Goal: Task Accomplishment & Management: Manage account settings

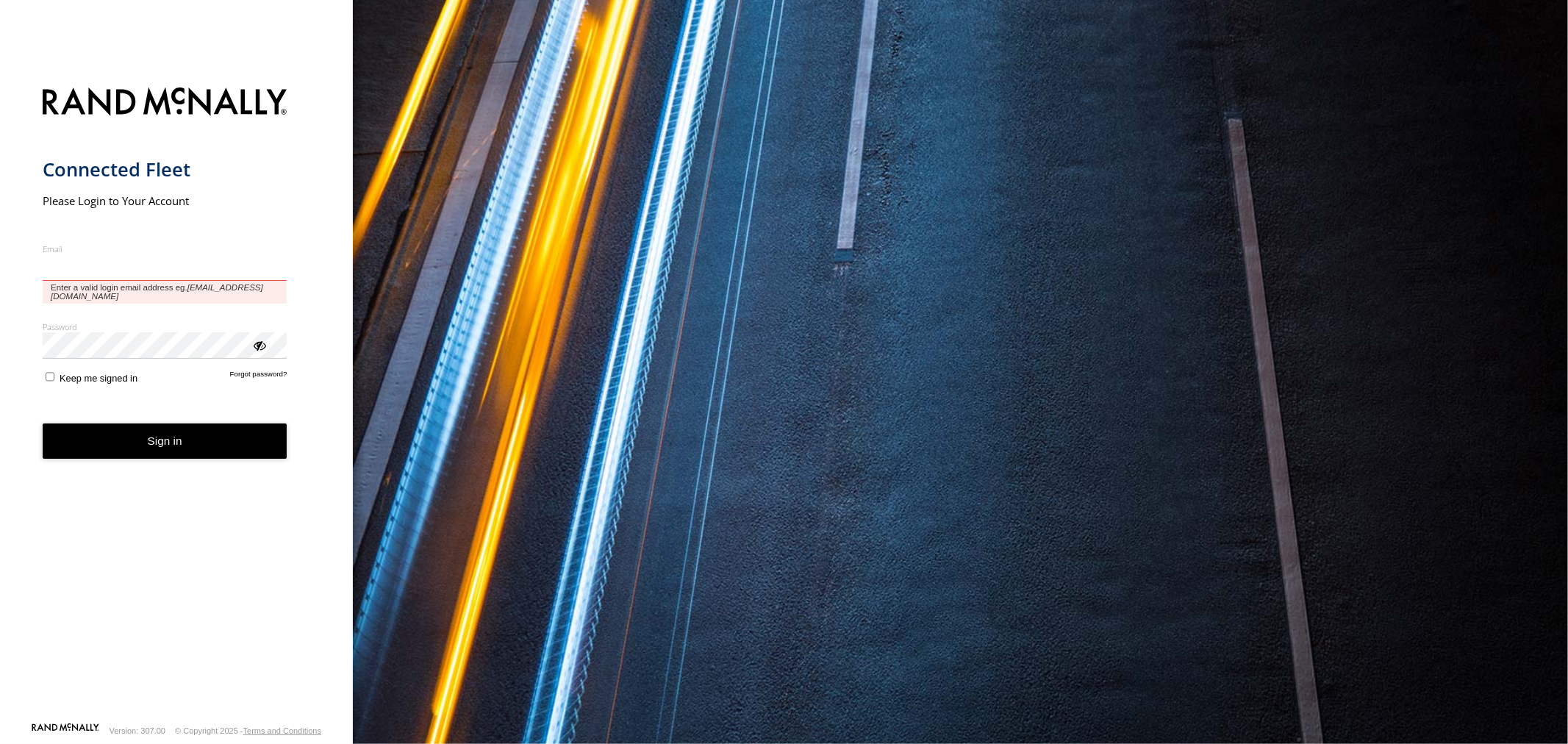
type input "**********"
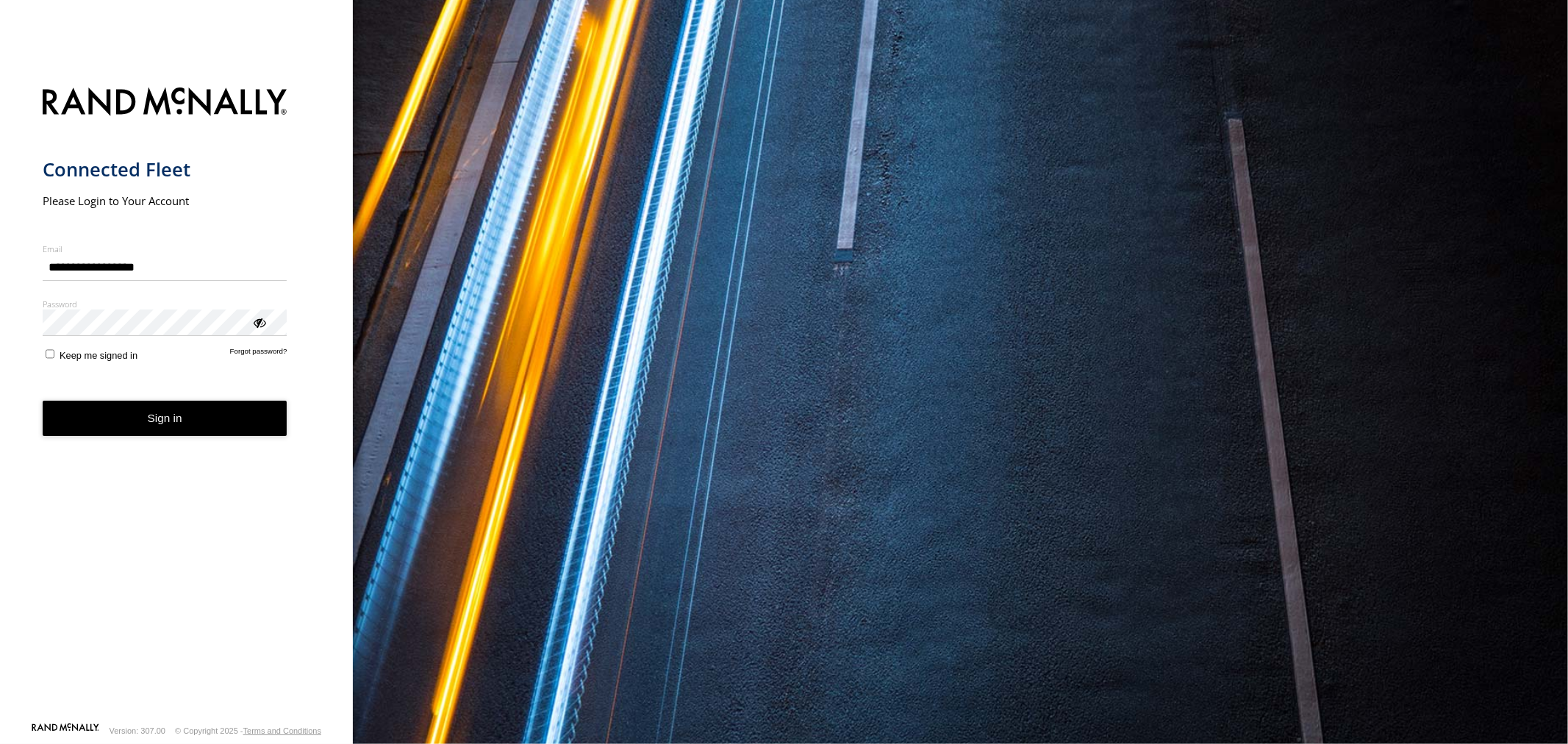
click at [169, 433] on button "Sign in" at bounding box center [165, 419] width 245 height 36
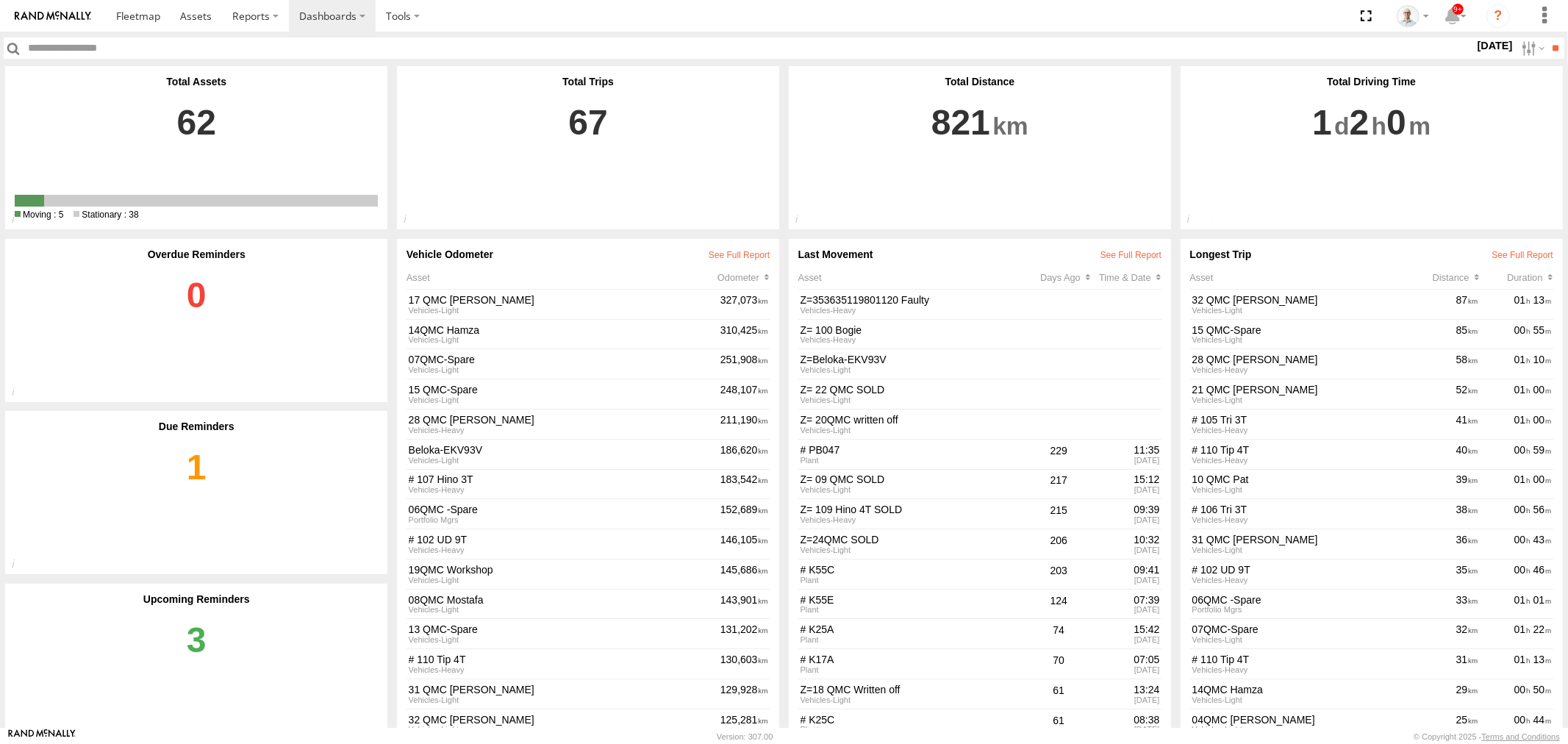
click at [196, 463] on link "1" at bounding box center [196, 498] width 363 height 132
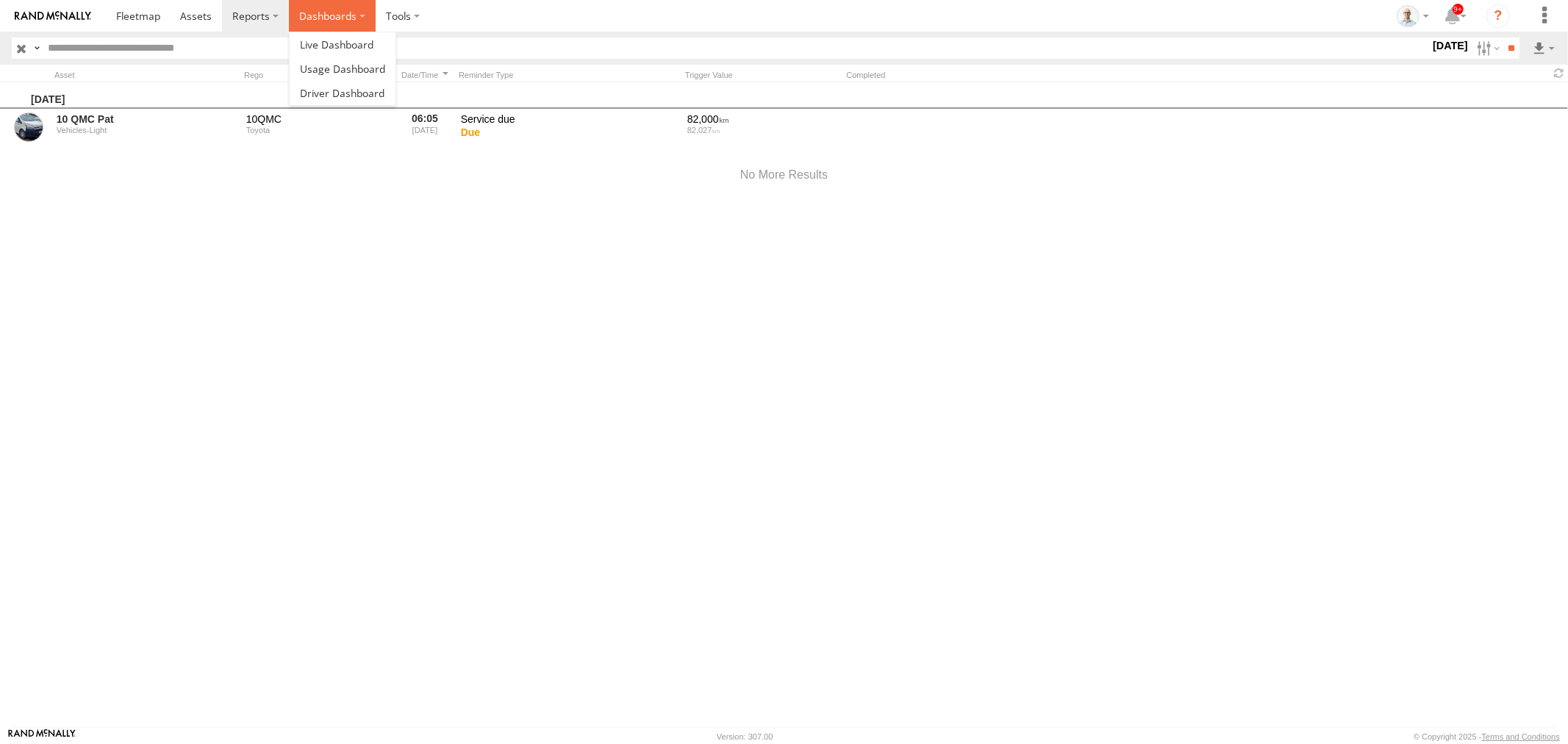
click at [312, 27] on label "Dashboards" at bounding box center [331, 15] width 86 height 32
click at [335, 40] on span at bounding box center [337, 45] width 74 height 14
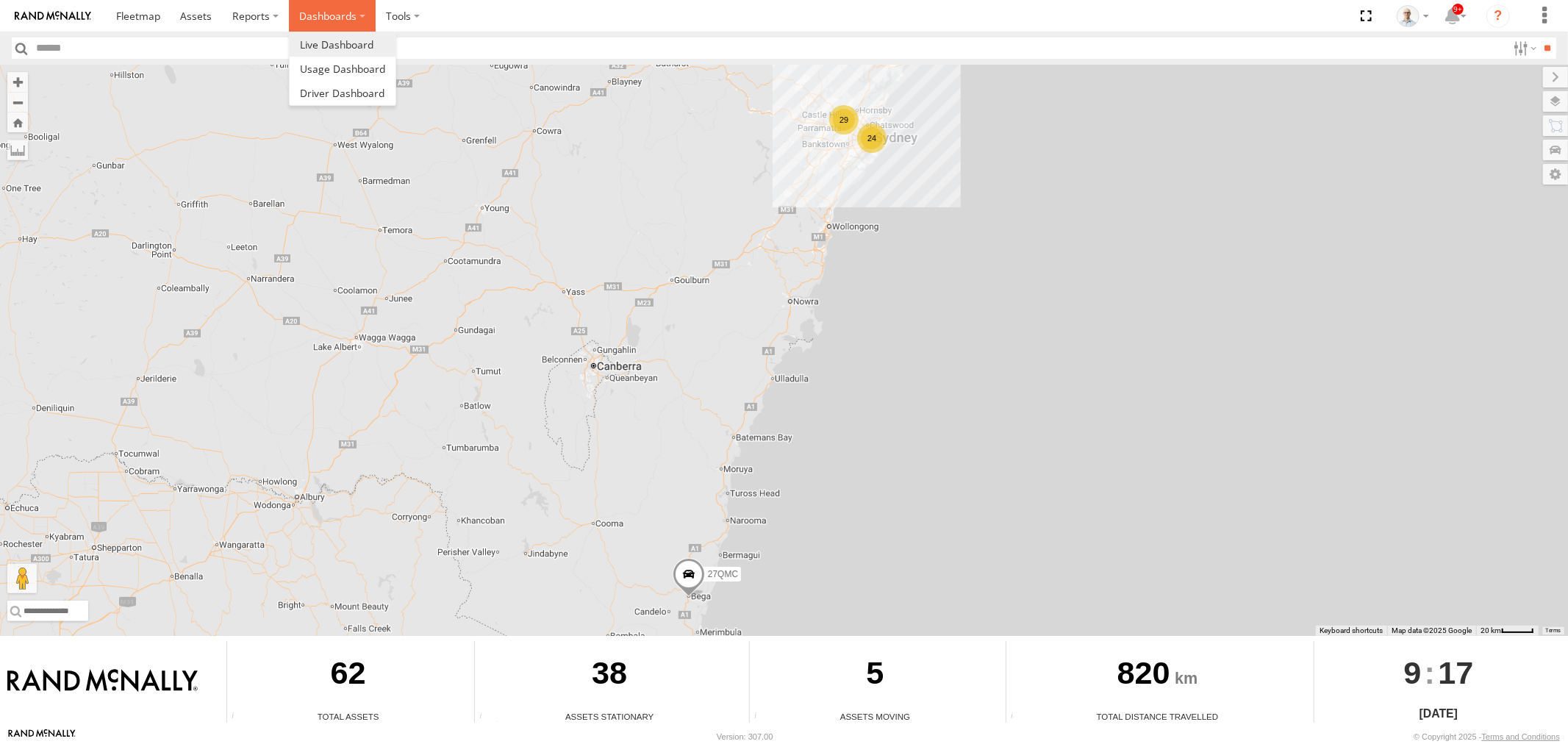
click at [350, 16] on label "Dashboards" at bounding box center [331, 15] width 86 height 32
click at [330, 75] on link at bounding box center [343, 68] width 106 height 24
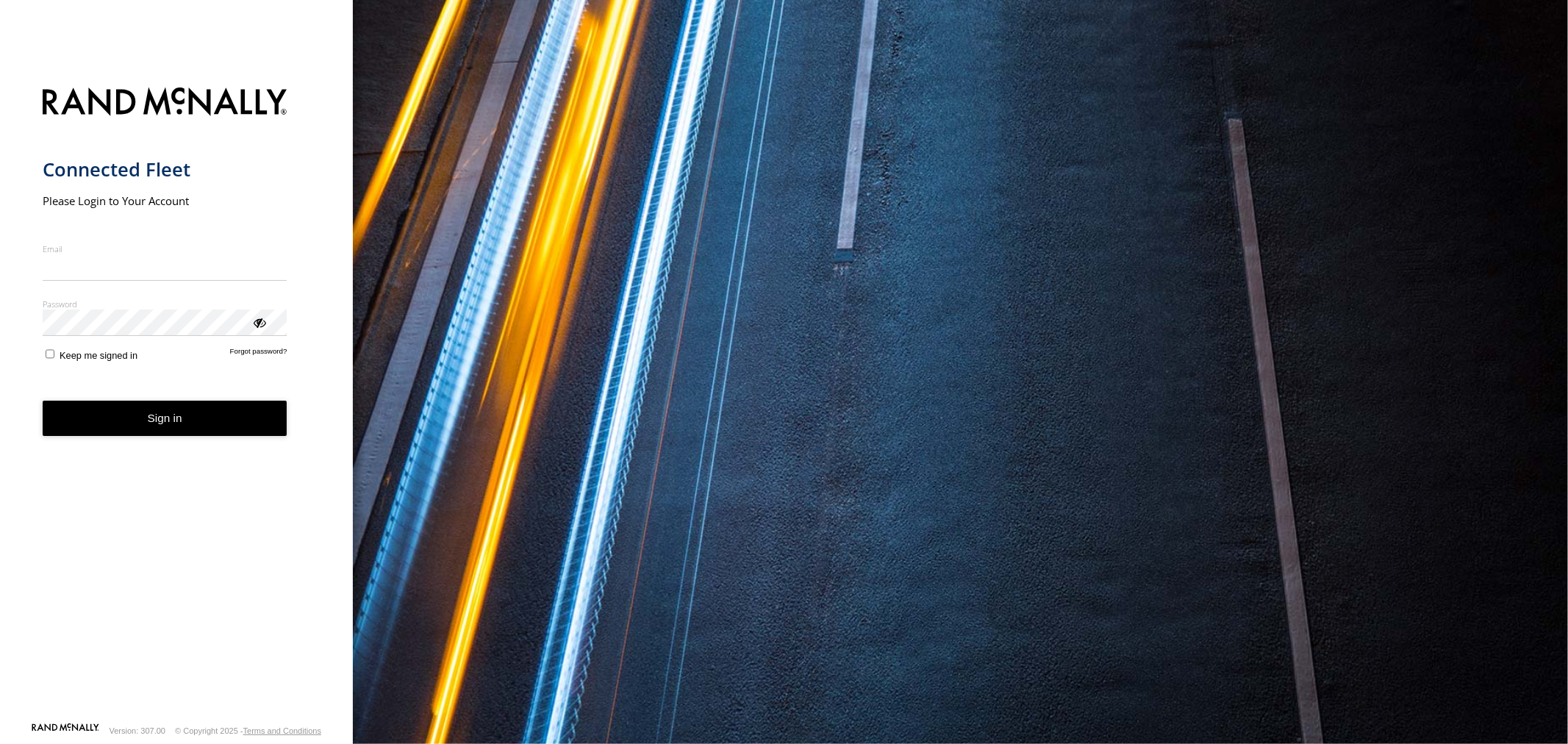
type input "**********"
click at [223, 445] on form "**********" at bounding box center [176, 400] width 268 height 643
click at [221, 433] on button "Sign in" at bounding box center [165, 419] width 245 height 36
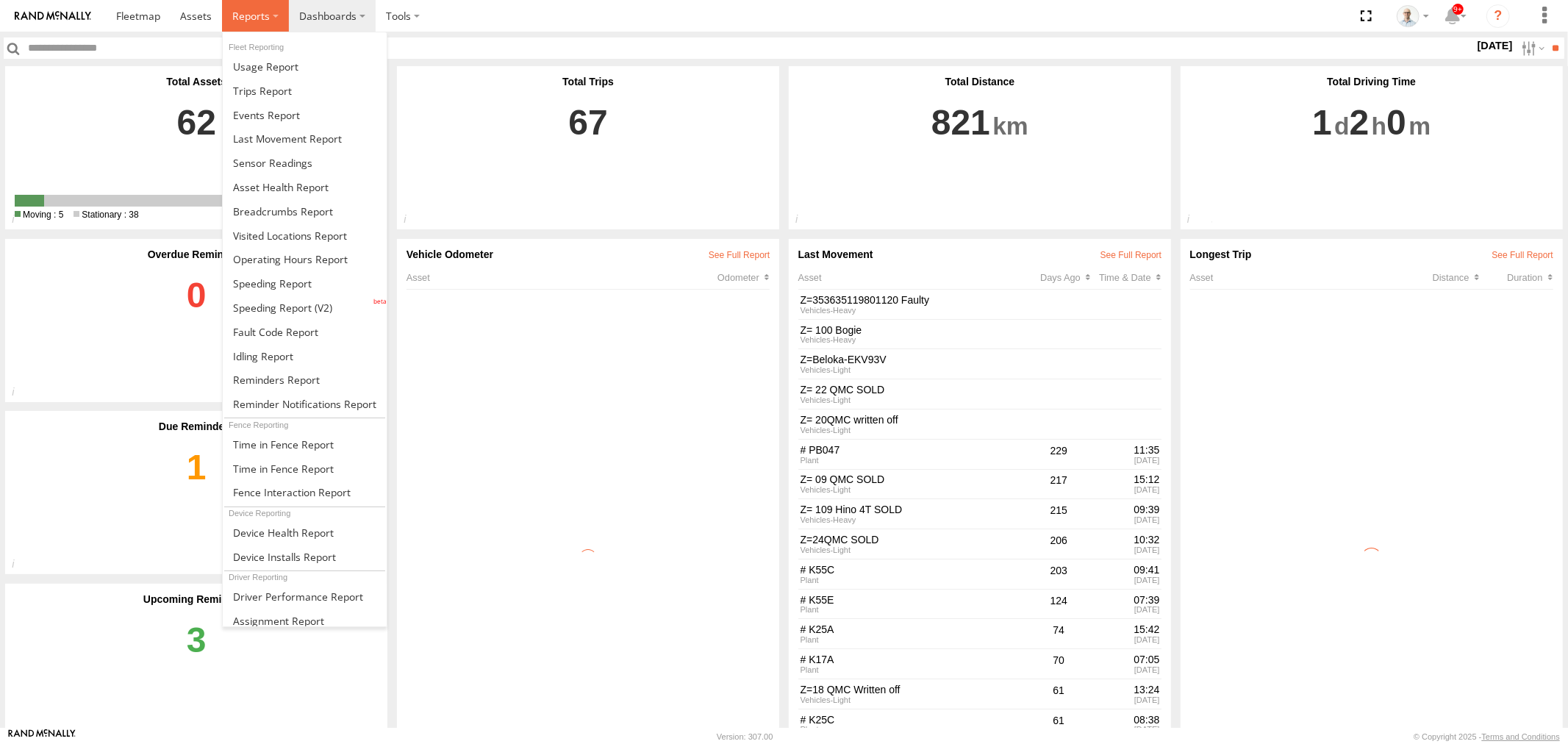
click at [250, 18] on span at bounding box center [251, 15] width 38 height 14
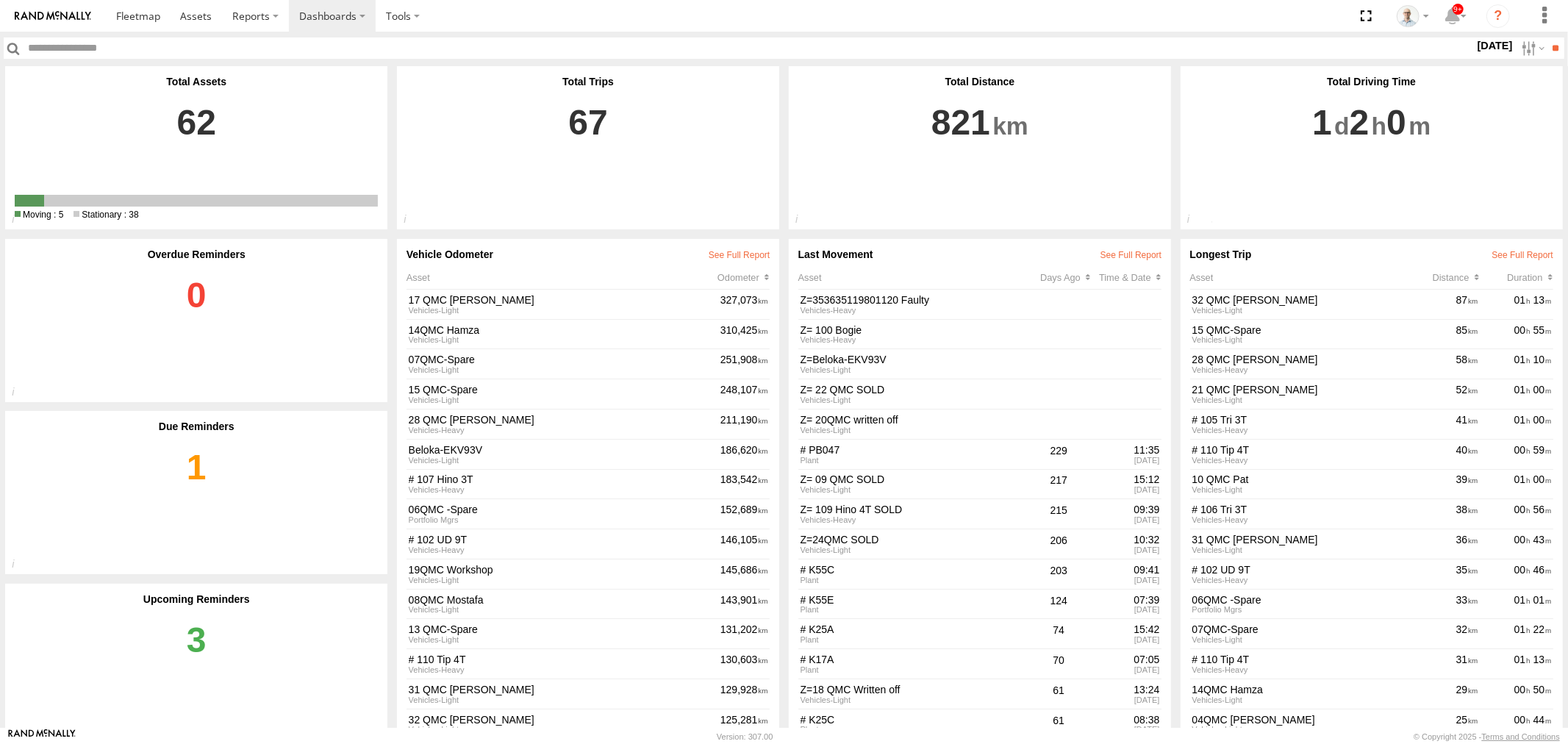
click at [173, 652] on link "3" at bounding box center [196, 670] width 363 height 132
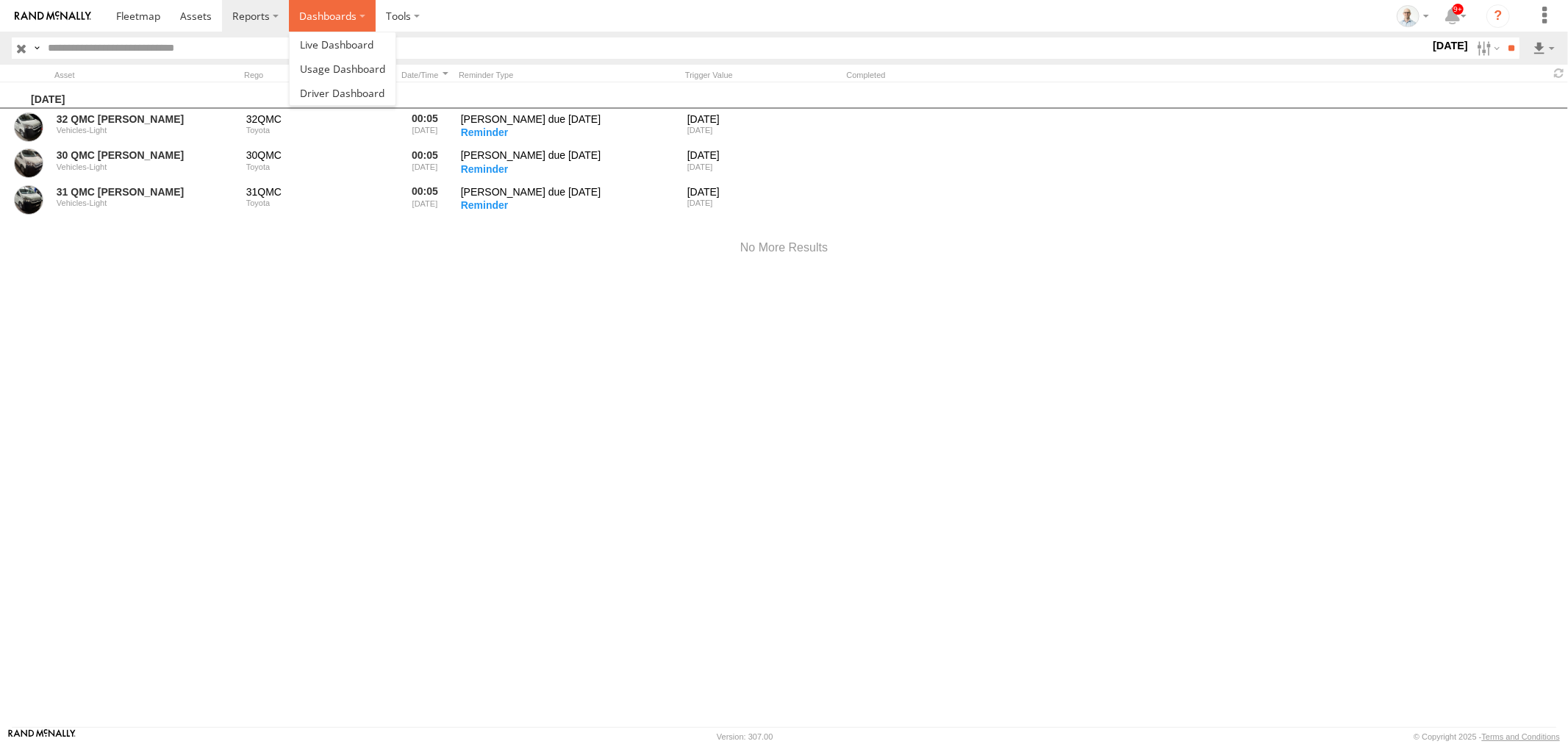
click at [312, 19] on label "Dashboards" at bounding box center [331, 15] width 86 height 32
click at [317, 43] on span at bounding box center [337, 45] width 74 height 14
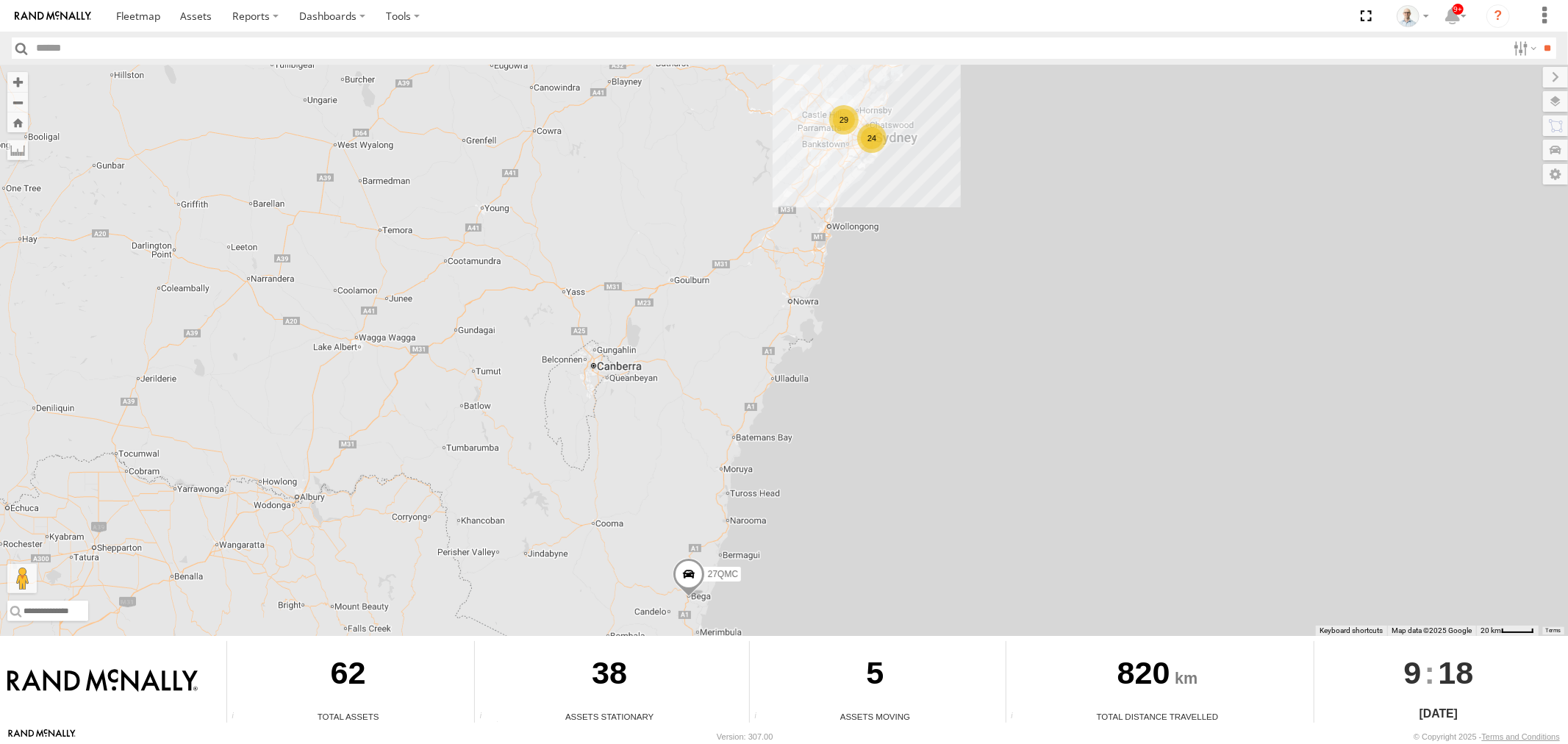
click at [871, 132] on div "24" at bounding box center [872, 138] width 29 height 29
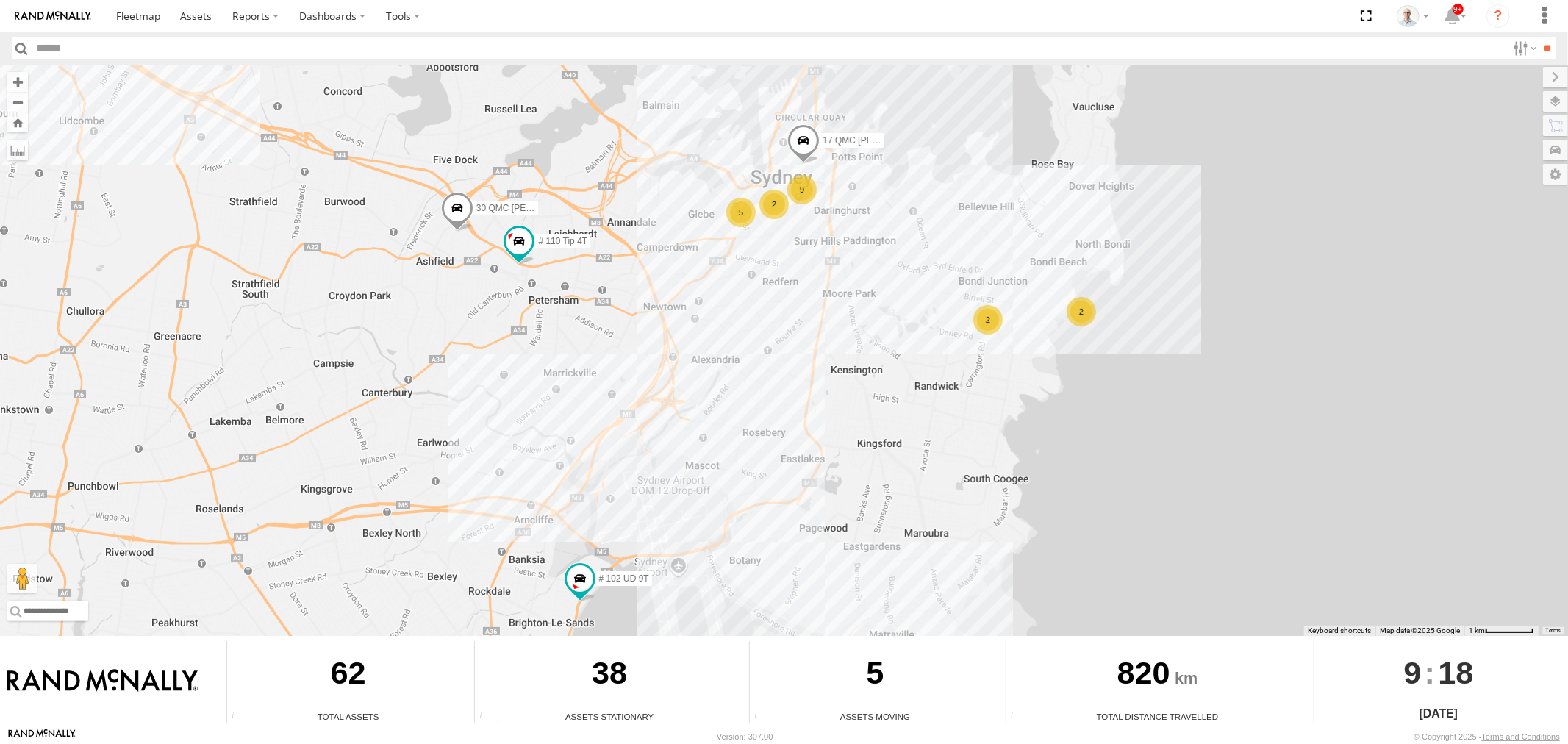
drag, startPoint x: 811, startPoint y: 386, endPoint x: 786, endPoint y: 518, distance: 134.3
click at [784, 511] on div "27QMC 9 5 2 2 2 # 102 UD 9T 30 QMC David Carmona 17 QMC Andres # 110 Tip 4T" at bounding box center [784, 350] width 1568 height 571
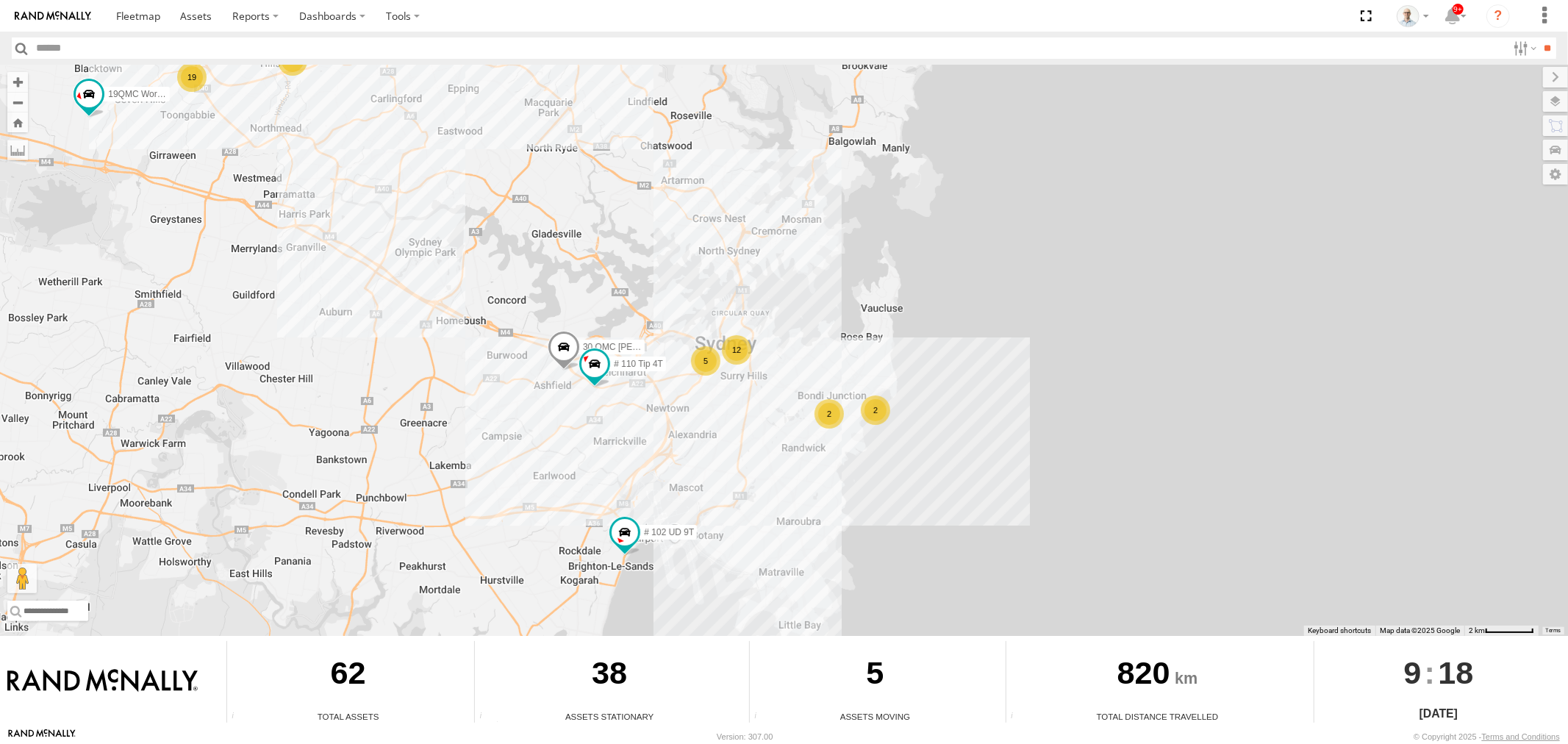
drag, startPoint x: 562, startPoint y: 378, endPoint x: 583, endPoint y: 392, distance: 25.2
click at [583, 392] on div "27QMC # 102 UD 9T 30 QMC David Carmona # 110 Tip 4T 12 5 4 19 2 19QMC Workshop 2" at bounding box center [784, 350] width 1568 height 571
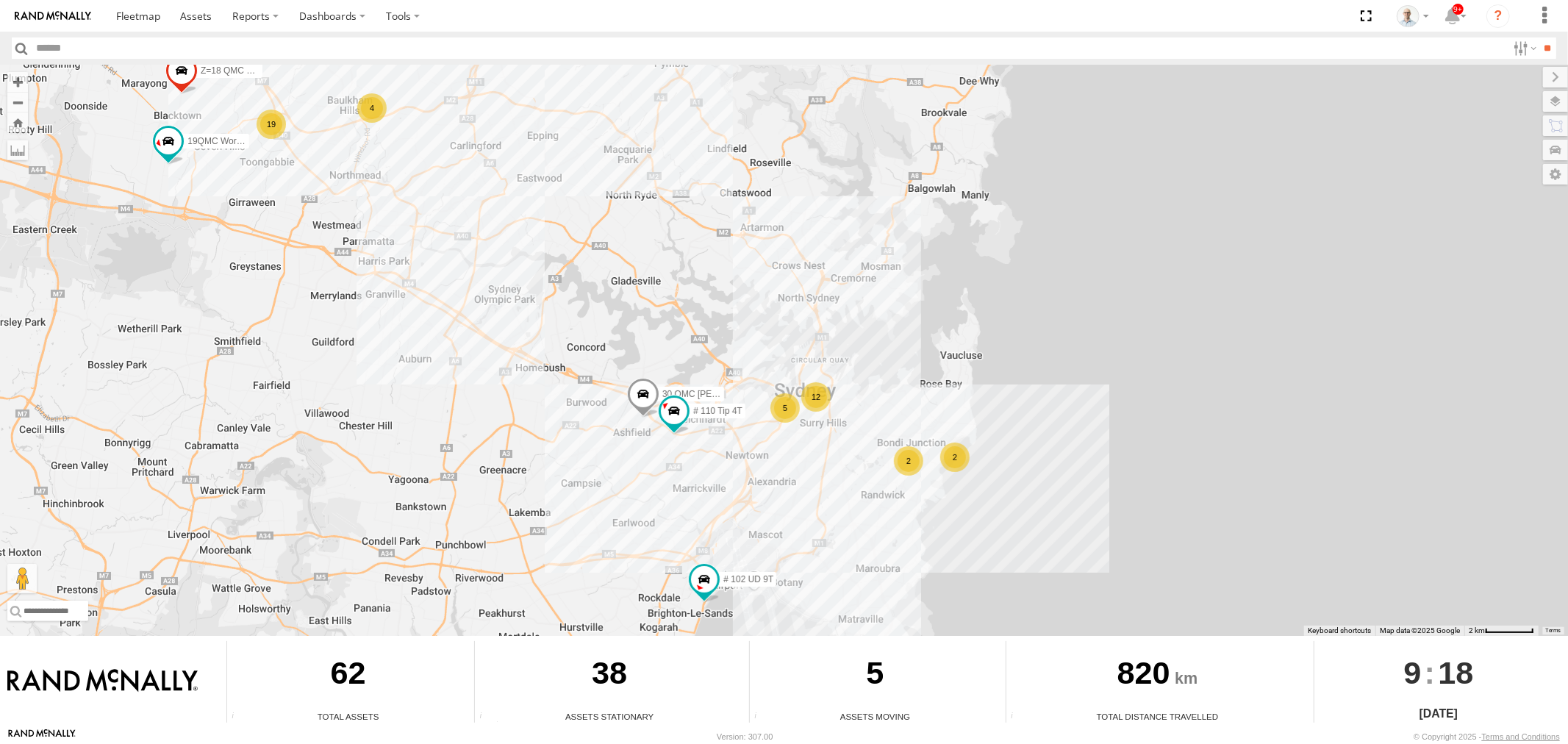
drag, startPoint x: 575, startPoint y: 353, endPoint x: 656, endPoint y: 401, distance: 94.2
click at [656, 401] on span at bounding box center [642, 397] width 33 height 39
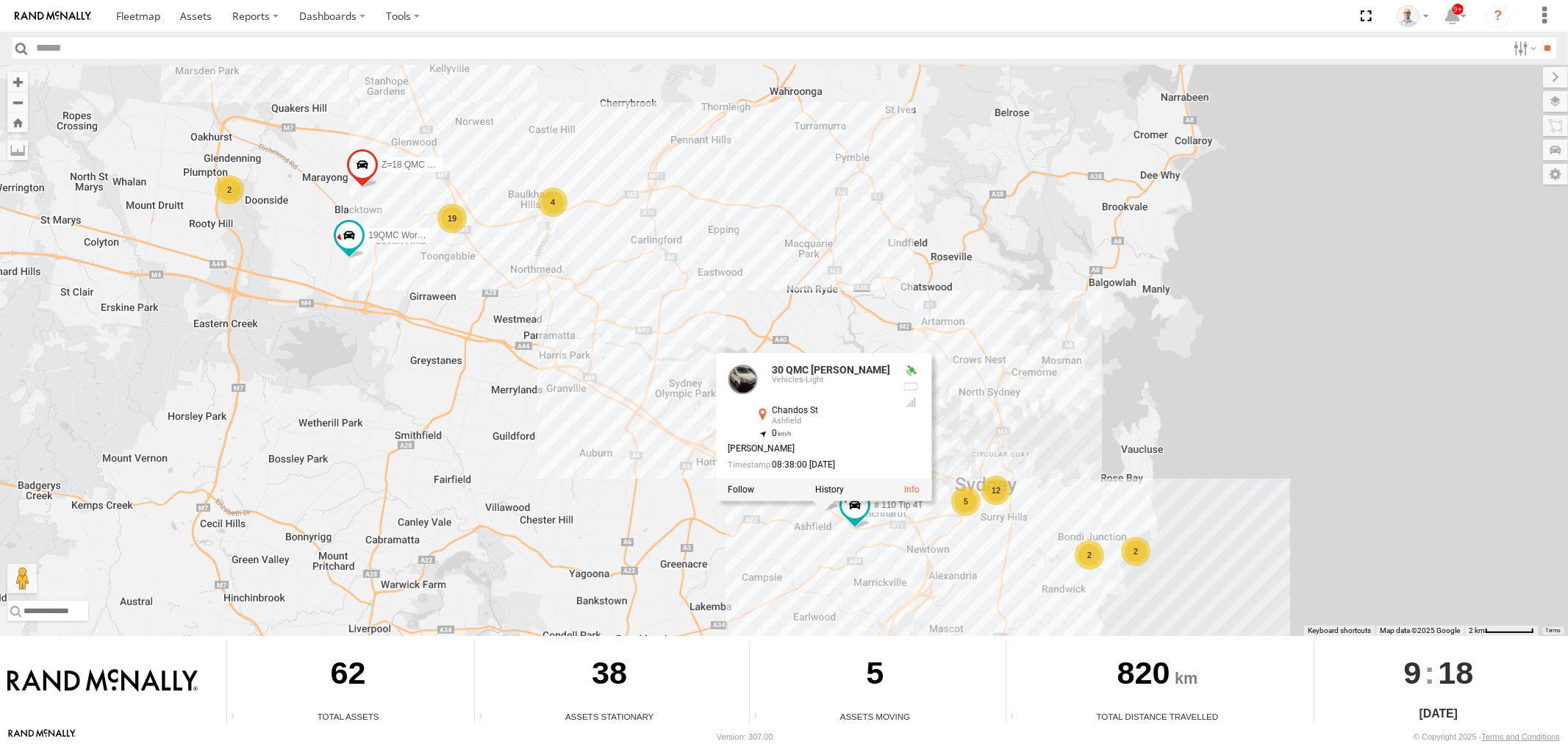
drag, startPoint x: 391, startPoint y: 170, endPoint x: 579, endPoint y: 269, distance: 212.5
click at [579, 269] on div "27QMC # 102 UD 9T 30 QMC David Carmona # 110 Tip 4T 12 5 4 19 2 19QMC Workshop …" at bounding box center [784, 350] width 1568 height 571
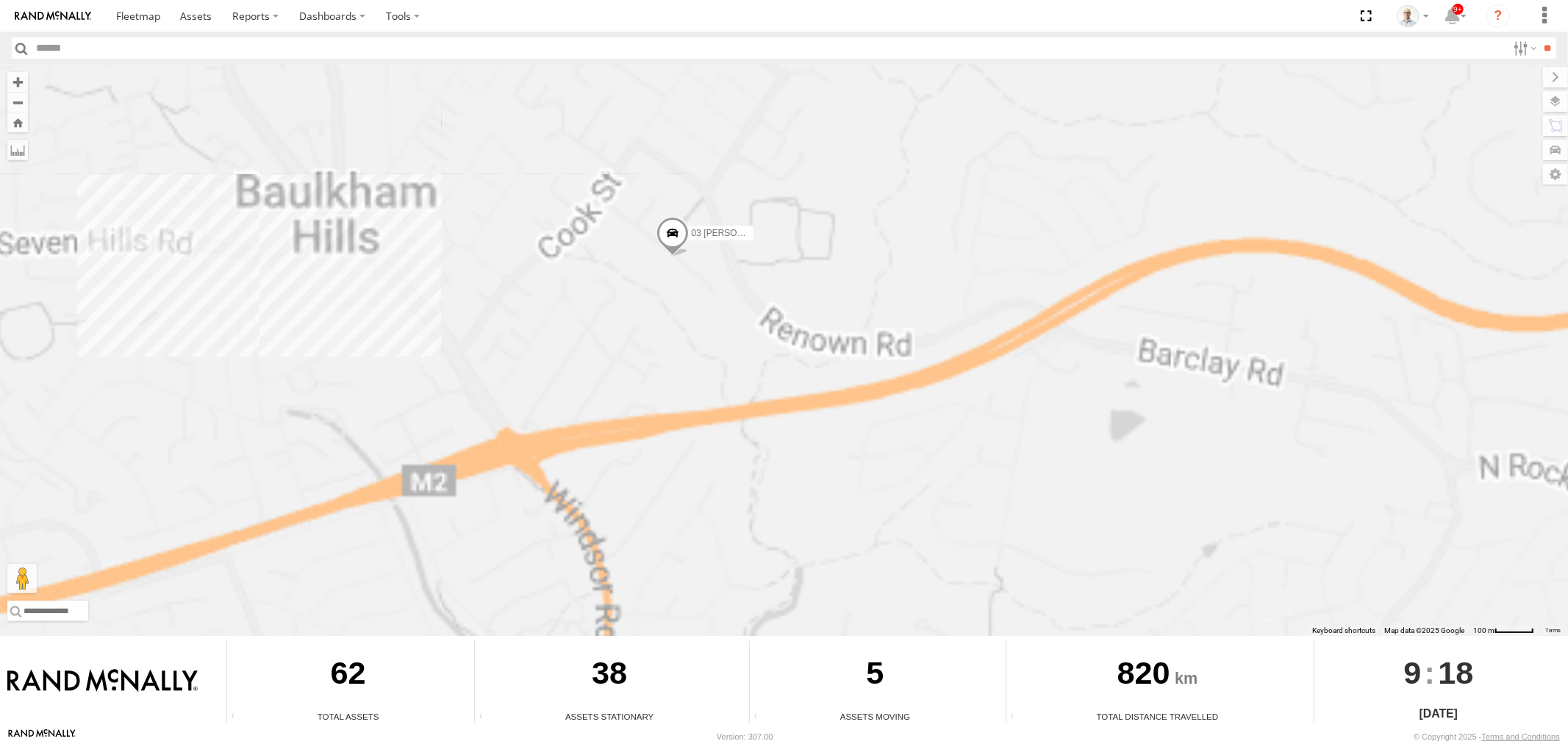
drag, startPoint x: 513, startPoint y: 256, endPoint x: 610, endPoint y: 310, distance: 111.0
click at [606, 308] on div "27QMC # 102 UD 9T 30 QMC David Carmona # 110 Tip 4T 19QMC Workshop Z=18 QMC Wri…" at bounding box center [784, 350] width 1568 height 571
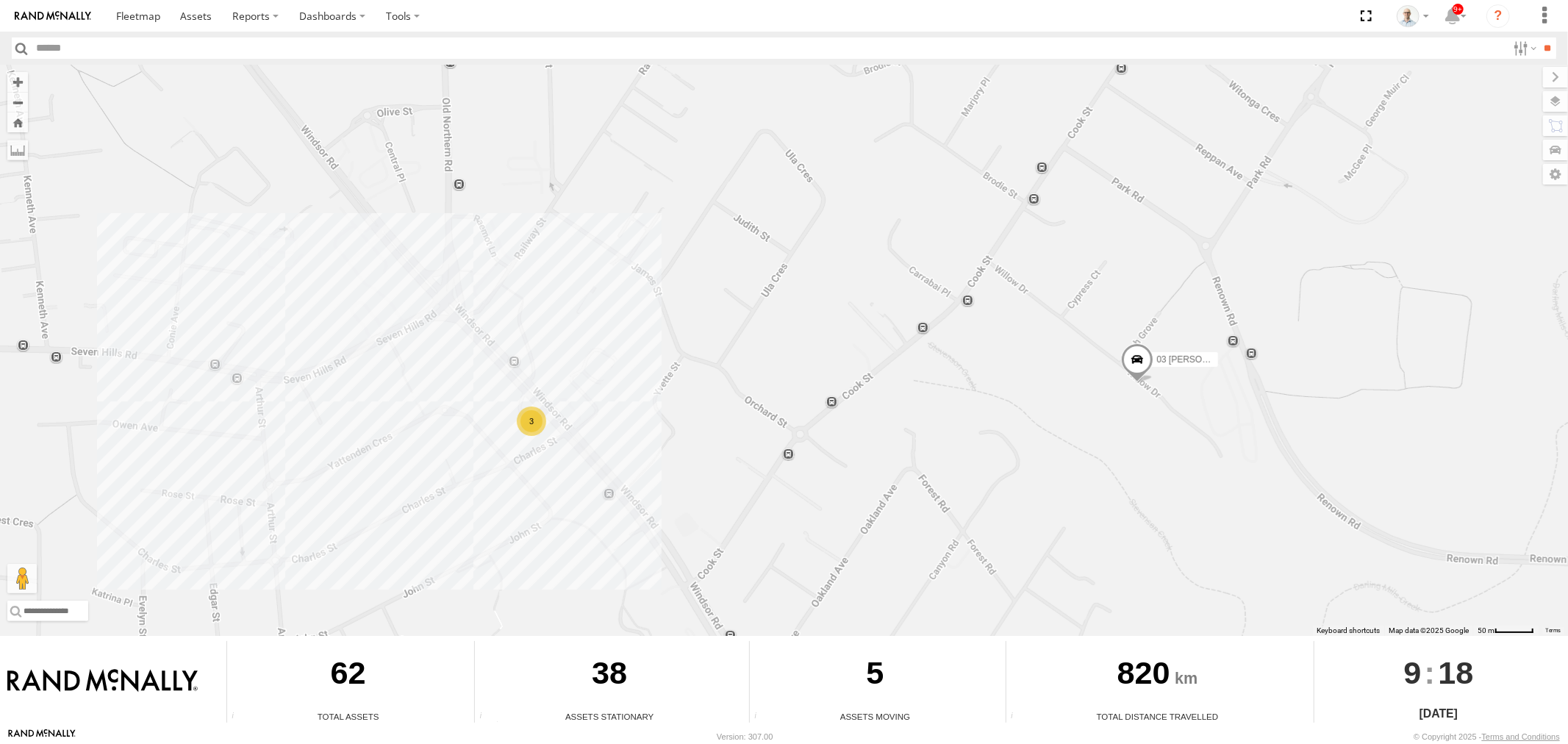
drag, startPoint x: 573, startPoint y: 492, endPoint x: 613, endPoint y: 466, distance: 47.7
click at [613, 467] on div "27QMC # 102 UD 9T 30 QMC David Carmona # 110 Tip 4T 19QMC Workshop Z=18 QMC Wri…" at bounding box center [784, 350] width 1568 height 571
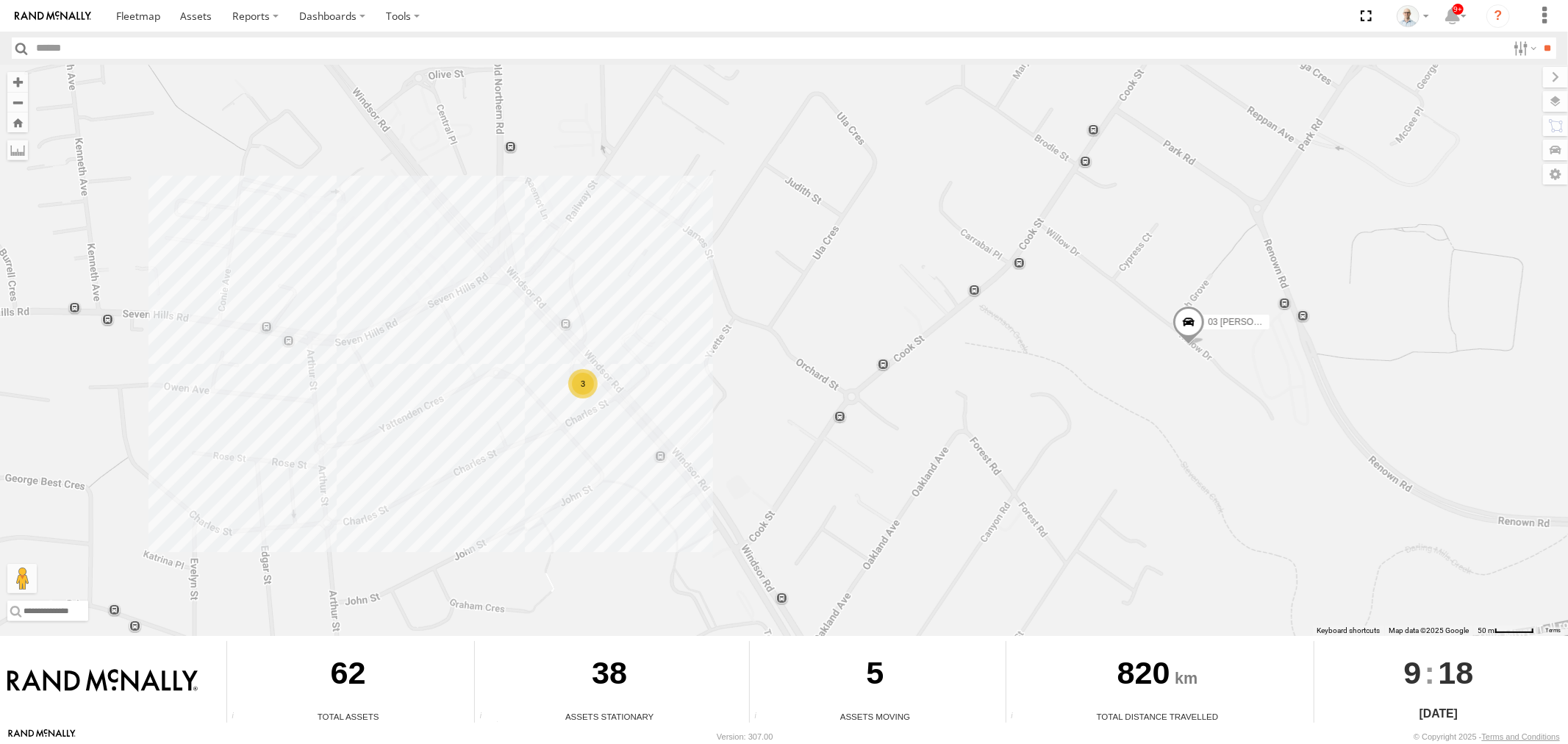
click at [583, 366] on div "27QMC # 102 UD 9T 30 QMC David Carmona # 110 Tip 4T 19QMC Workshop Z=18 QMC Wri…" at bounding box center [784, 350] width 1568 height 571
click at [791, 408] on div "27QMC # 102 UD 9T 30 QMC David Carmona # 110 Tip 4T 19QMC Workshop Z=18 QMC Wri…" at bounding box center [784, 350] width 1568 height 571
click at [583, 384] on div "3" at bounding box center [582, 384] width 29 height 29
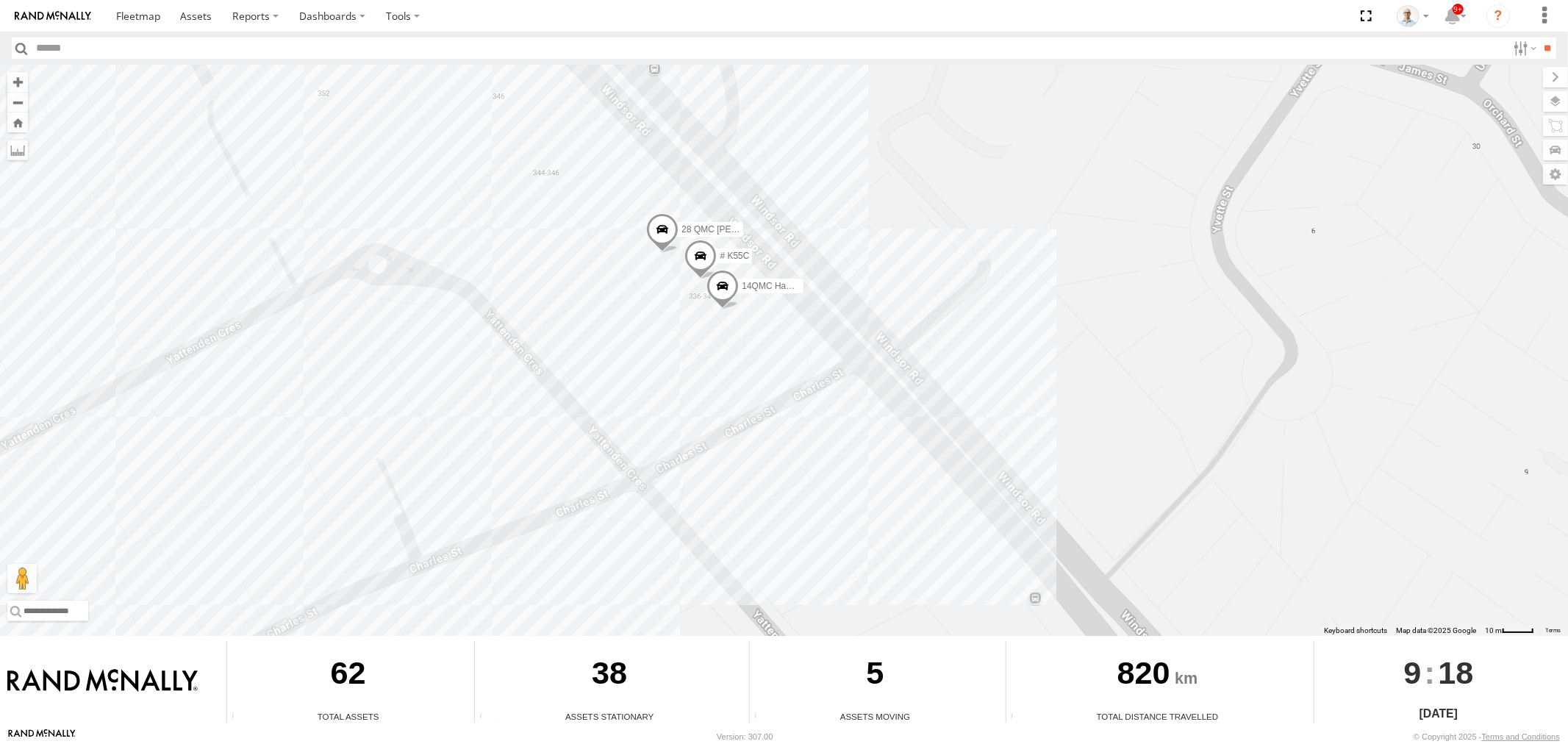
drag, startPoint x: 1365, startPoint y: 457, endPoint x: 1029, endPoint y: 382, distance: 344.3
click at [1029, 382] on div "27QMC # 102 UD 9T 30 QMC David Carmona # 110 Tip 4T 19QMC Workshop Z=18 QMC Wri…" at bounding box center [784, 350] width 1568 height 571
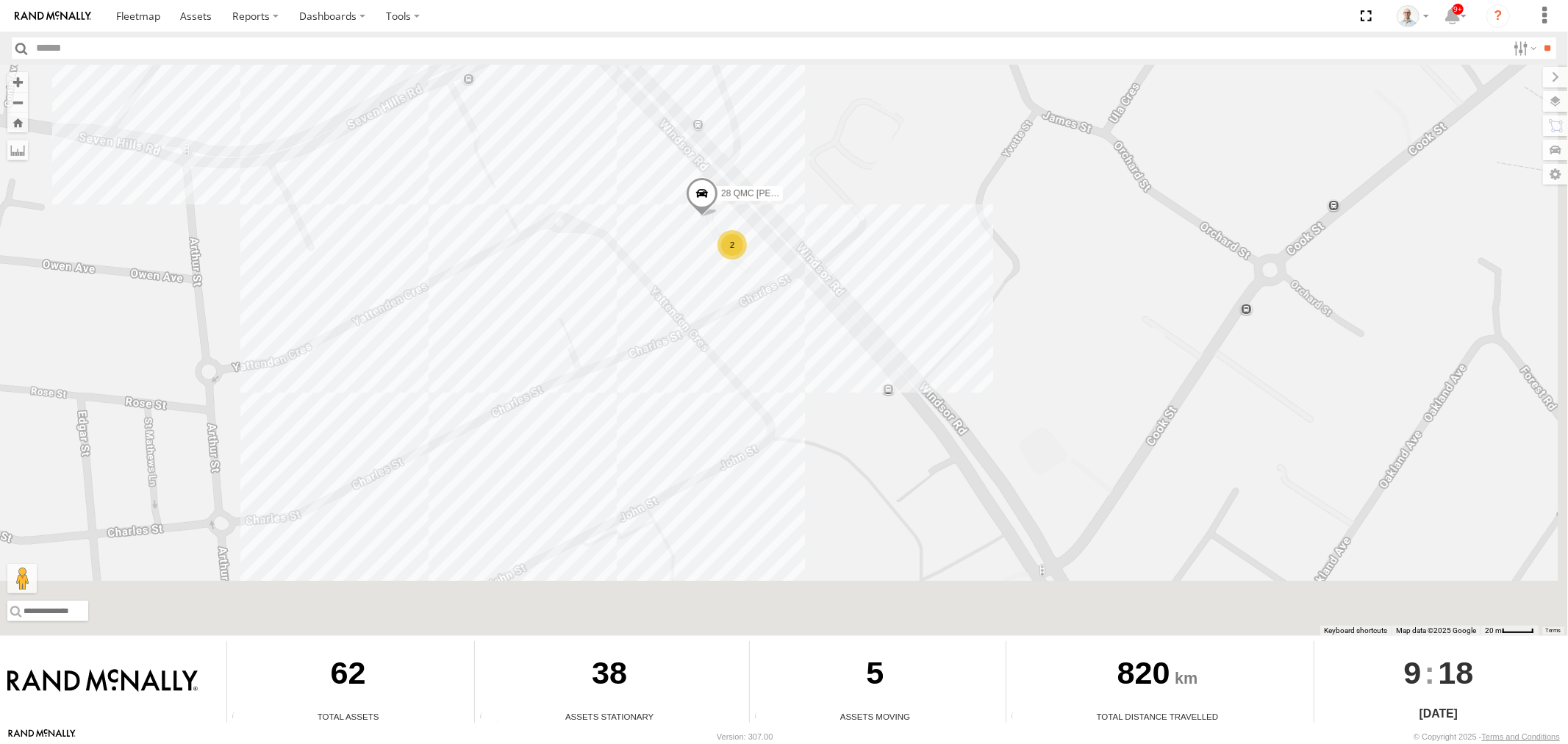
drag, startPoint x: 1136, startPoint y: 457, endPoint x: 819, endPoint y: 243, distance: 382.5
click at [838, 235] on div "27QMC # 102 UD 9T 30 QMC David Carmona # 110 Tip 4T 19QMC Workshop Z=18 QMC Wri…" at bounding box center [784, 350] width 1568 height 571
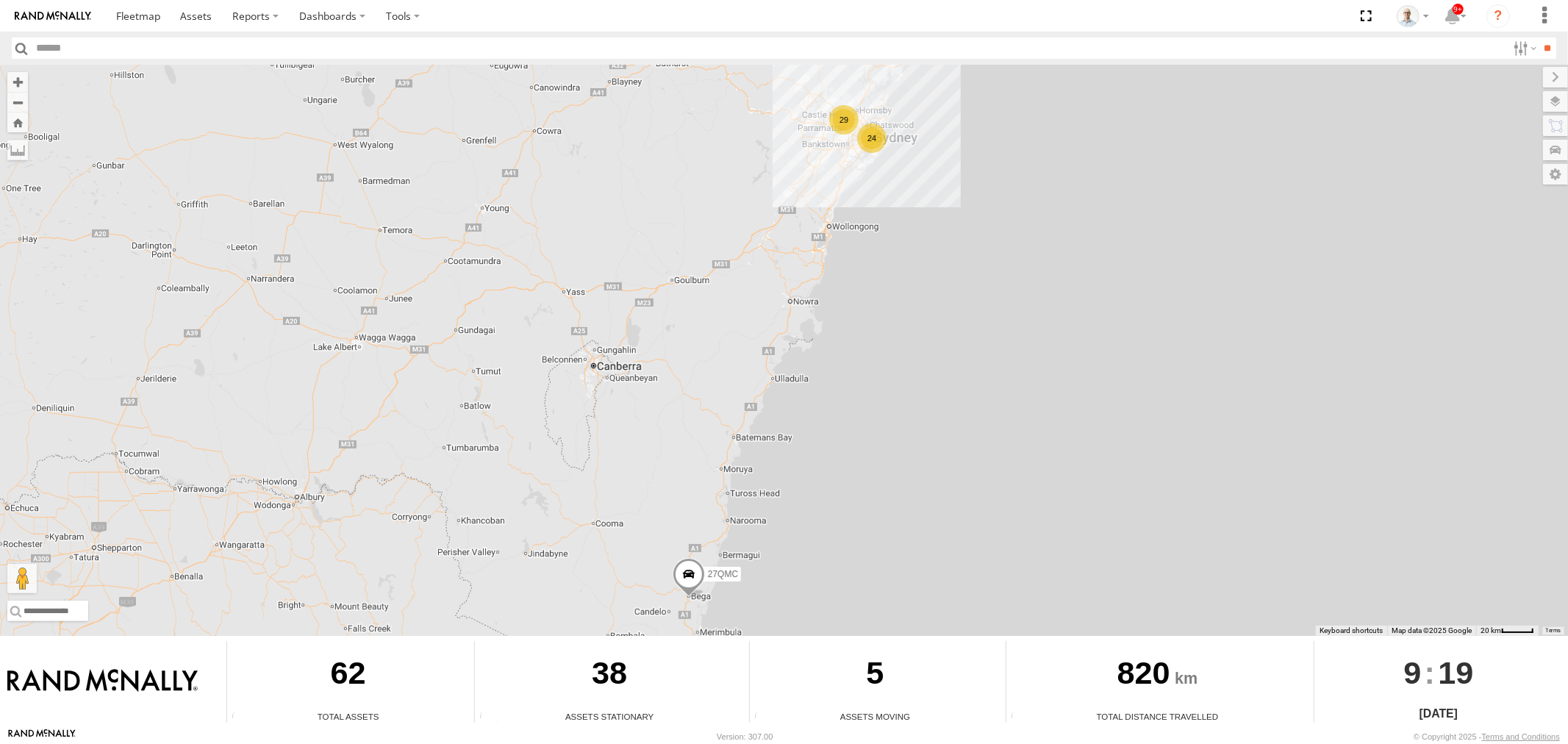
click at [863, 137] on div "24" at bounding box center [872, 138] width 29 height 29
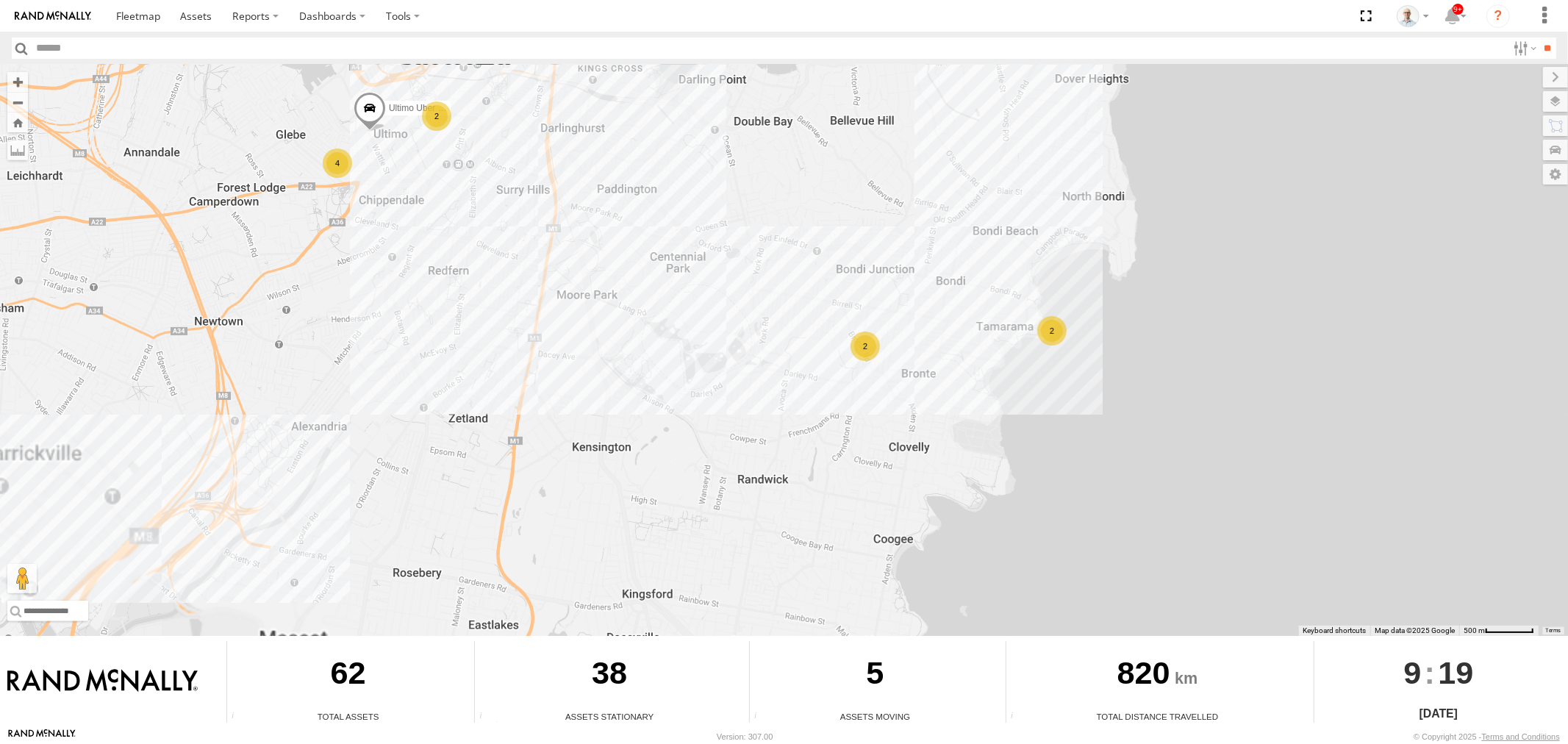
drag, startPoint x: 1014, startPoint y: 262, endPoint x: 892, endPoint y: 327, distance: 138.2
click at [909, 322] on div "27QMC # 102 UD 9T 30 QMC David Carmona 17 QMC Andres # 110 Tip 4T Ultimo Uber 0…" at bounding box center [784, 350] width 1568 height 571
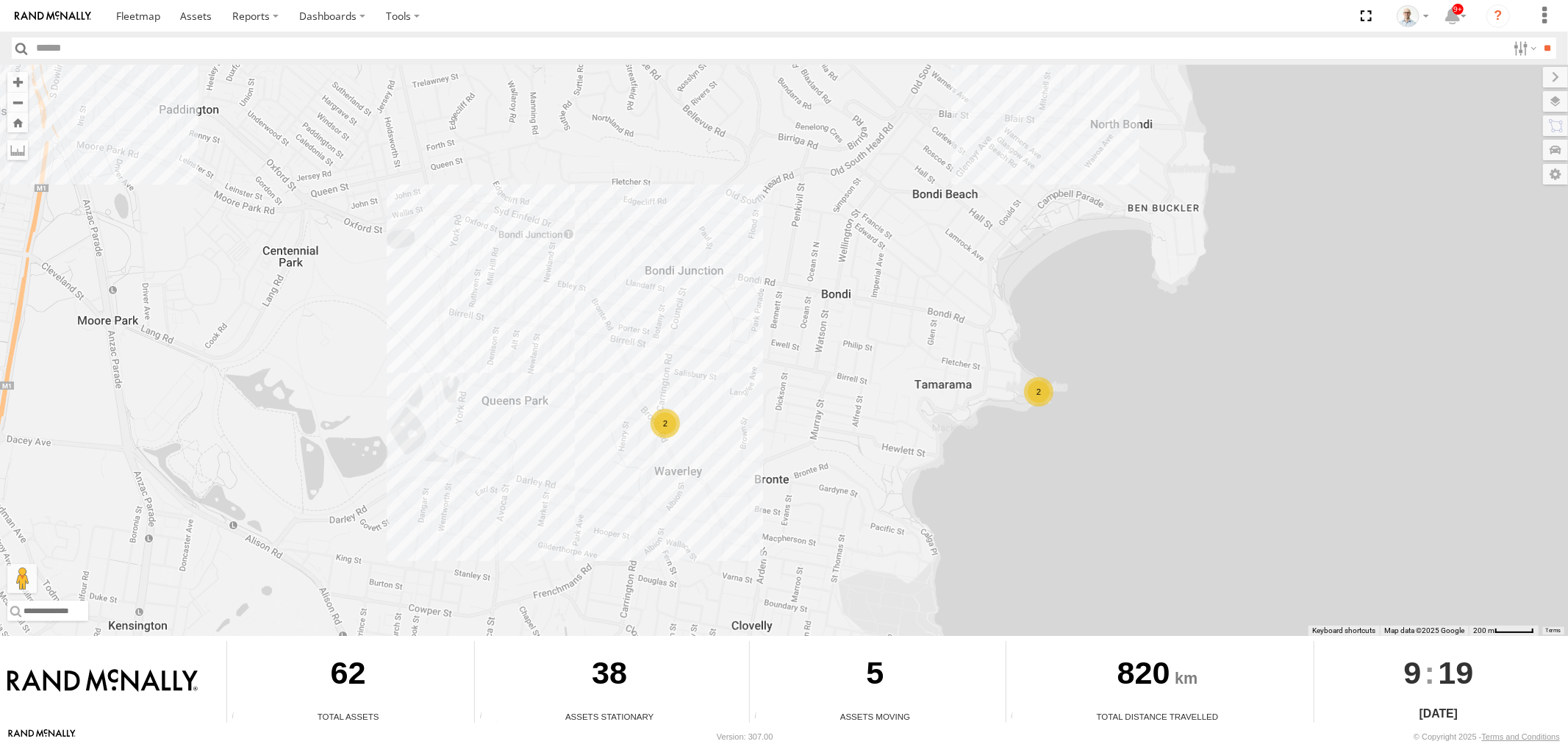
click at [1045, 384] on div "2" at bounding box center [1039, 391] width 29 height 29
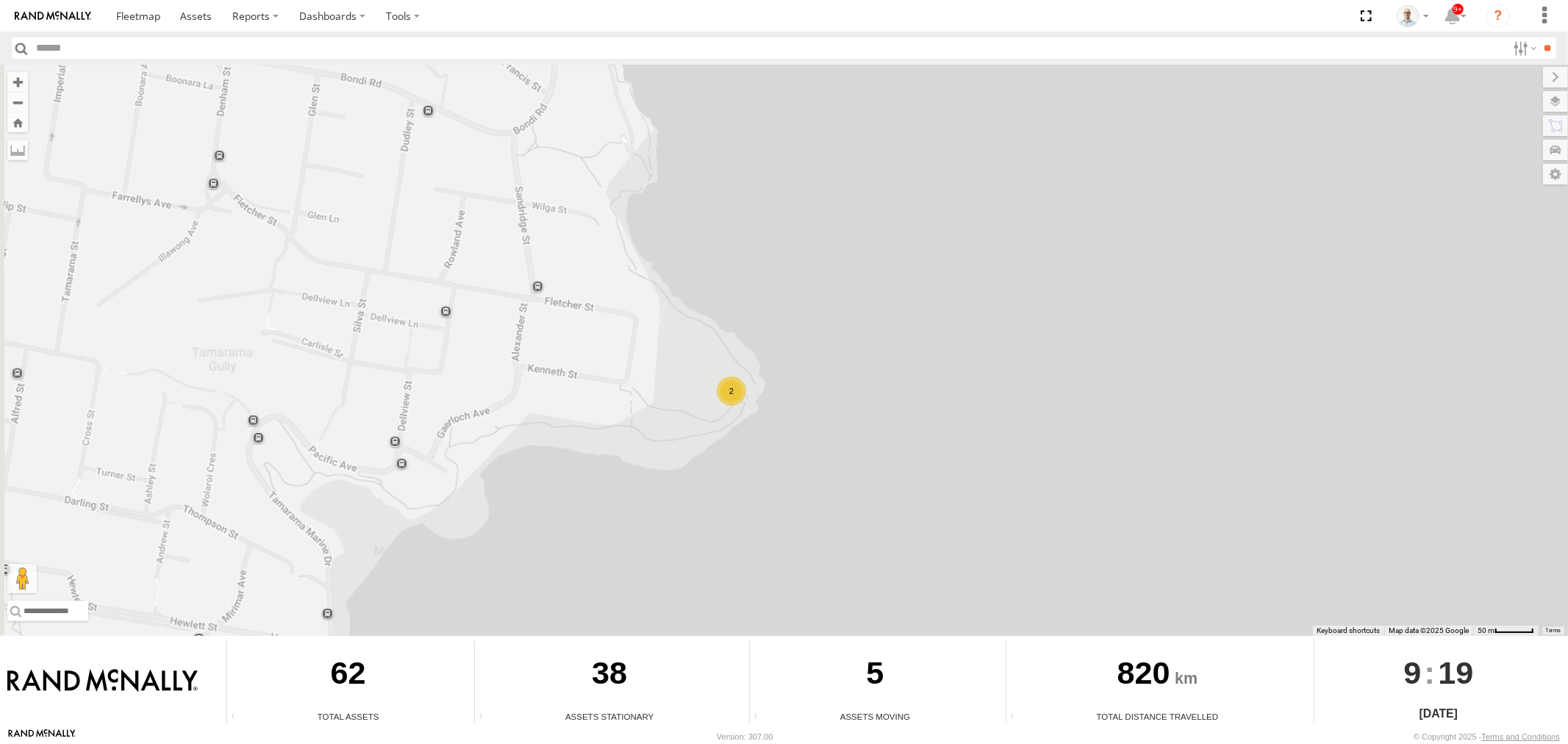
drag, startPoint x: 444, startPoint y: 398, endPoint x: 629, endPoint y: 383, distance: 185.6
click at [610, 386] on div "27QMC # 102 UD 9T 30 QMC David Carmona # 110 Tip 4T Ultimo Uber 09QMC 2" at bounding box center [784, 350] width 1568 height 571
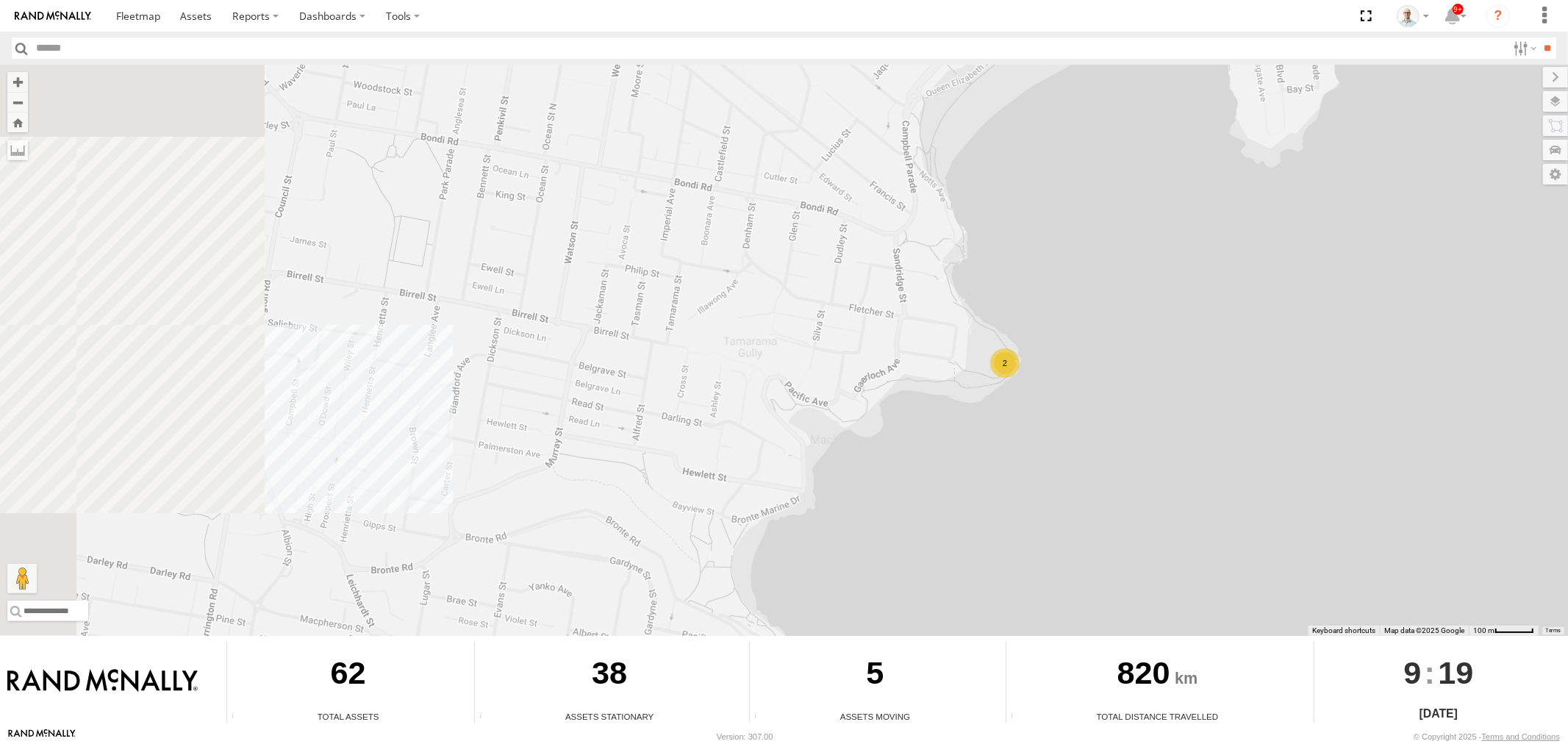
drag, startPoint x: 370, startPoint y: 412, endPoint x: 800, endPoint y: 355, distance: 433.8
click at [780, 360] on div "27QMC # 102 UD 9T 30 QMC David Carmona # 110 Tip 4T Ultimo Uber 09QMC 2" at bounding box center [784, 350] width 1568 height 571
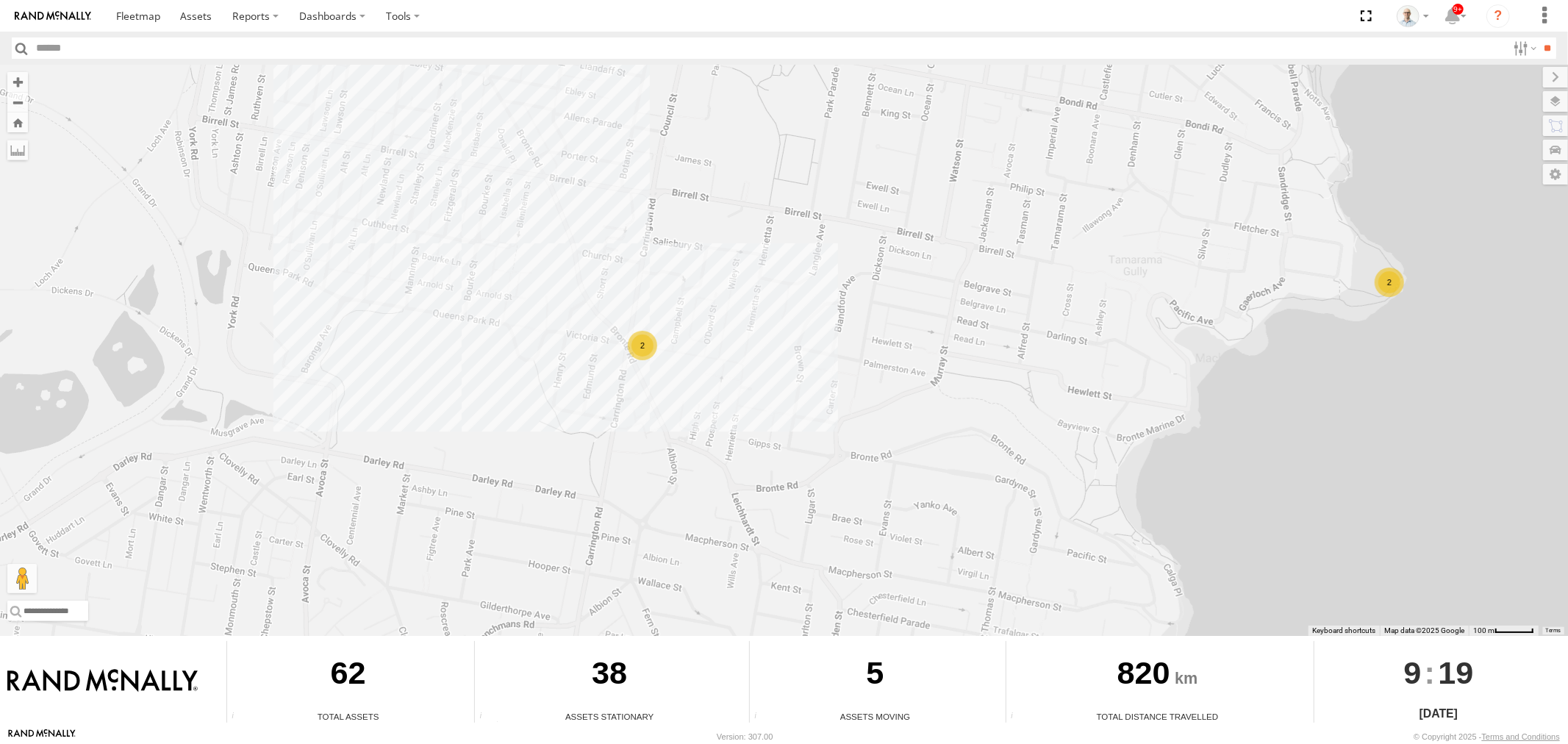
click at [635, 344] on div "2" at bounding box center [642, 345] width 29 height 29
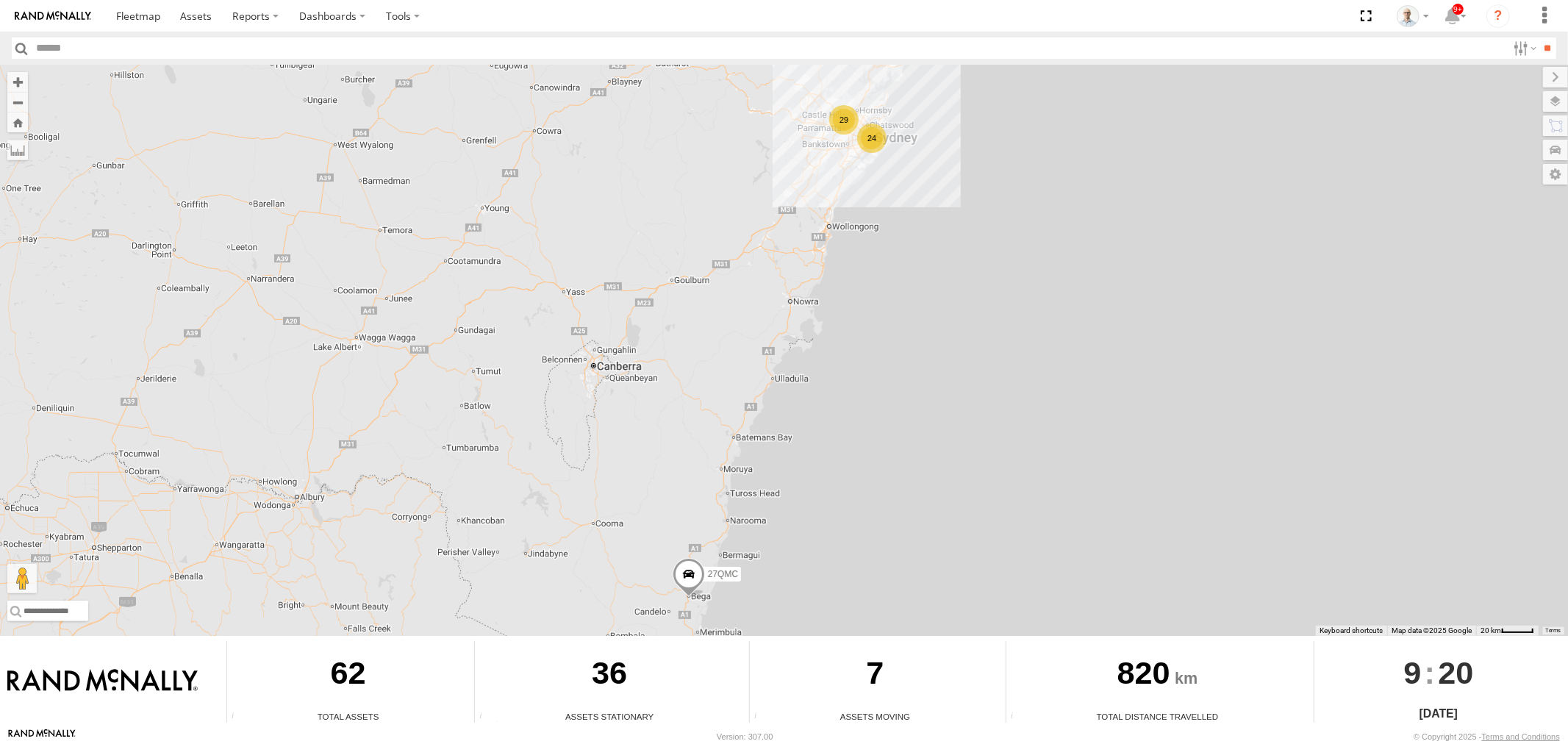
click at [833, 128] on div "29" at bounding box center [844, 120] width 29 height 29
click at [839, 123] on div "29" at bounding box center [846, 120] width 29 height 29
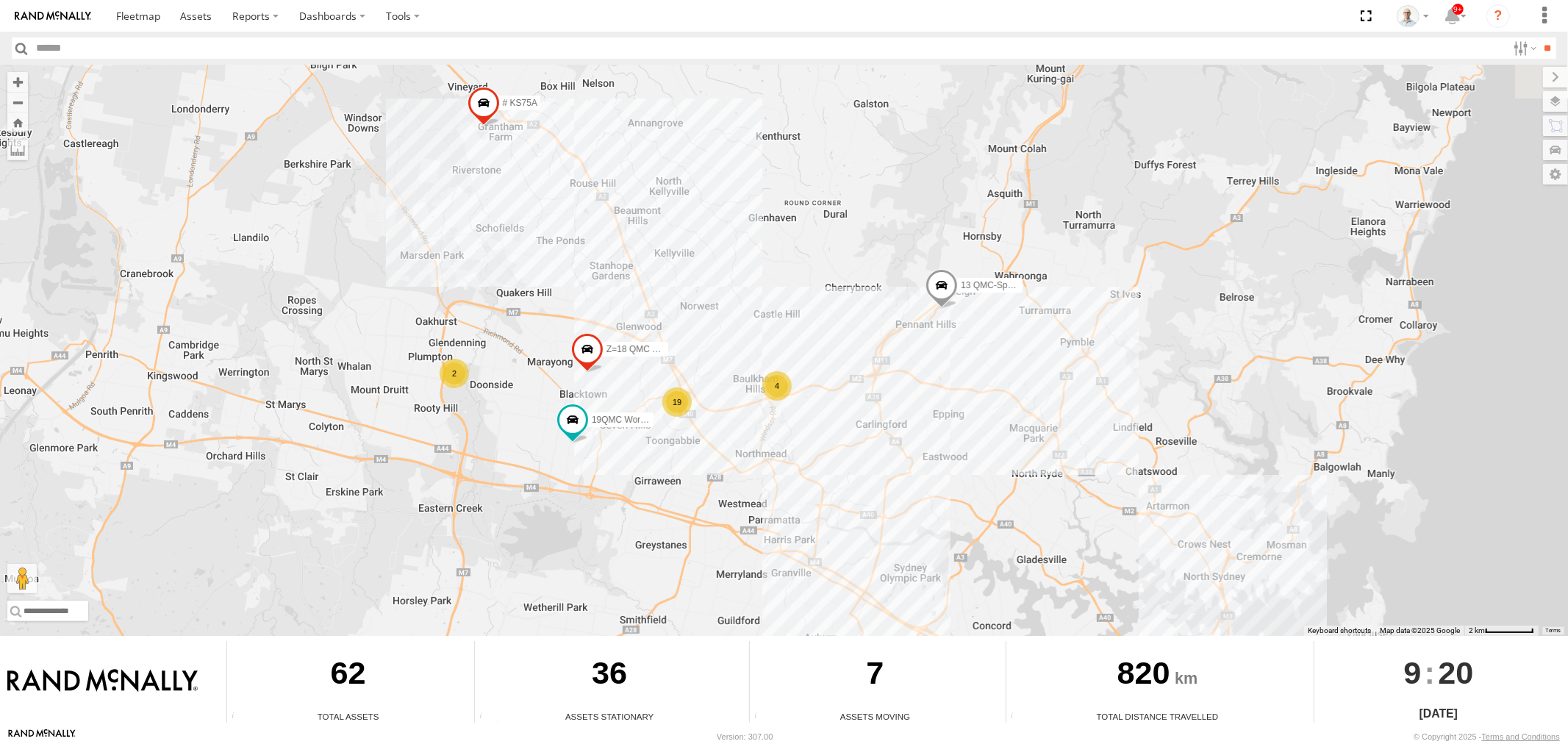
drag, startPoint x: 932, startPoint y: 459, endPoint x: 853, endPoint y: 413, distance: 91.4
click at [901, 434] on div "27QMC 4 19 # KS75A 2 19QMC Workshop Z=18 QMC Written off 13 QMC-Spare" at bounding box center [784, 350] width 1568 height 571
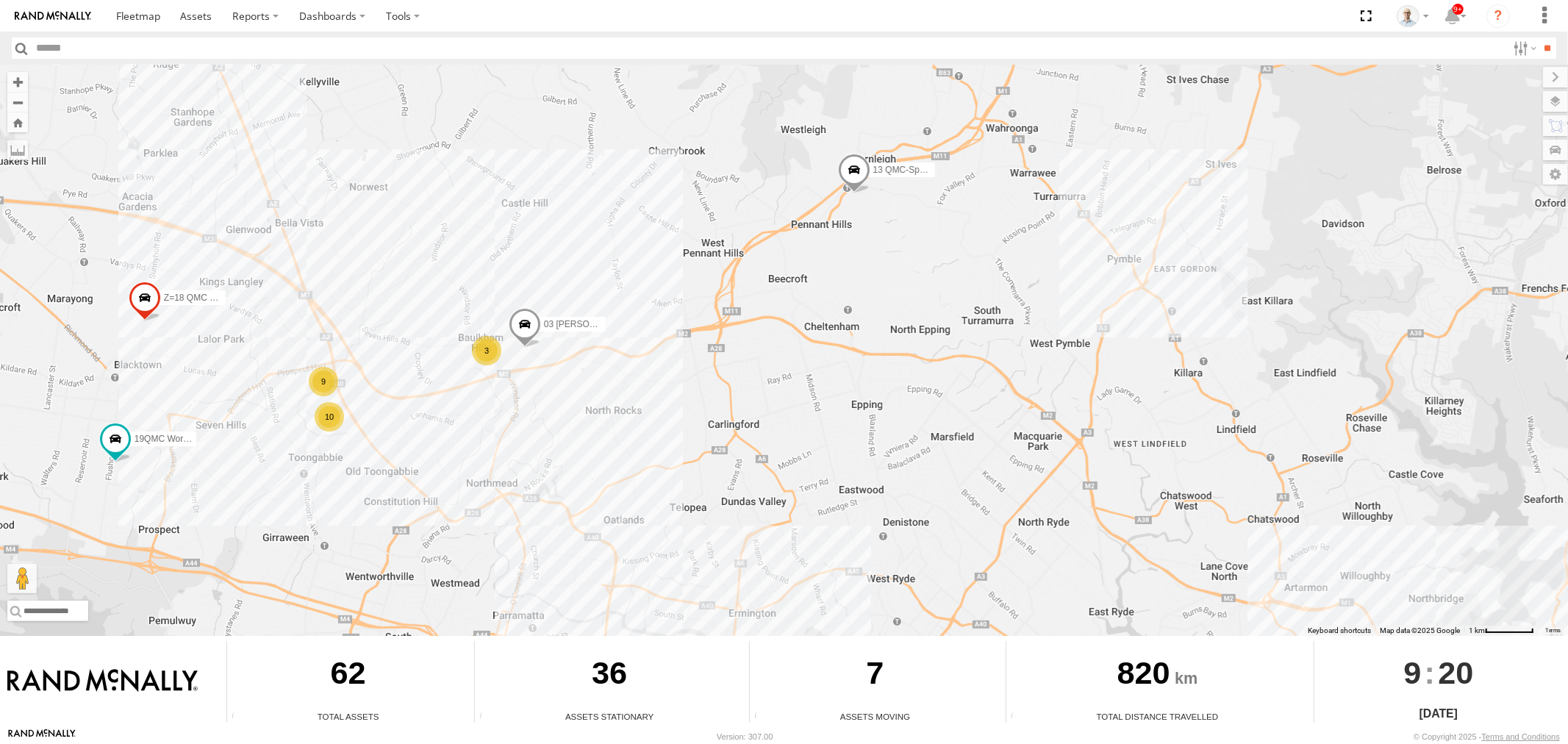
drag, startPoint x: 905, startPoint y: 288, endPoint x: 734, endPoint y: 345, distance: 180.2
click at [734, 345] on div "27QMC # KS75A 19QMC Workshop Z=18 QMC Written off 13 QMC-Spare 03 Jayden 9 2 10…" at bounding box center [784, 350] width 1568 height 571
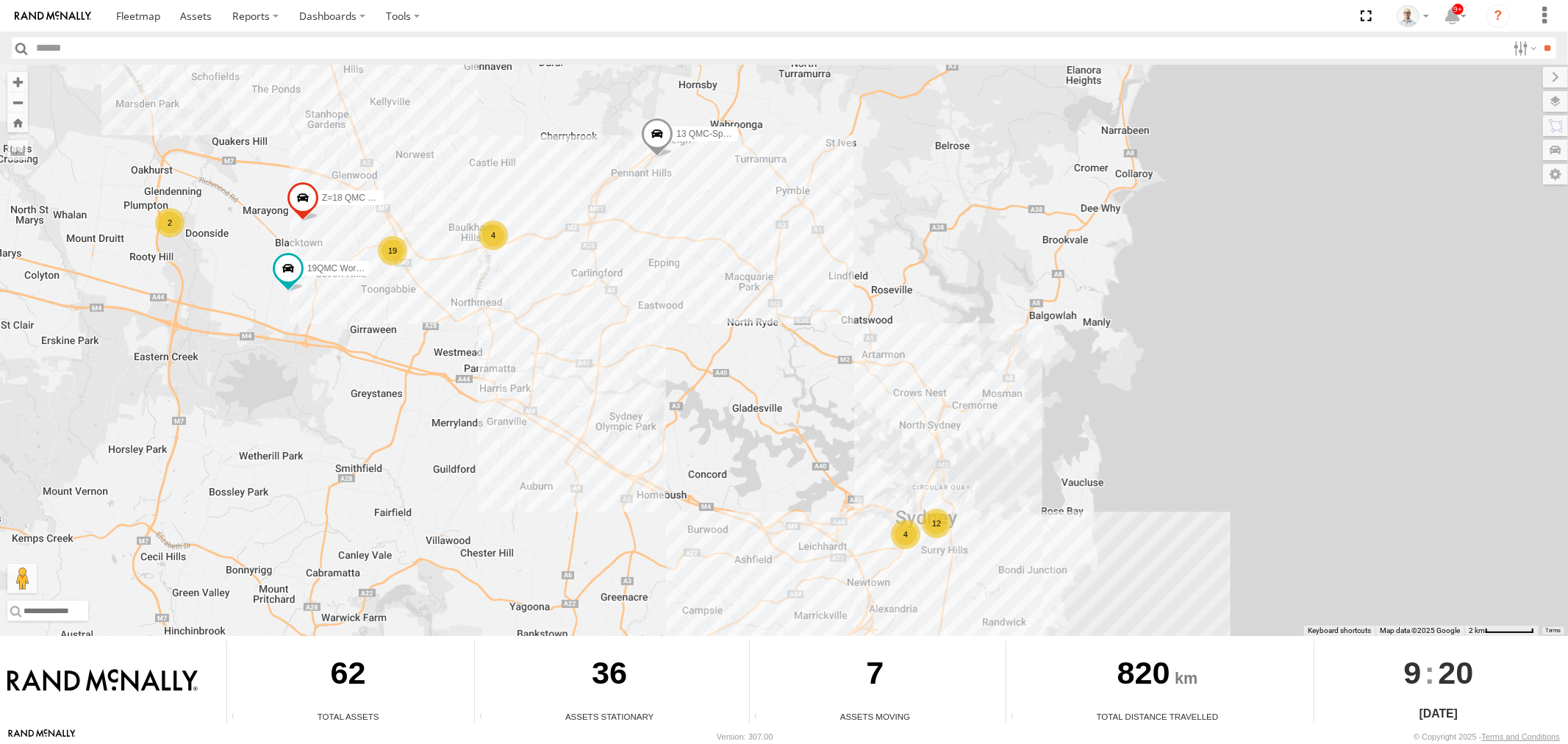
drag, startPoint x: 942, startPoint y: 435, endPoint x: 813, endPoint y: 265, distance: 213.4
click at [812, 266] on div "27QMC # KS75A 19QMC Workshop Z=18 QMC Written off 13 QMC-Spare 12 4 4 19 2" at bounding box center [784, 350] width 1568 height 571
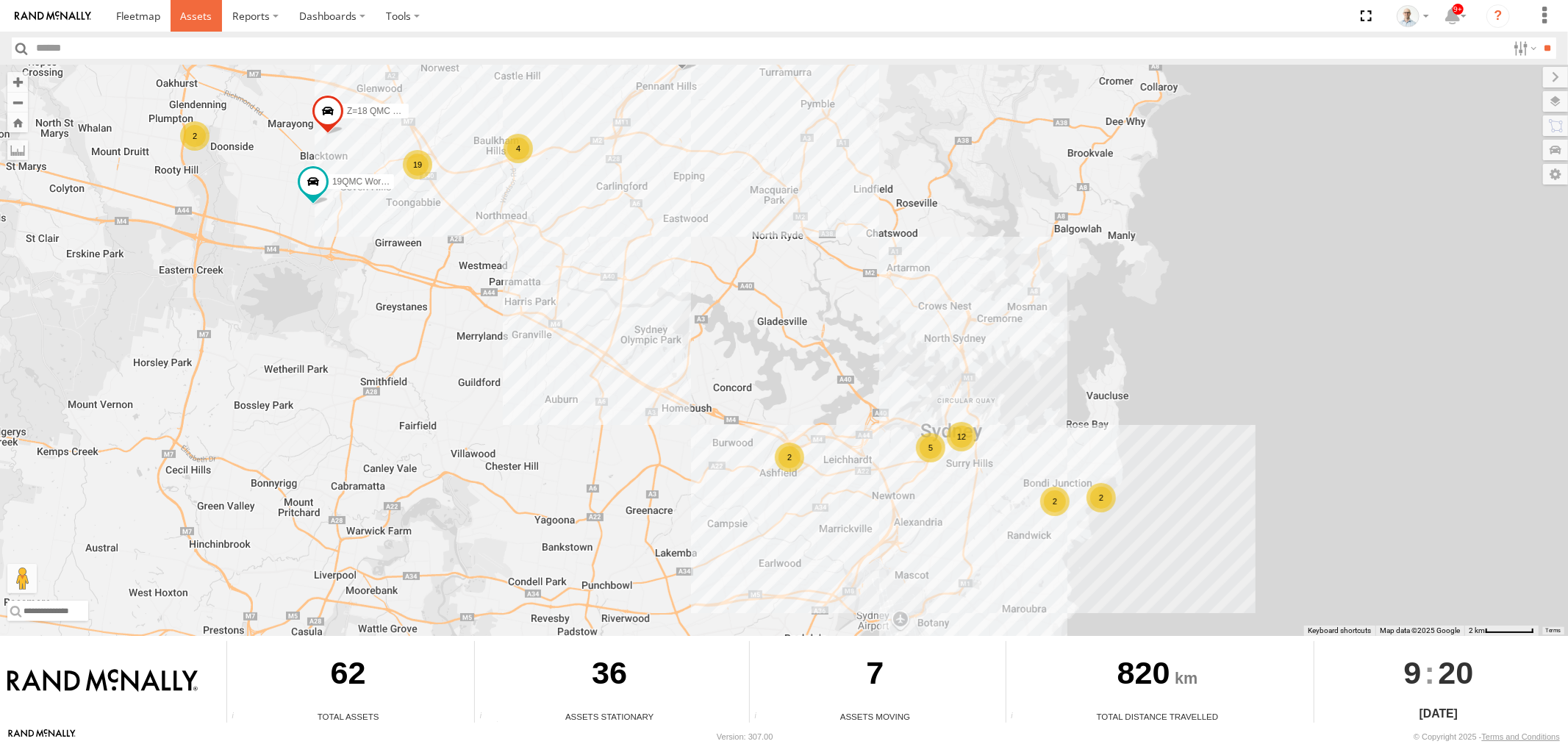
click at [193, 19] on span at bounding box center [195, 15] width 32 height 14
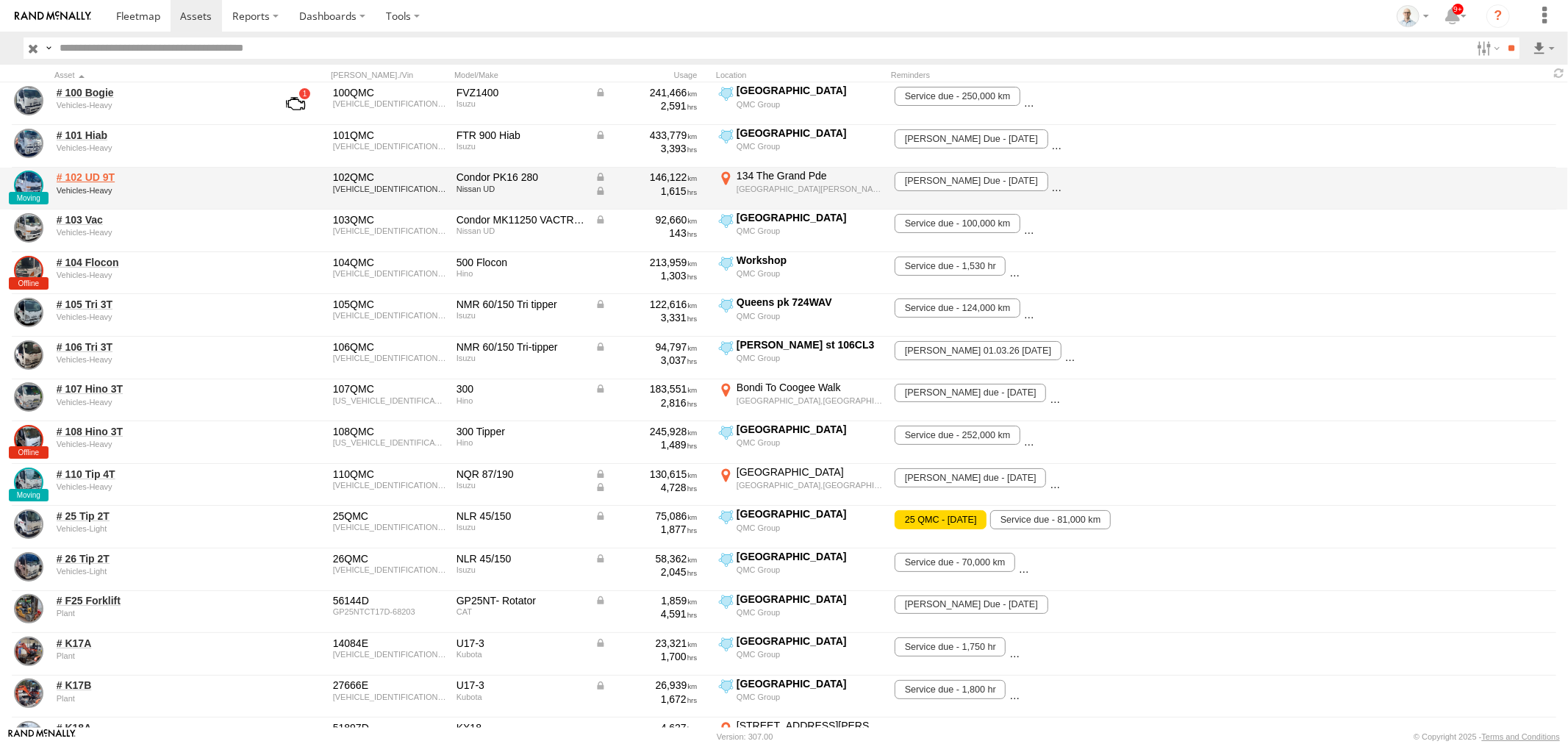
click at [82, 172] on link "# 102 UD 9T" at bounding box center [157, 176] width 201 height 13
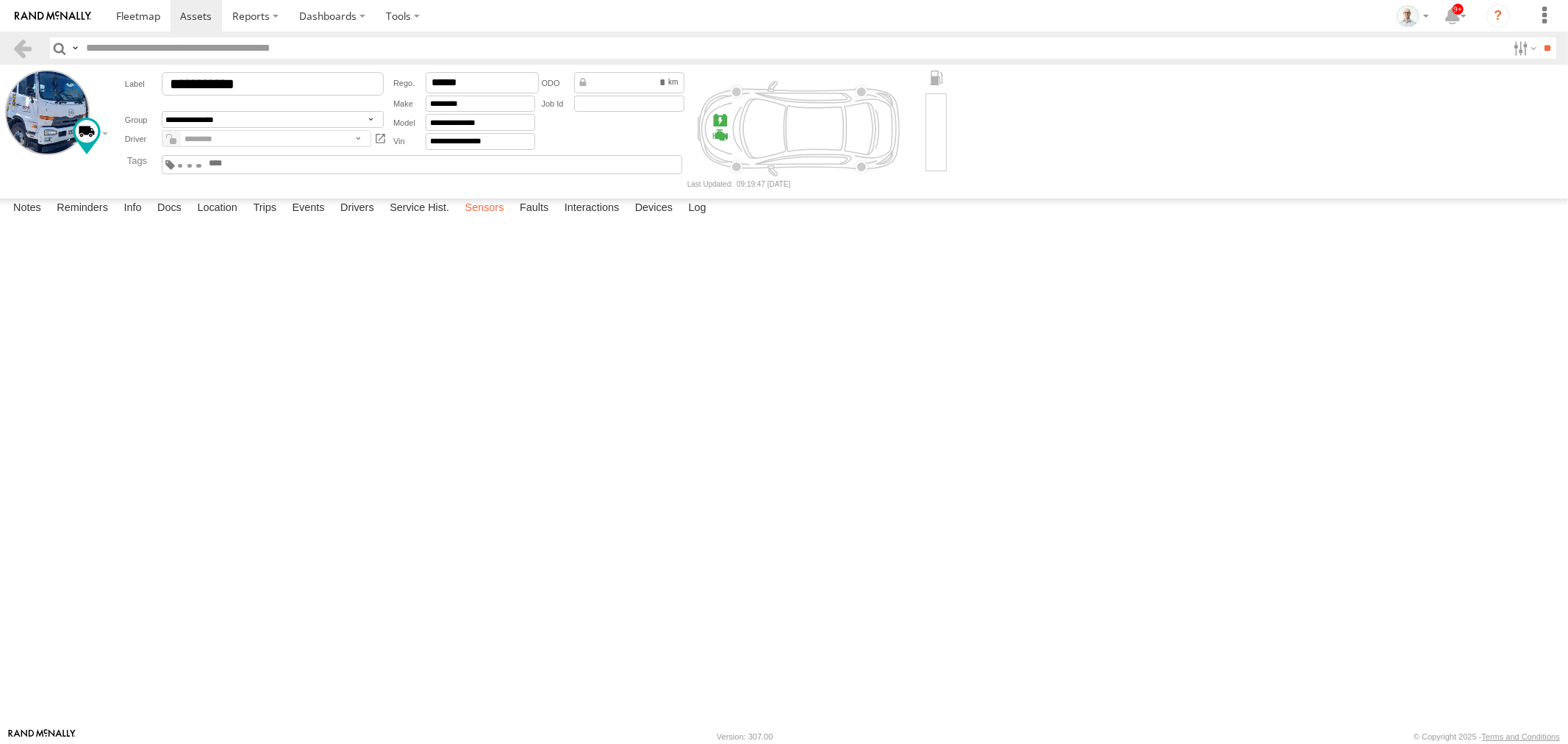
click at [474, 219] on label "Sensors" at bounding box center [485, 209] width 54 height 21
click at [550, 219] on label "Faults" at bounding box center [534, 209] width 44 height 21
click at [579, 219] on label "Interactions" at bounding box center [593, 209] width 70 height 21
click at [348, 10] on label "Dashboards" at bounding box center [331, 15] width 86 height 32
click at [339, 46] on span at bounding box center [337, 45] width 74 height 14
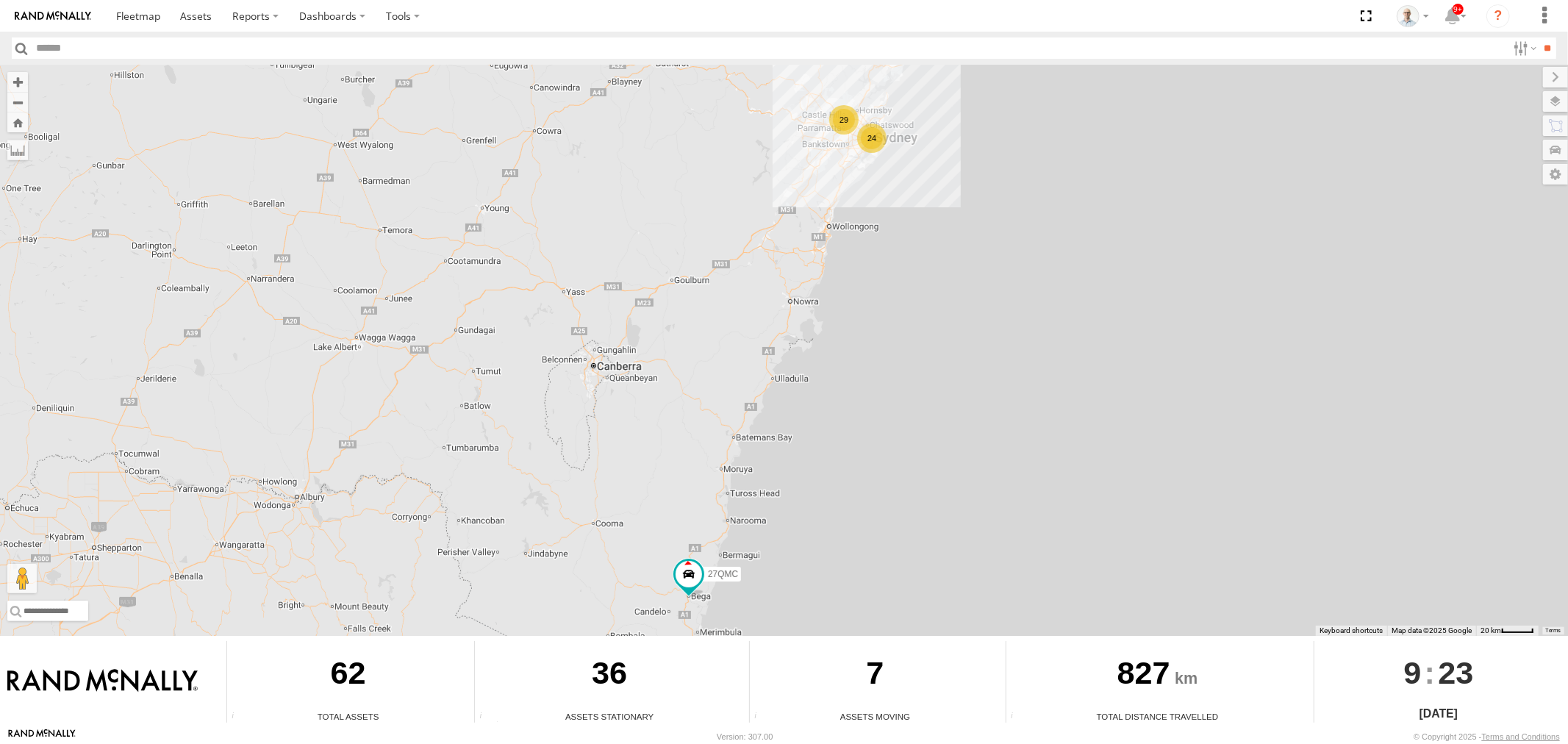
click at [842, 125] on div "29" at bounding box center [844, 120] width 29 height 29
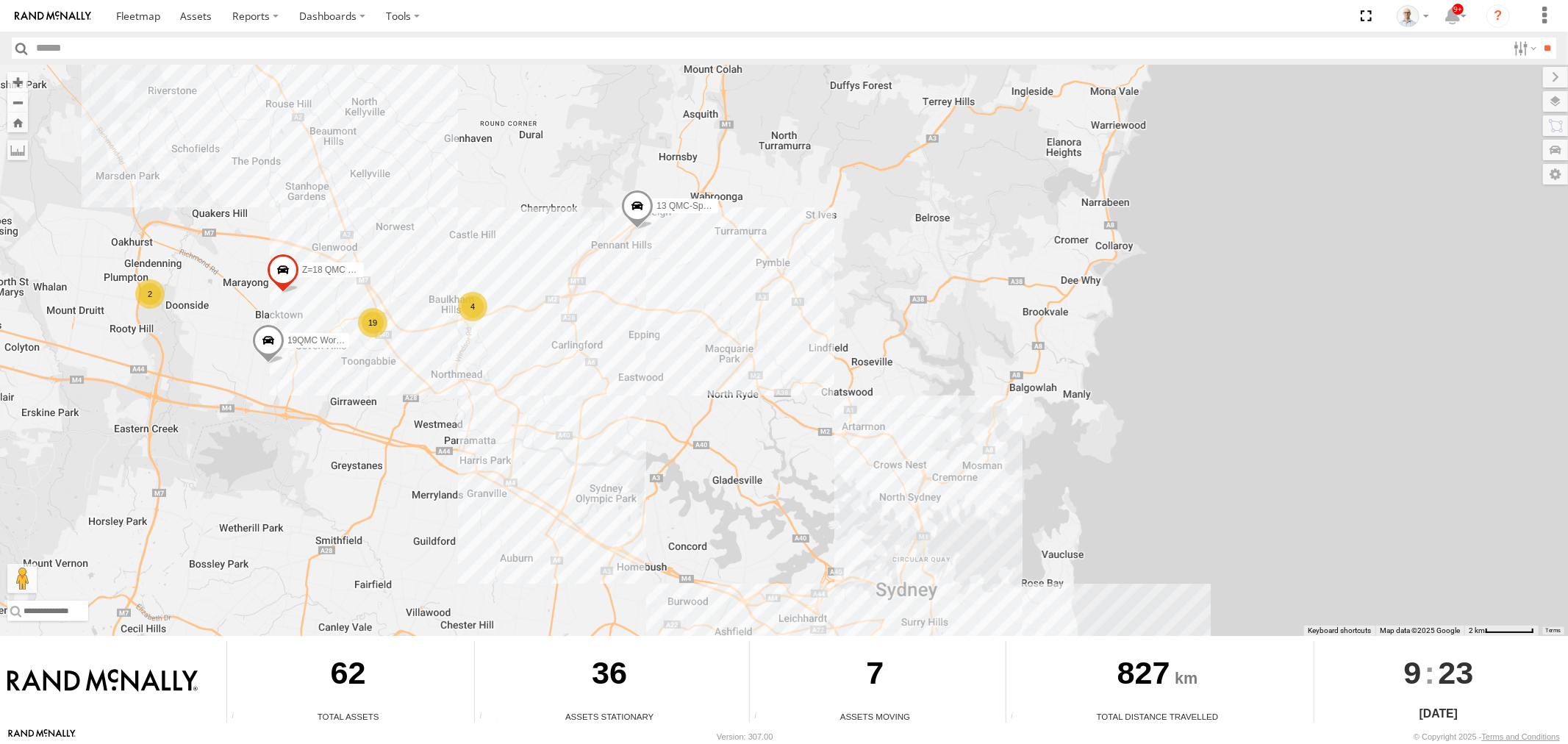
drag, startPoint x: 819, startPoint y: 558, endPoint x: 356, endPoint y: 390, distance: 492.5
click at [361, 388] on div "27QMC 4 19 # KS75A 2 19QMC Workshop Z=18 QMC Written off 13 QMC-Spare" at bounding box center [784, 350] width 1568 height 571
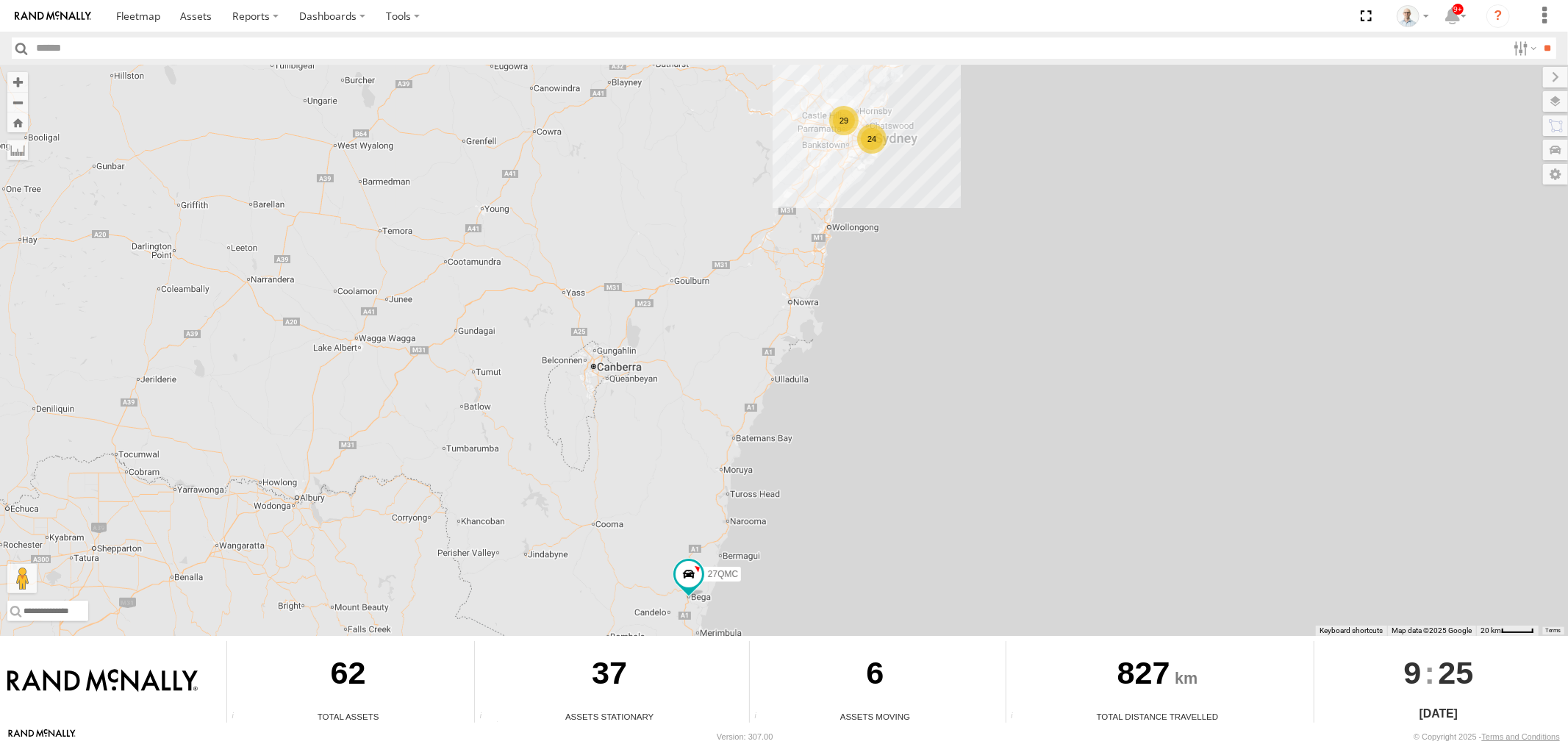
click at [846, 239] on div "24 29 27QMC" at bounding box center [784, 350] width 1568 height 571
click at [842, 122] on div "29" at bounding box center [844, 121] width 29 height 29
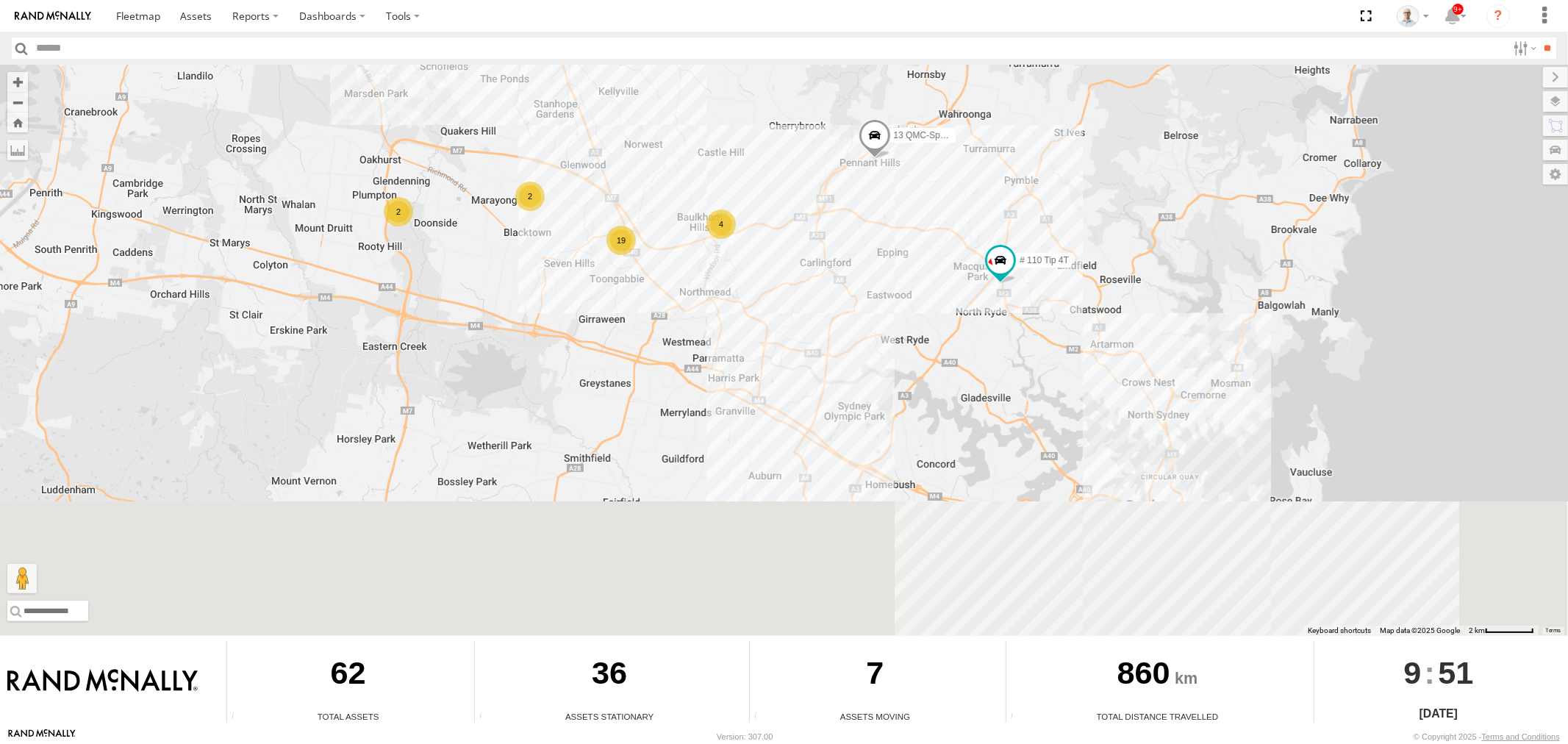
drag, startPoint x: 988, startPoint y: 558, endPoint x: 873, endPoint y: 311, distance: 272.5
click at [873, 311] on div "# 102 UD 9T 27QMC 4 19 # KS75A 2 2 13 QMC-Spare # 110 Tip 4T" at bounding box center [784, 350] width 1568 height 571
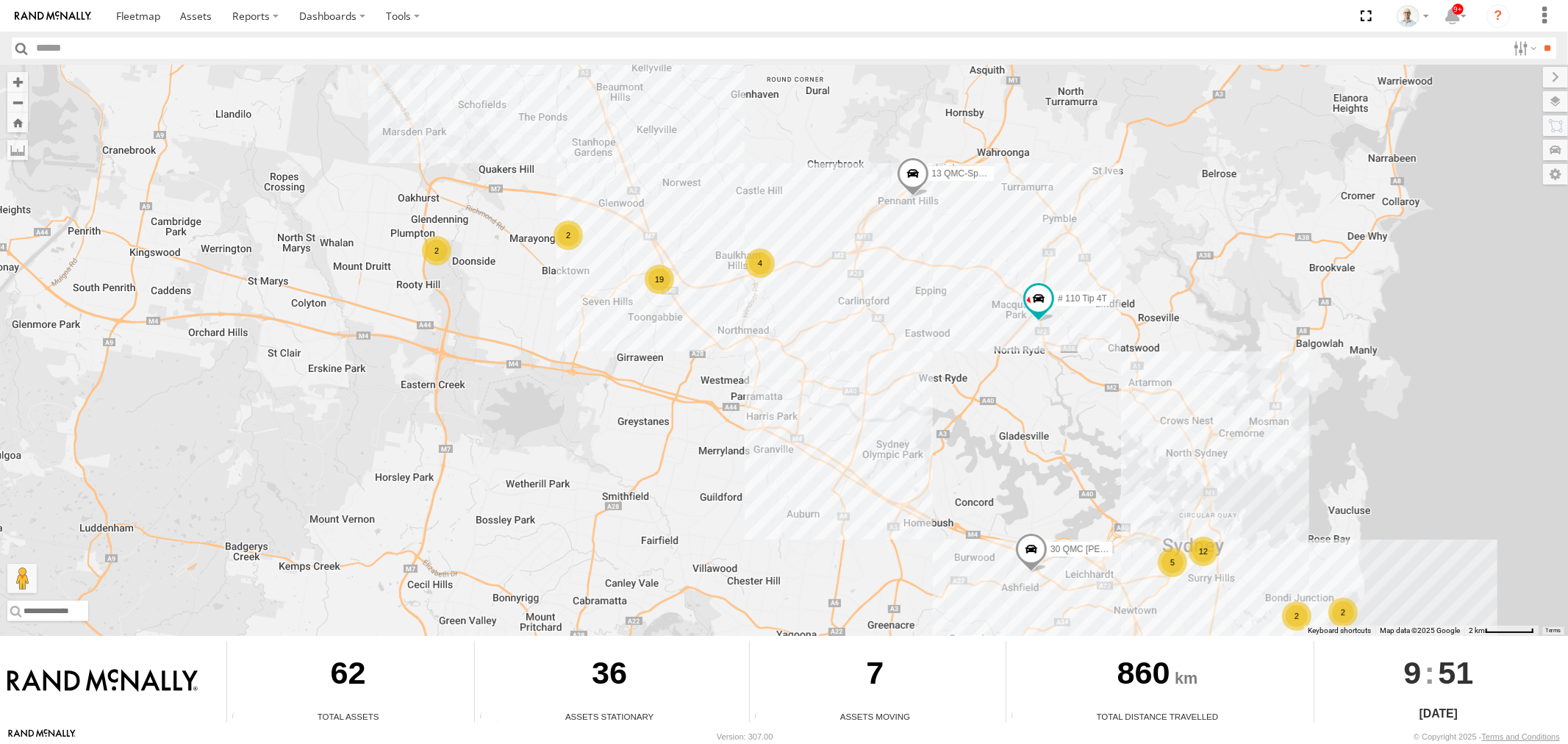
drag, startPoint x: 638, startPoint y: 217, endPoint x: 694, endPoint y: 285, distance: 88.1
click at [694, 285] on div "# 102 UD 9T 27QMC # KS75A 13 QMC-Spare # 110 Tip 4T 30 QMC David Carmona 12 5 4…" at bounding box center [784, 350] width 1568 height 571
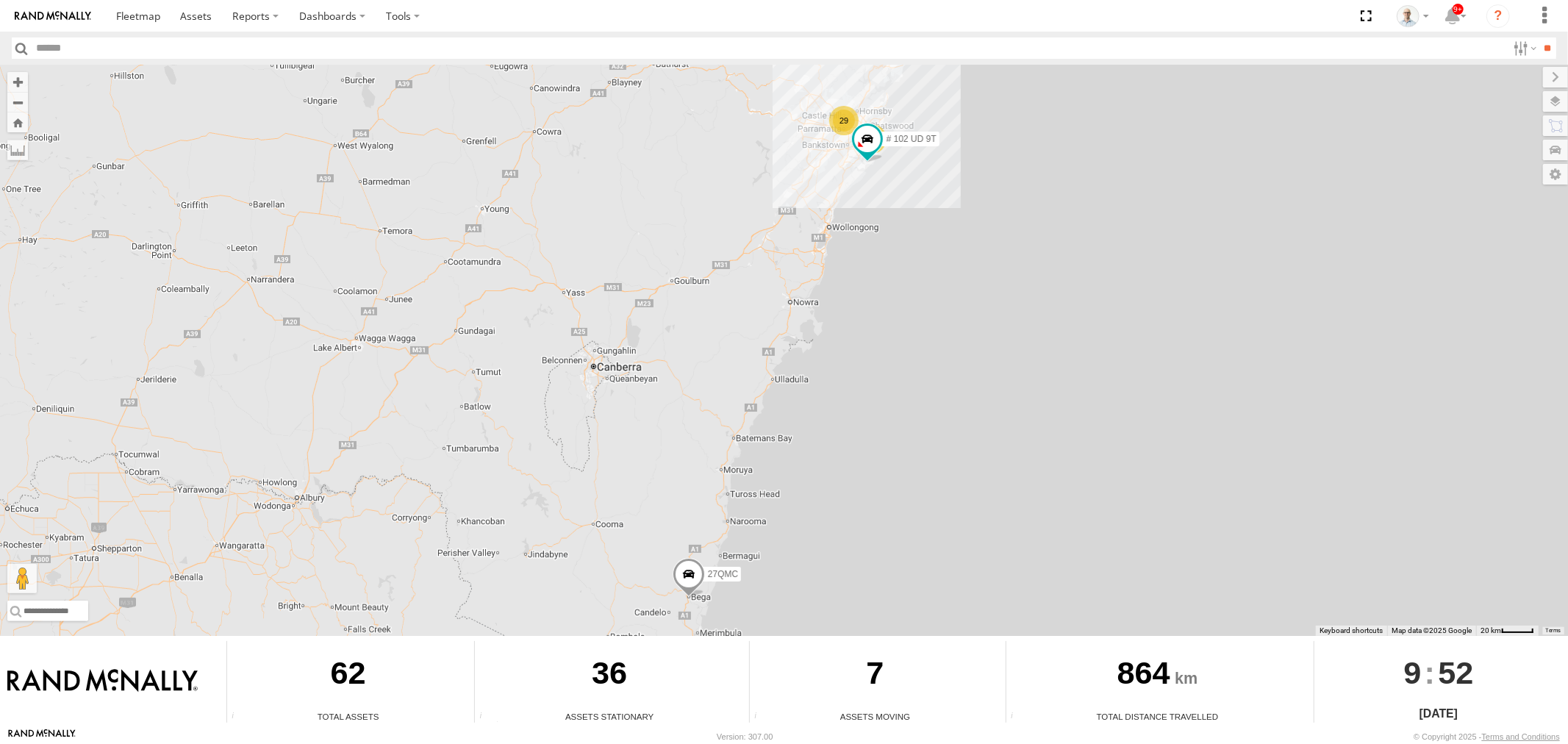
click at [847, 121] on div "29" at bounding box center [844, 121] width 29 height 29
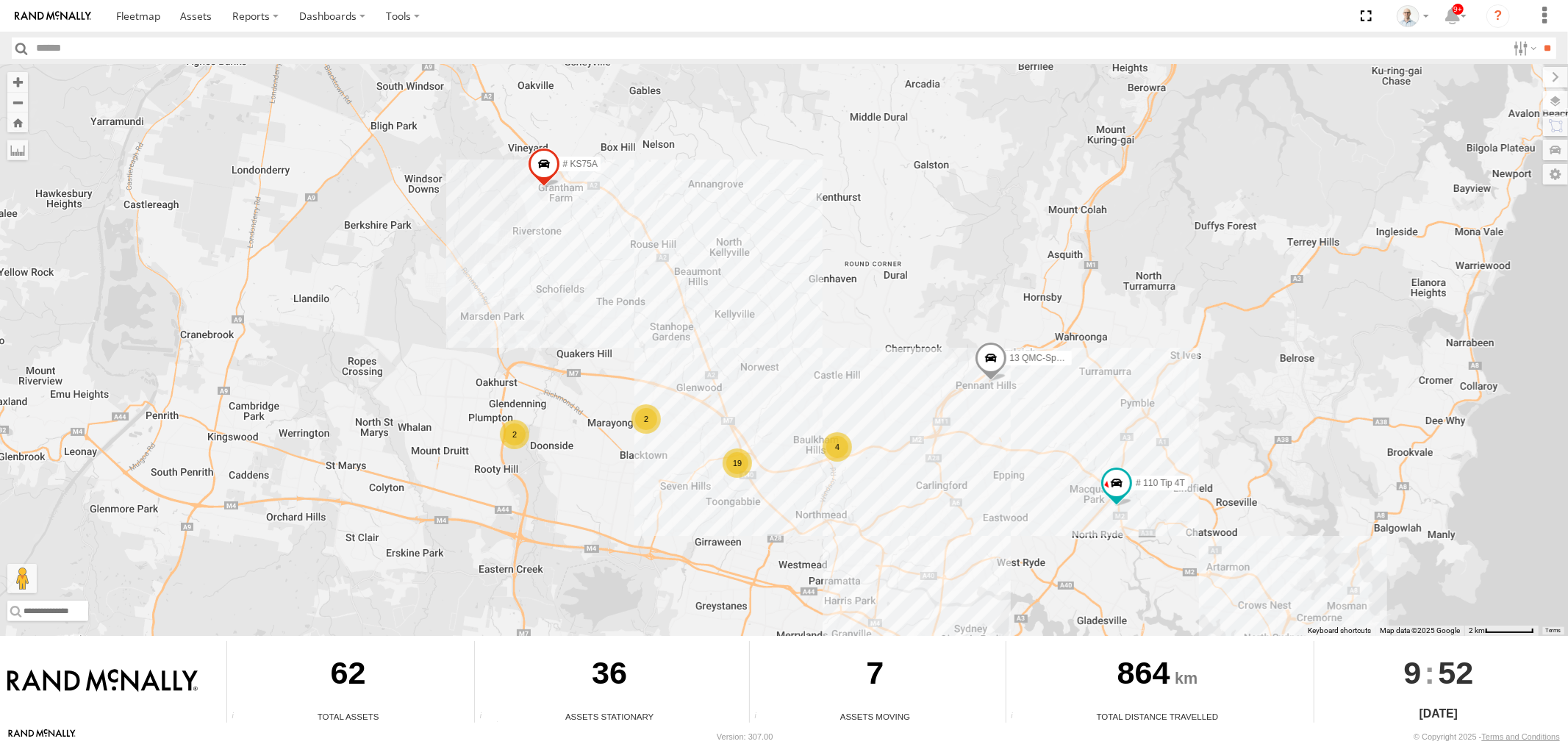
drag, startPoint x: 1050, startPoint y: 428, endPoint x: 999, endPoint y: 399, distance: 58.7
click at [1011, 409] on div "# 102 UD 9T 27QMC 4 19 # KS75A 2 2 13 QMC-Spare # 110 Tip 4T" at bounding box center [784, 350] width 1568 height 571
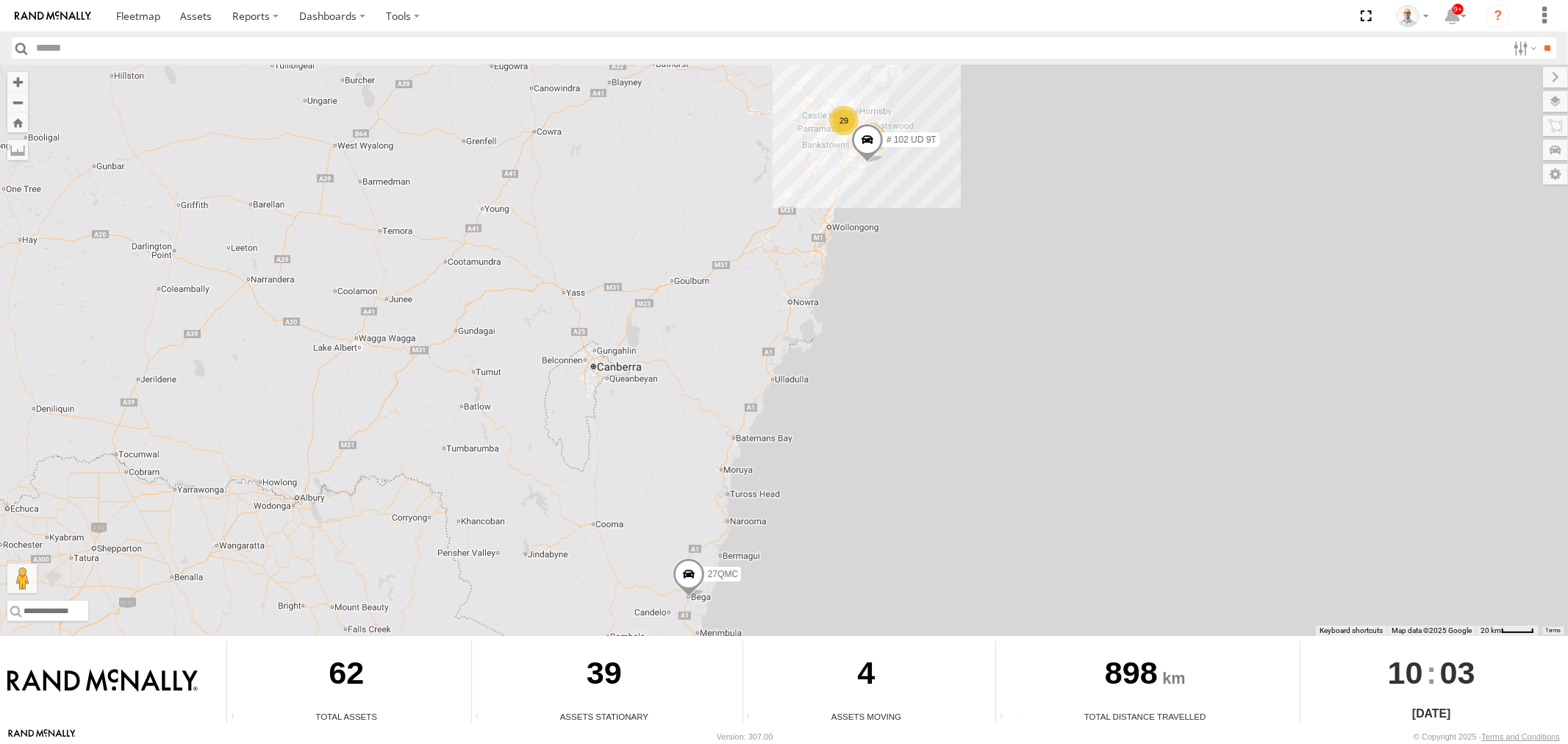
click at [849, 127] on div "29" at bounding box center [844, 121] width 29 height 29
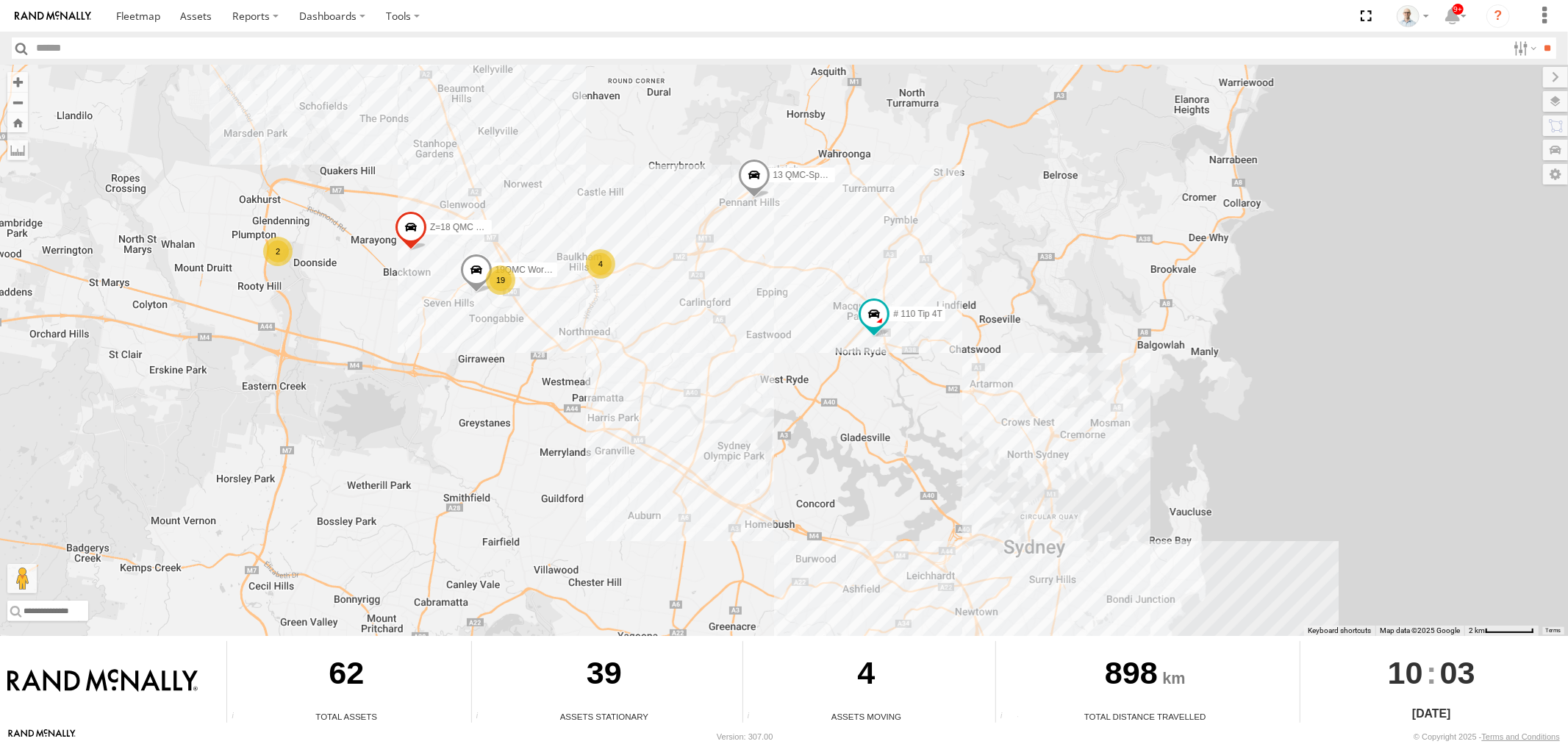
drag, startPoint x: 997, startPoint y: 530, endPoint x: 726, endPoint y: 331, distance: 336.2
click at [726, 331] on div "# 102 UD 9T 27QMC 4 19 # KS75A 2 19QMC Workshop Z=18 QMC Written off 13 QMC-Spa…" at bounding box center [784, 350] width 1568 height 571
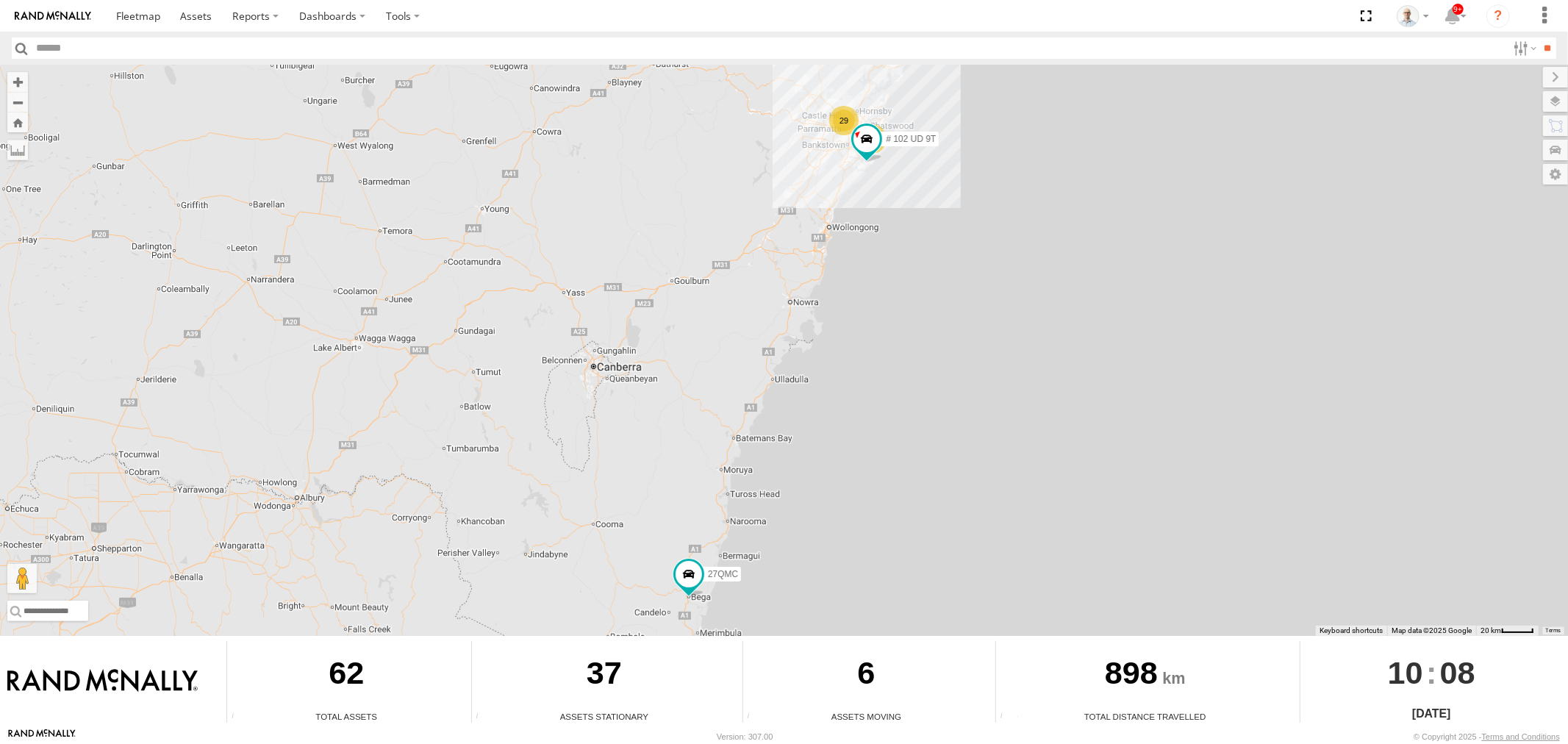
click at [838, 123] on div "29" at bounding box center [844, 121] width 29 height 29
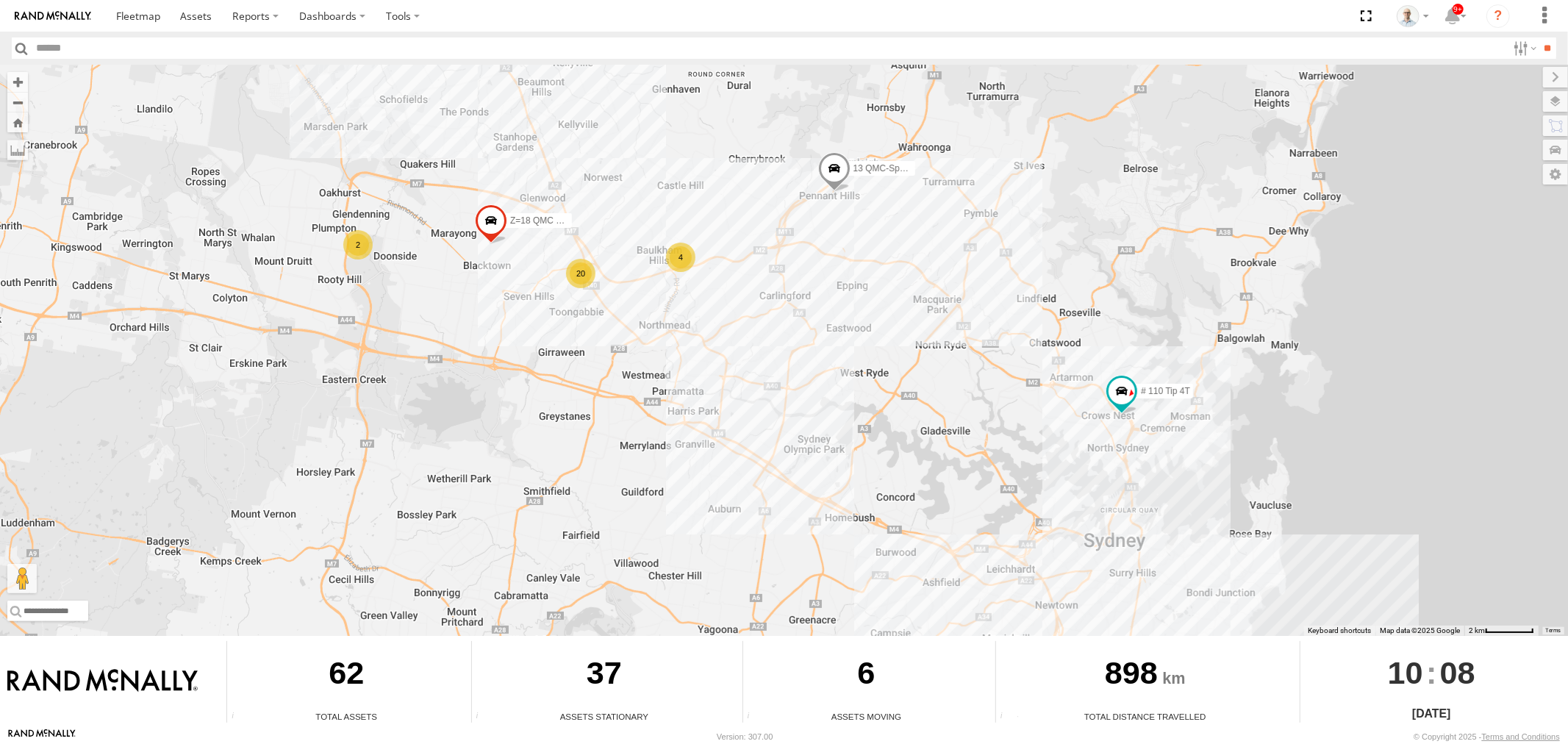
drag, startPoint x: 930, startPoint y: 509, endPoint x: 748, endPoint y: 276, distance: 295.7
click at [748, 283] on div "# 102 UD 9T 27QMC 4 20 # KS75A 2 Z=18 QMC Written off 13 QMC-Spare # 110 Tip 4T" at bounding box center [784, 350] width 1568 height 571
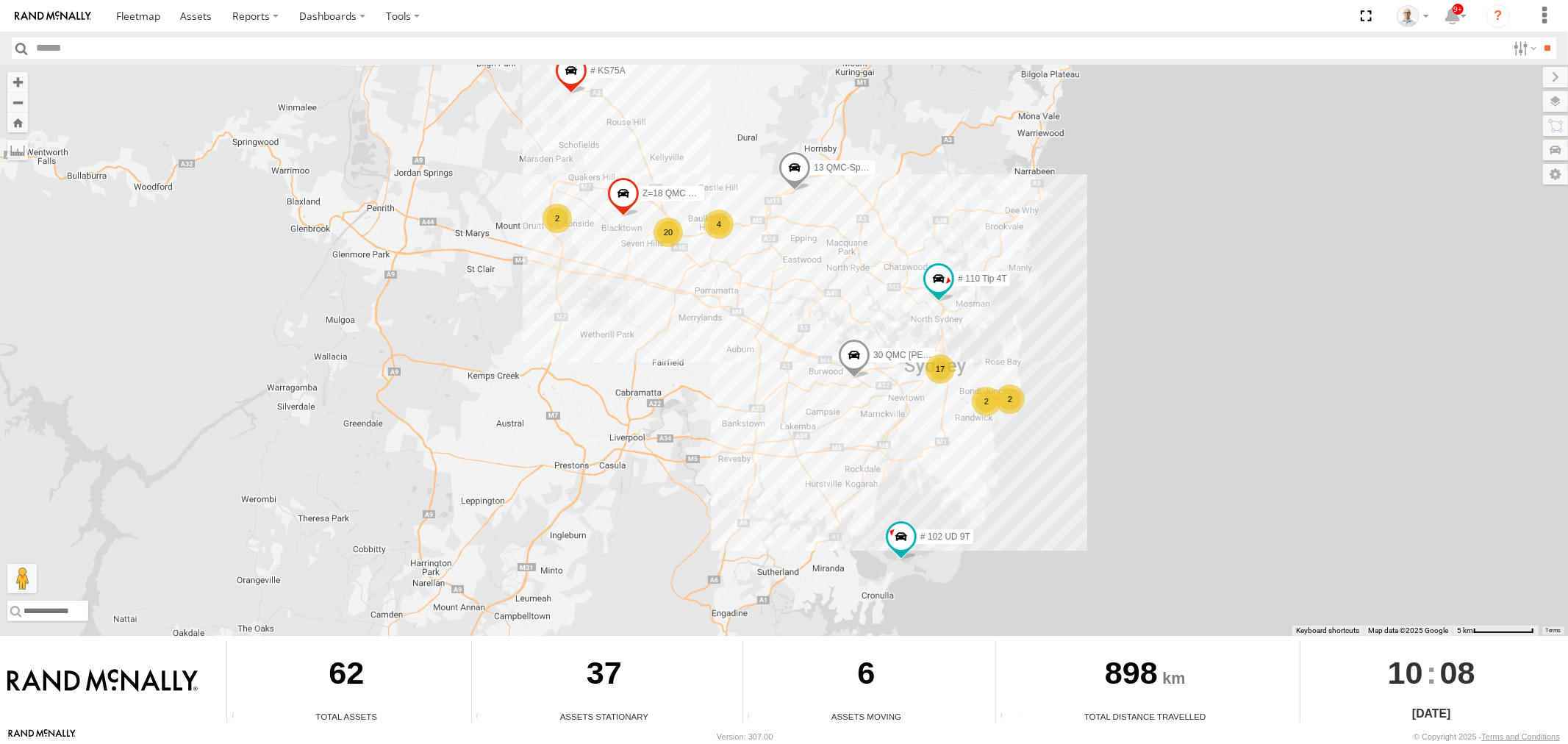
drag, startPoint x: 621, startPoint y: 231, endPoint x: 650, endPoint y: 272, distance: 50.2
click at [650, 272] on div "# 102 UD 9T 27QMC # KS75A Z=18 QMC Written off 13 QMC-Spare # 110 Tip 4T 30 QMC…" at bounding box center [784, 350] width 1568 height 571
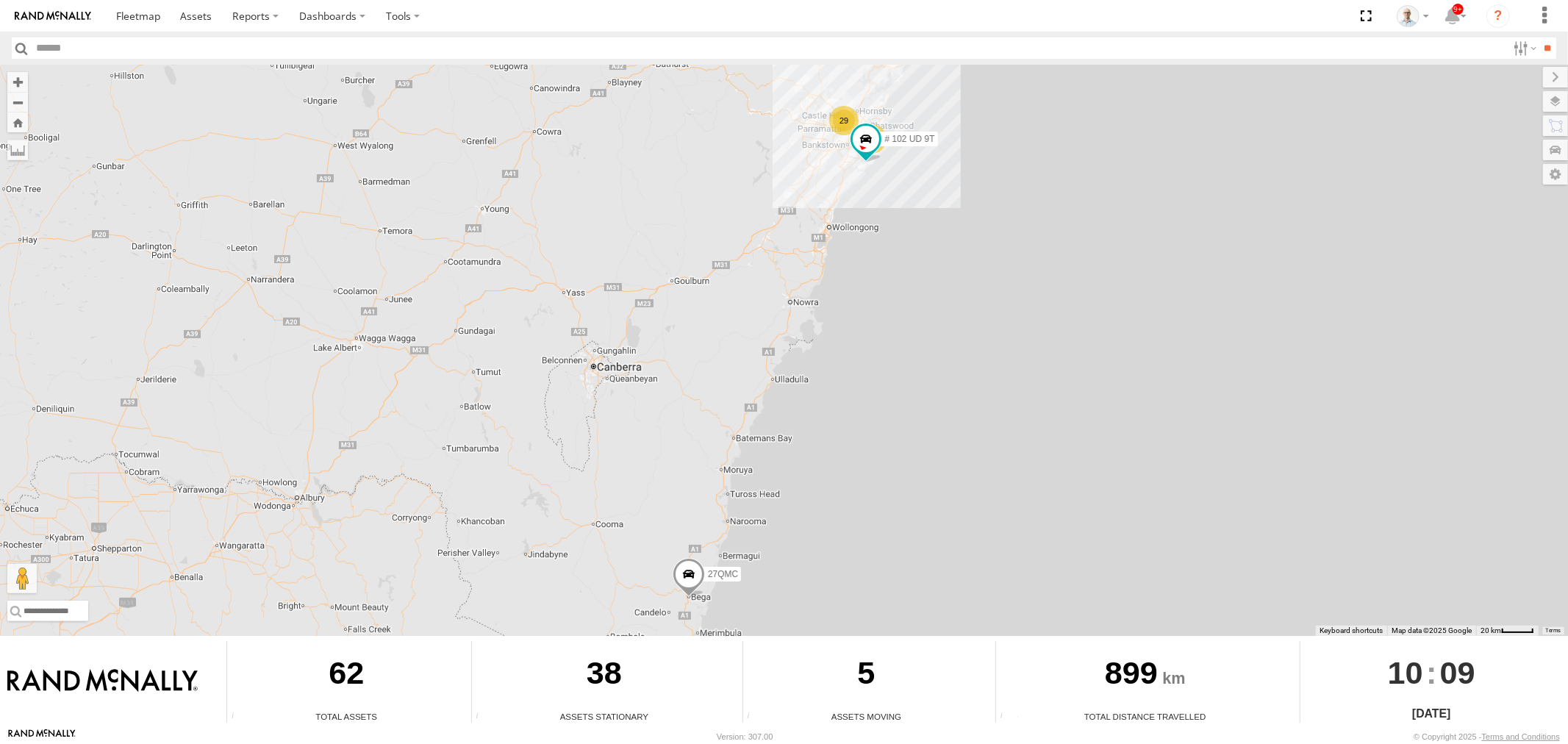
click at [837, 111] on div "29" at bounding box center [844, 121] width 29 height 29
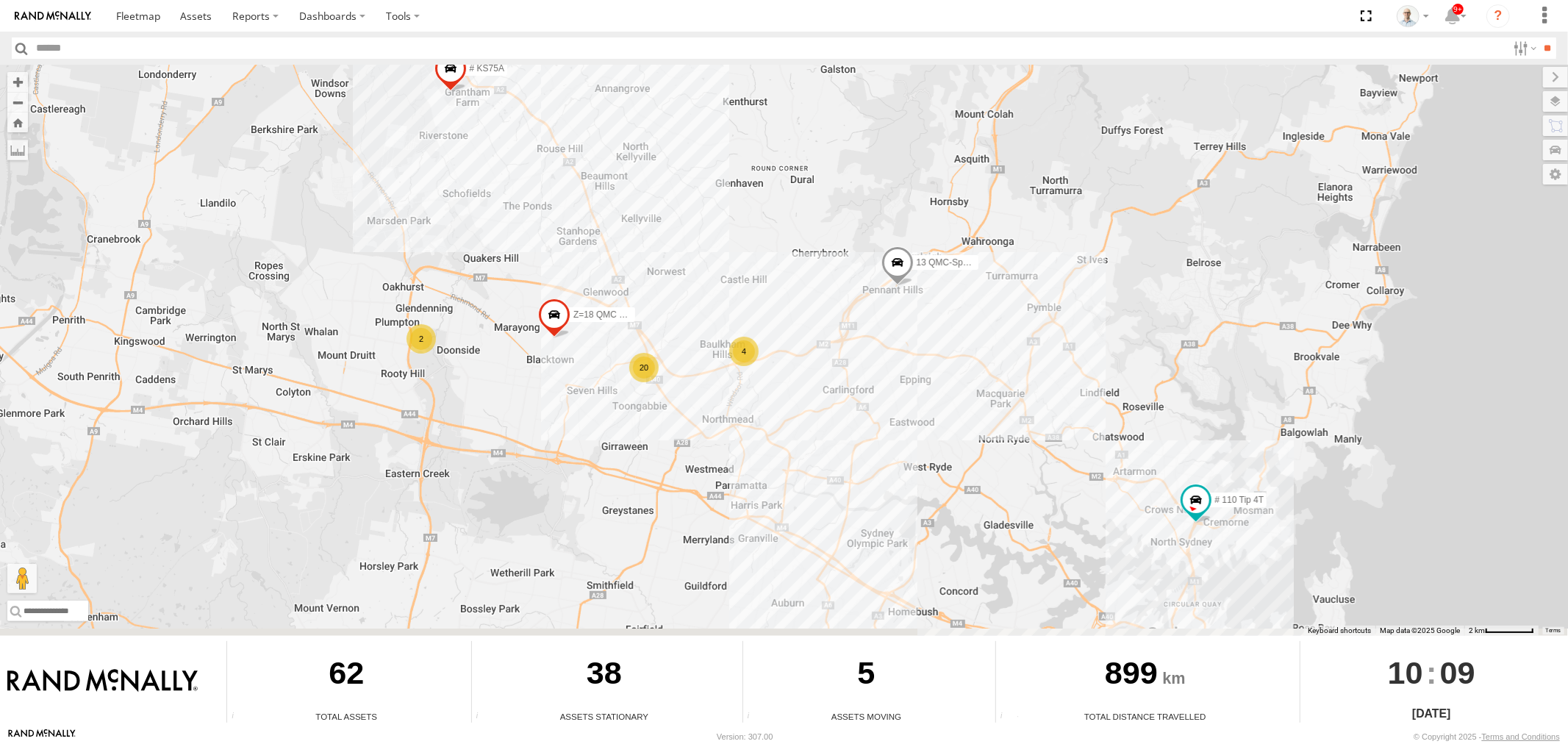
drag, startPoint x: 884, startPoint y: 408, endPoint x: 744, endPoint y: 275, distance: 193.1
click at [749, 280] on div "# 102 UD 9T 27QMC 4 20 # KS75A 2 Z=18 QMC Written off 13 QMC-Spare # 110 Tip 4T" at bounding box center [784, 350] width 1568 height 571
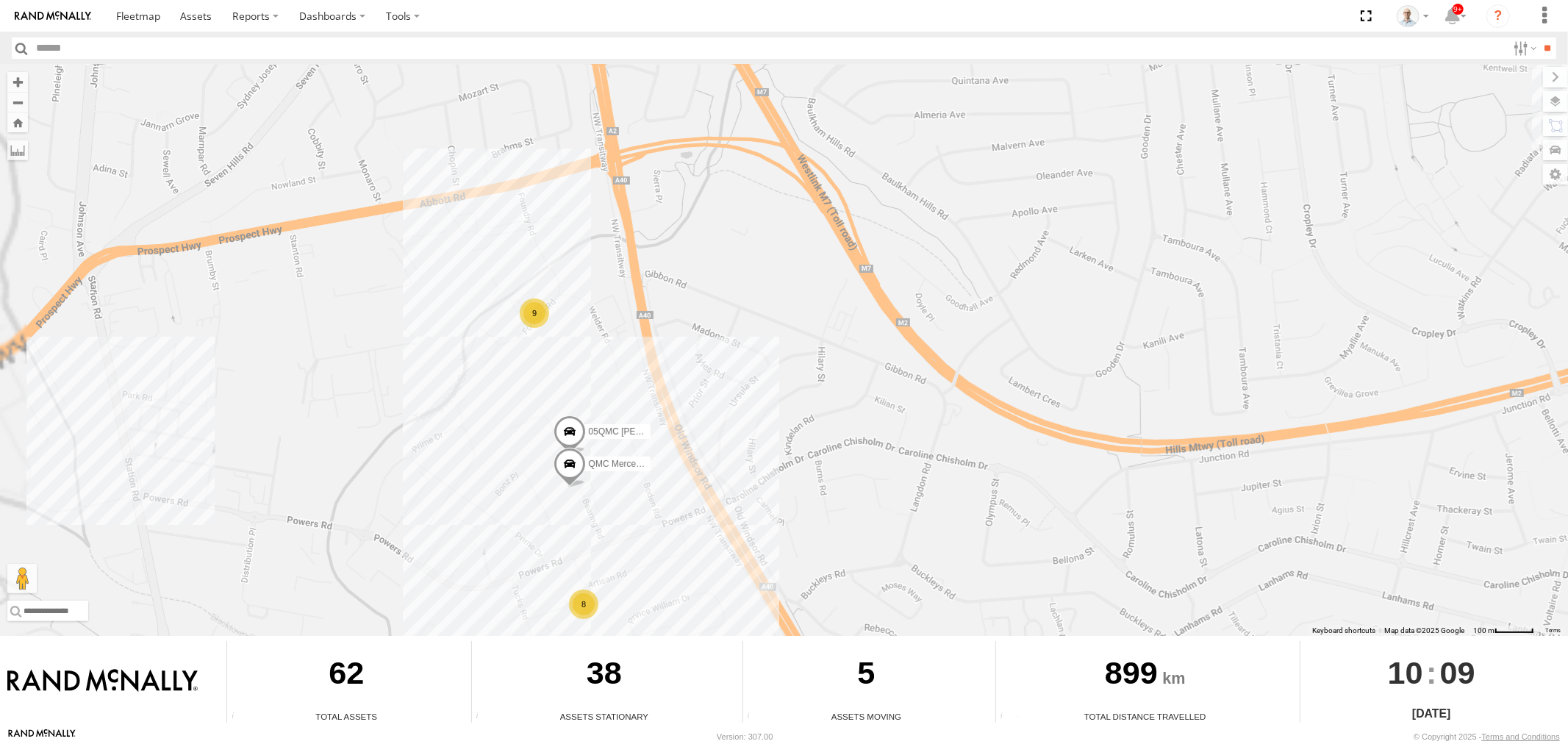
drag, startPoint x: 557, startPoint y: 443, endPoint x: 783, endPoint y: 335, distance: 250.5
click at [778, 340] on div "# 102 UD 9T 27QMC # KS75A Z=18 QMC Written off 13 QMC-Spare # 110 Tip 4T 30 QMC…" at bounding box center [784, 350] width 1568 height 571
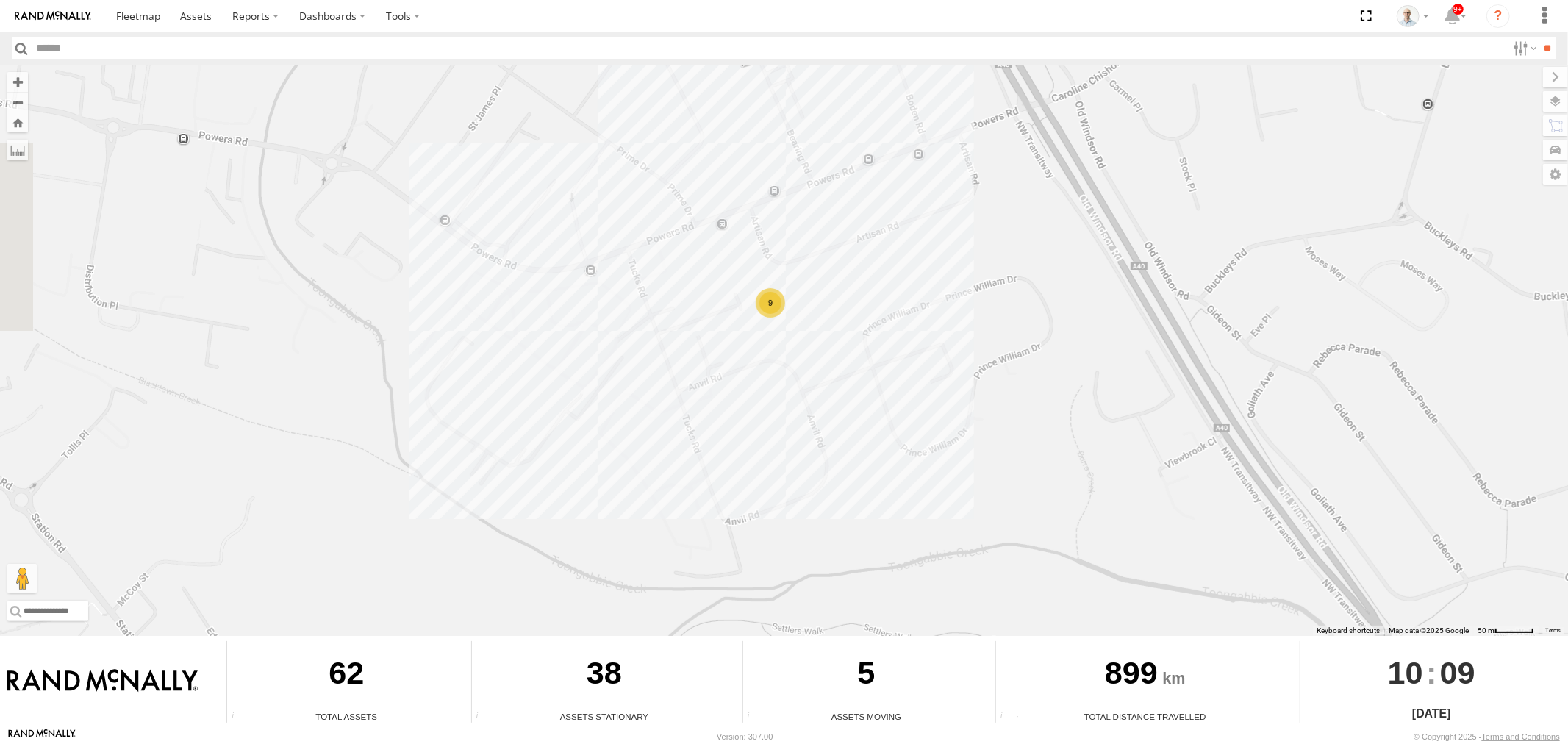
drag, startPoint x: 780, startPoint y: 365, endPoint x: 828, endPoint y: 516, distance: 158.4
click at [823, 519] on div "# 102 UD 9T 27QMC # KS75A Z=18 QMC Written off 13 QMC-Spare # 110 Tip 4T 30 QMC…" at bounding box center [784, 350] width 1568 height 571
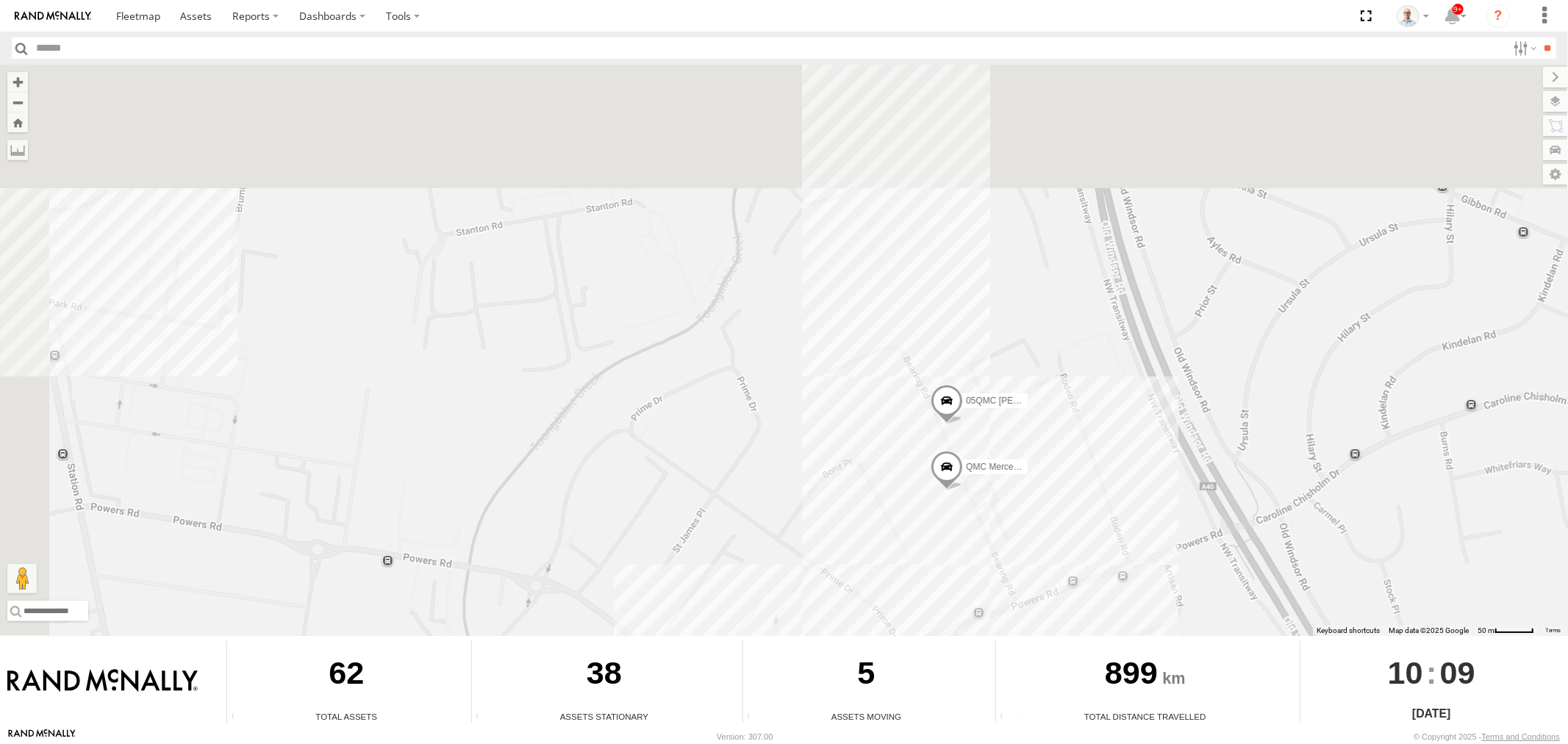
drag, startPoint x: 730, startPoint y: 235, endPoint x: 823, endPoint y: 364, distance: 159.0
click at [823, 364] on div "# 102 UD 9T 27QMC # KS75A Z=18 QMC Written off 13 QMC-Spare # 110 Tip 4T 30 QMC…" at bounding box center [784, 350] width 1568 height 571
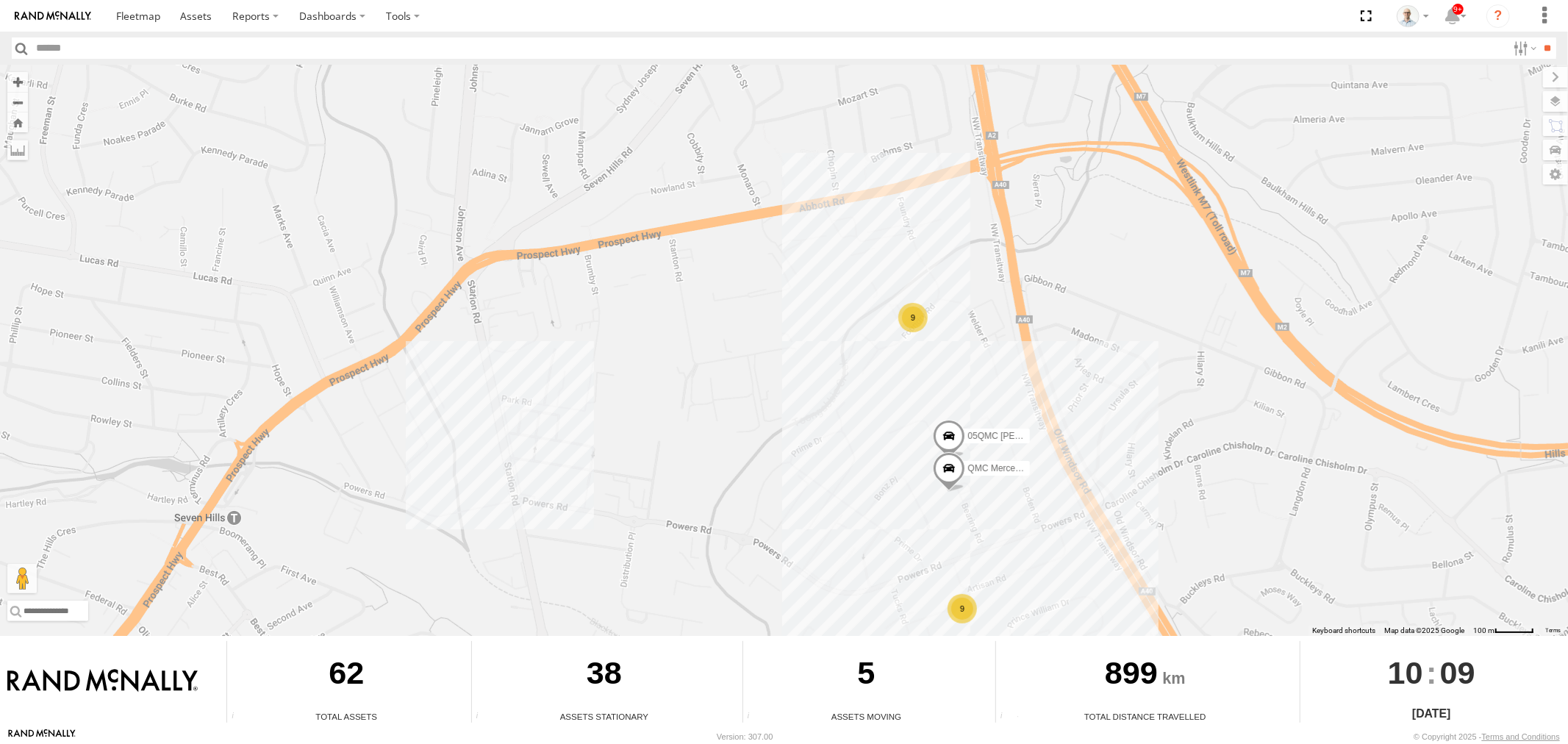
click at [909, 326] on div "9" at bounding box center [913, 318] width 29 height 29
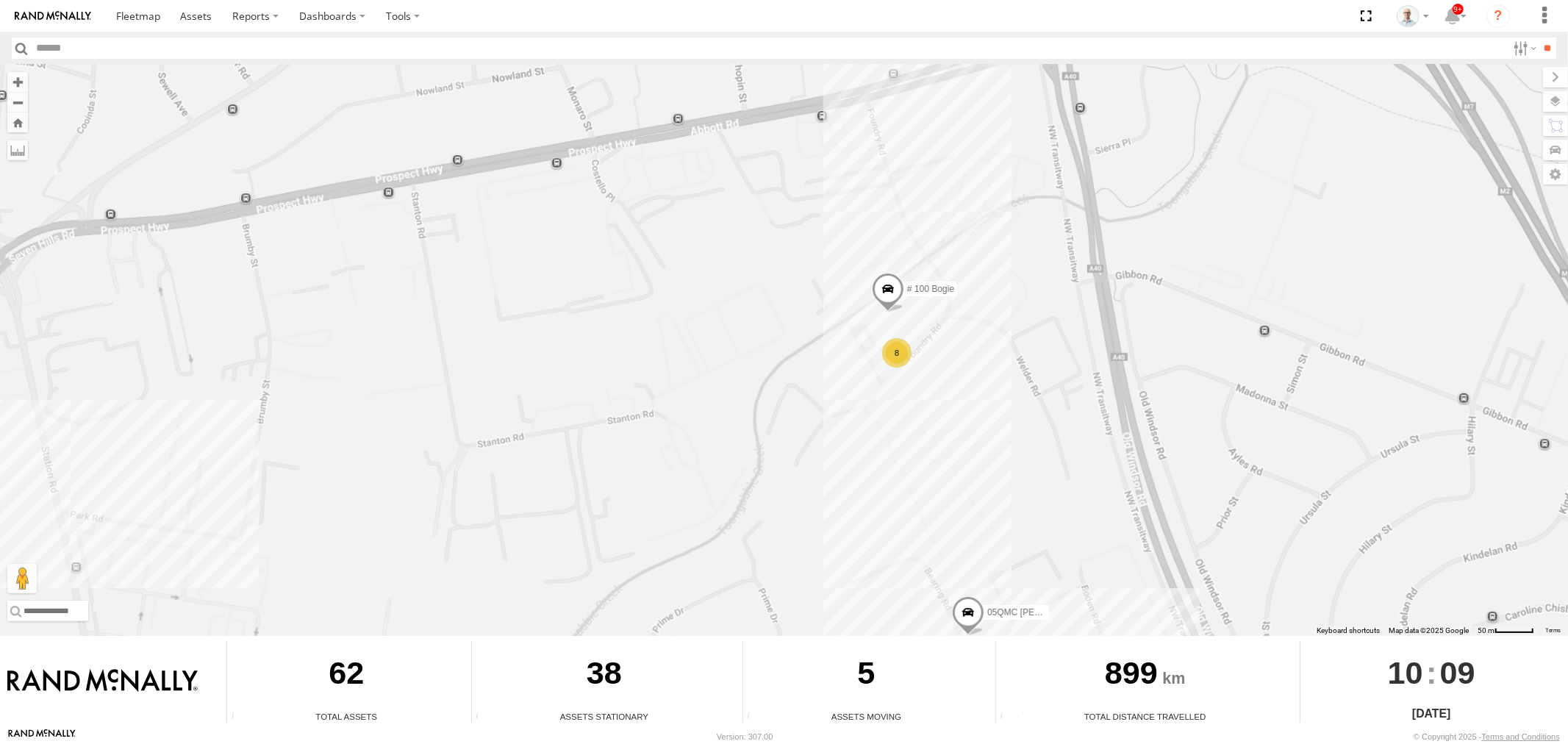
drag, startPoint x: 1136, startPoint y: 339, endPoint x: 892, endPoint y: 312, distance: 245.5
click at [924, 316] on div "# 102 UD 9T 27QMC # KS75A Z=18 QMC Written off 13 QMC-Spare # 110 Tip 4T 30 QMC…" at bounding box center [784, 350] width 1568 height 571
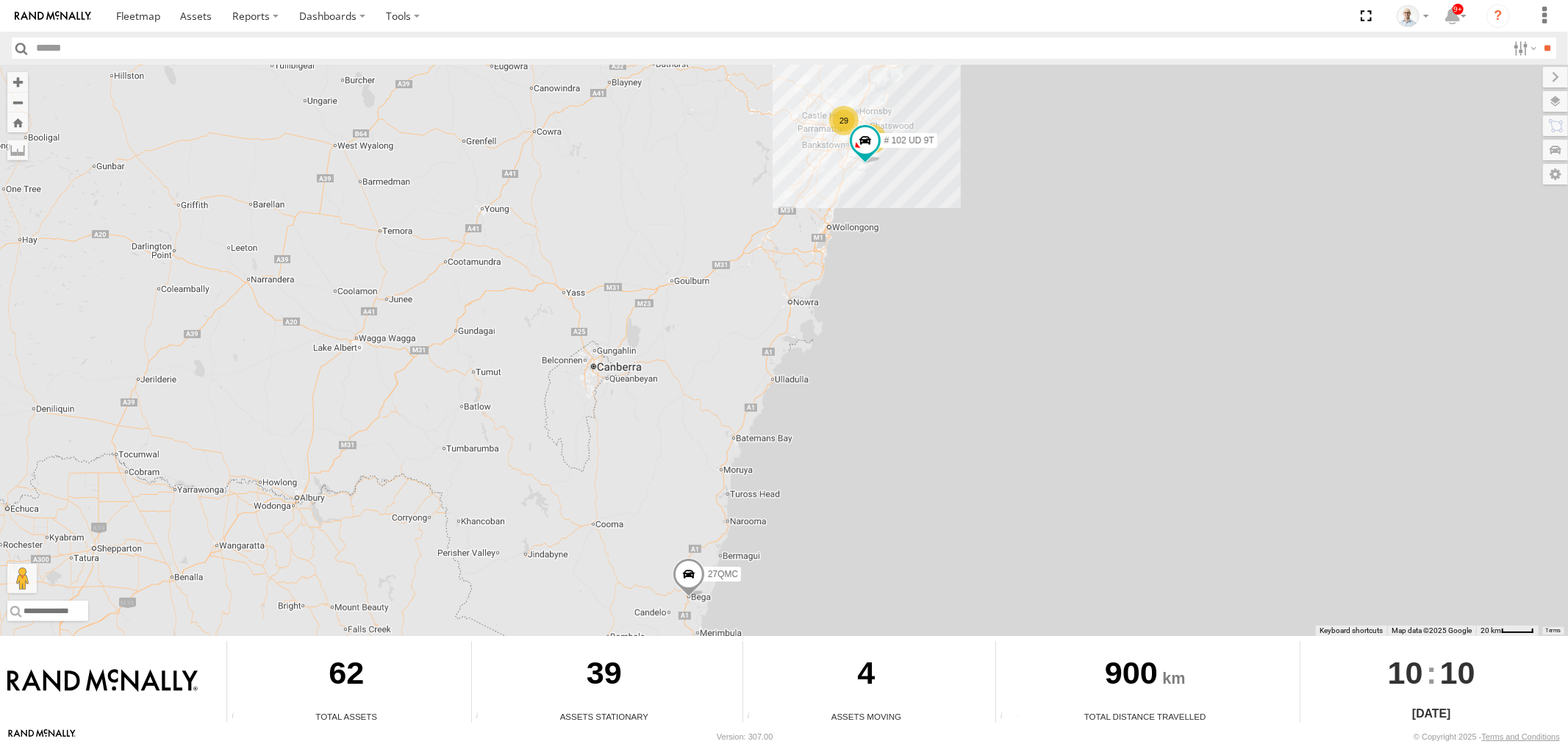
click at [834, 129] on div "29" at bounding box center [844, 121] width 29 height 29
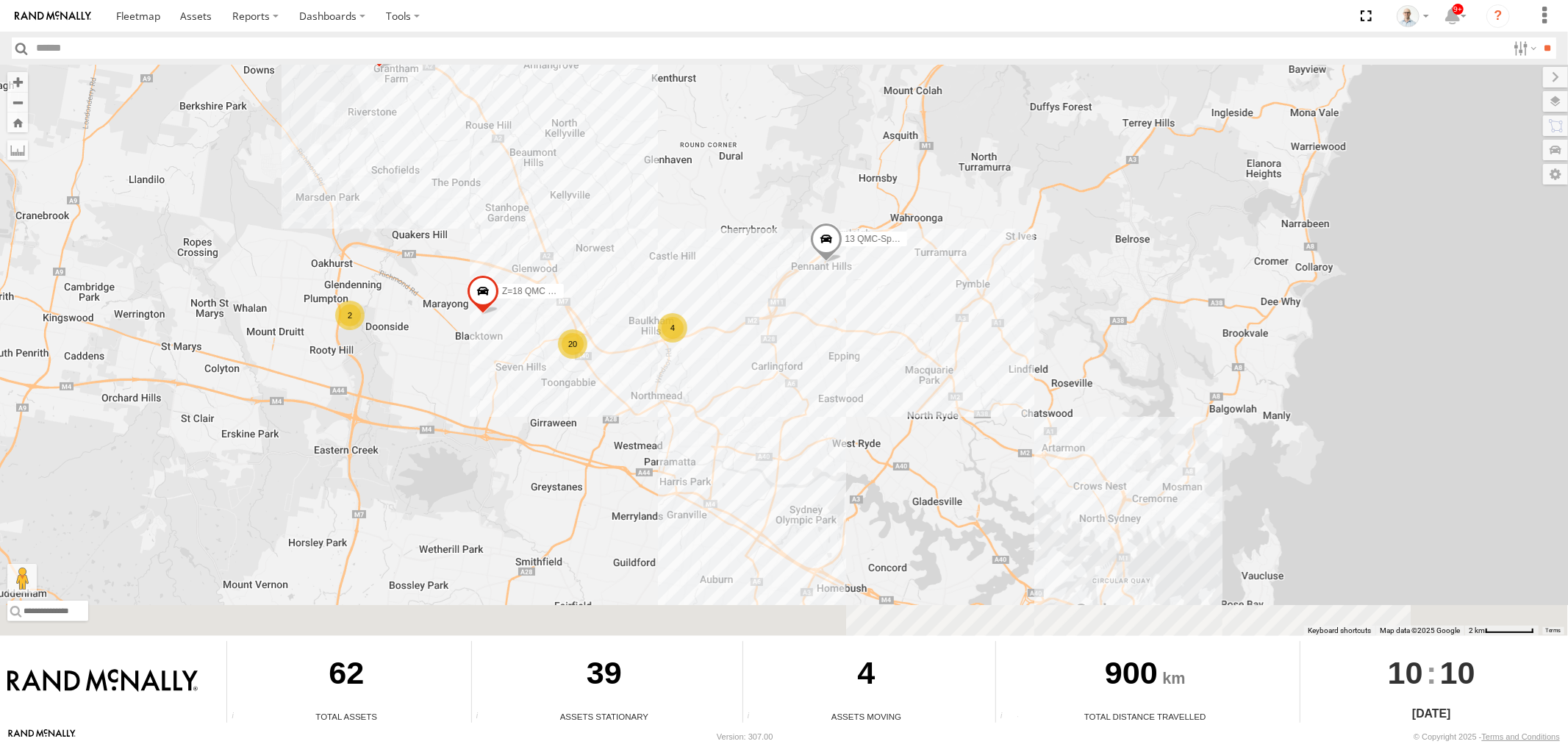
drag, startPoint x: 916, startPoint y: 586, endPoint x: 561, endPoint y: 223, distance: 507.7
click at [585, 268] on div "# 102 UD 9T 27QMC 4 20 # KS75A 2 Z=18 QMC Written off 13 QMC-Spare" at bounding box center [784, 350] width 1568 height 571
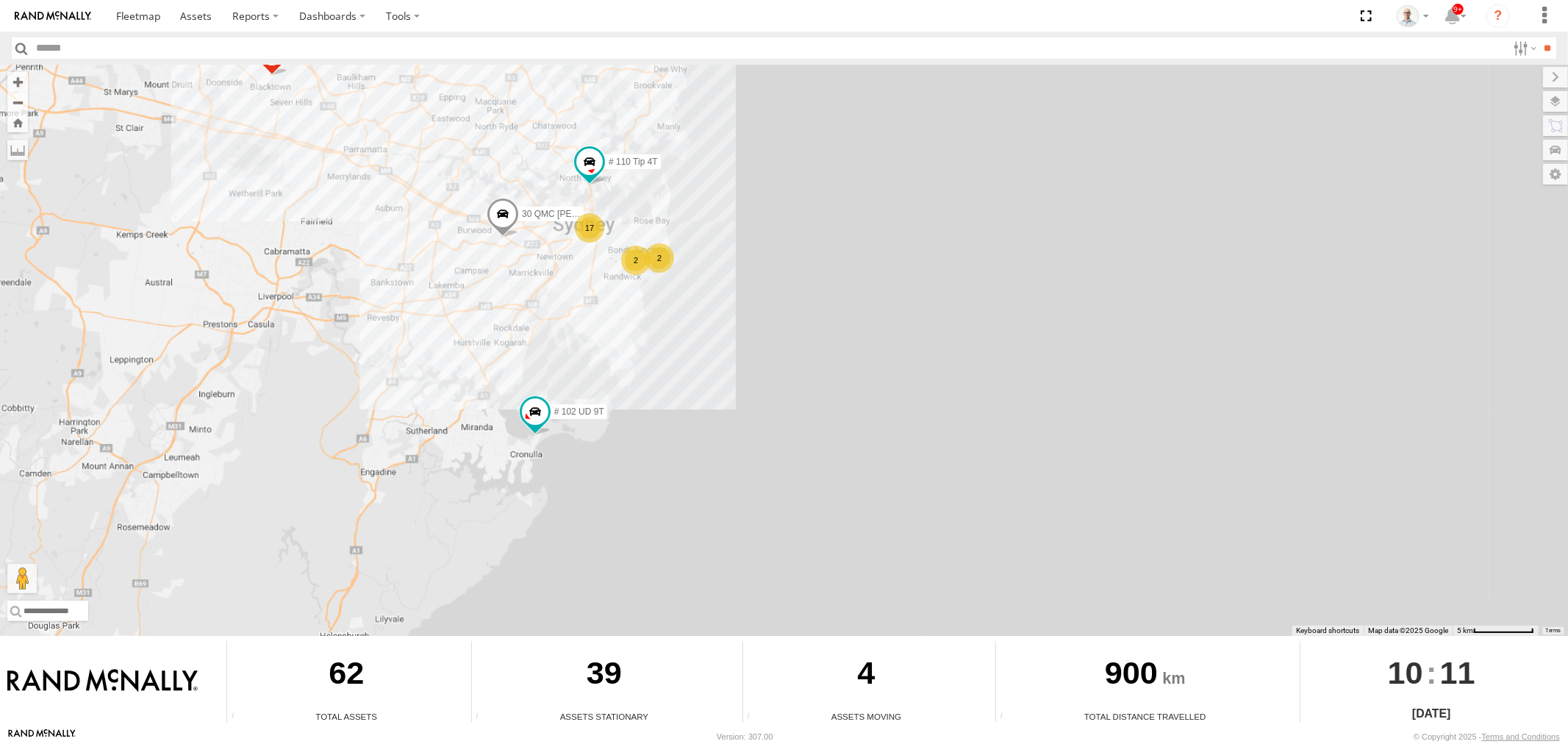
drag, startPoint x: 575, startPoint y: 295, endPoint x: 583, endPoint y: 456, distance: 161.2
click at [581, 478] on div "# 102 UD 9T 27QMC # KS75A Z=18 QMC Written off 13 QMC-Spare 17 2 2 30 QMC David…" at bounding box center [784, 350] width 1568 height 571
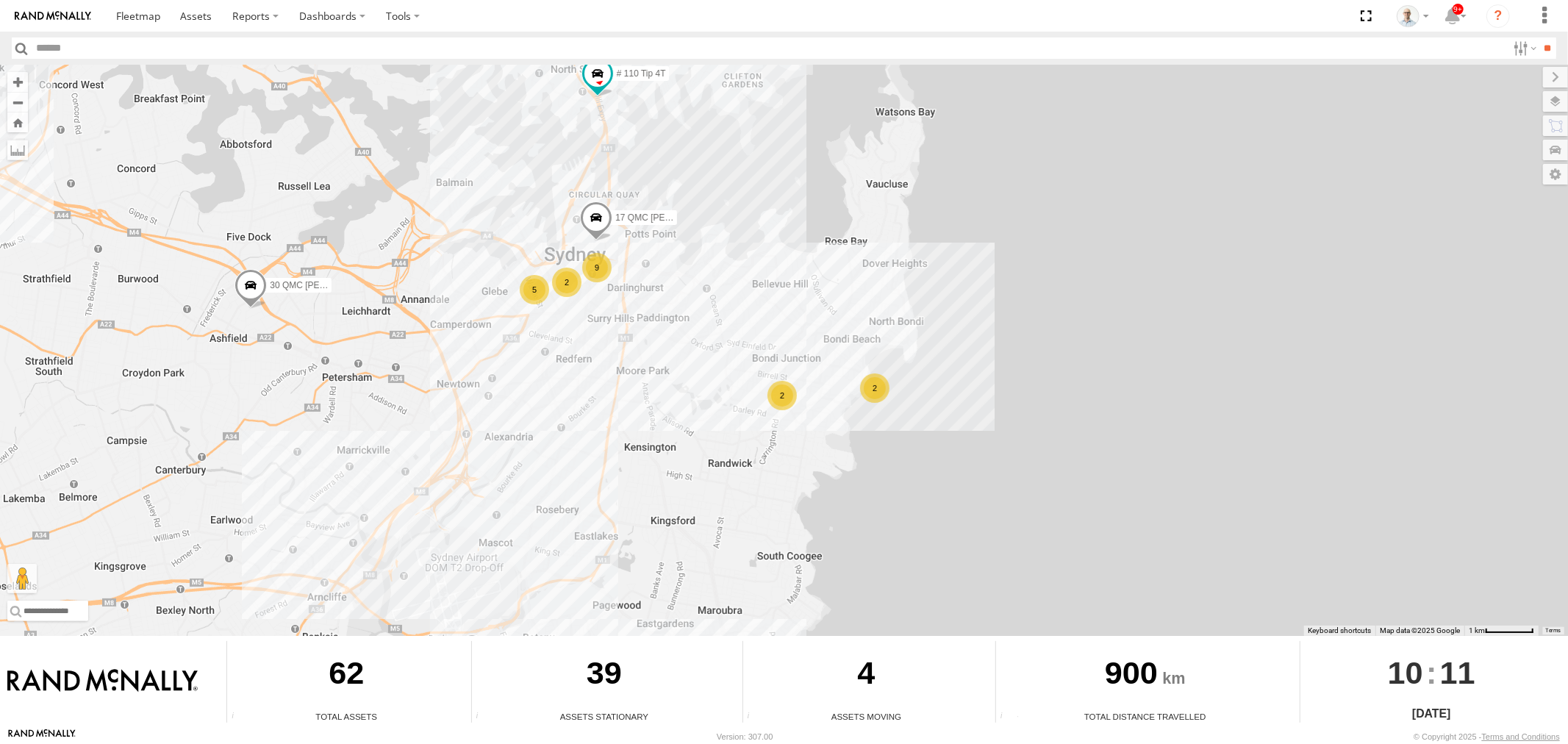
click at [880, 391] on div "2" at bounding box center [874, 388] width 29 height 29
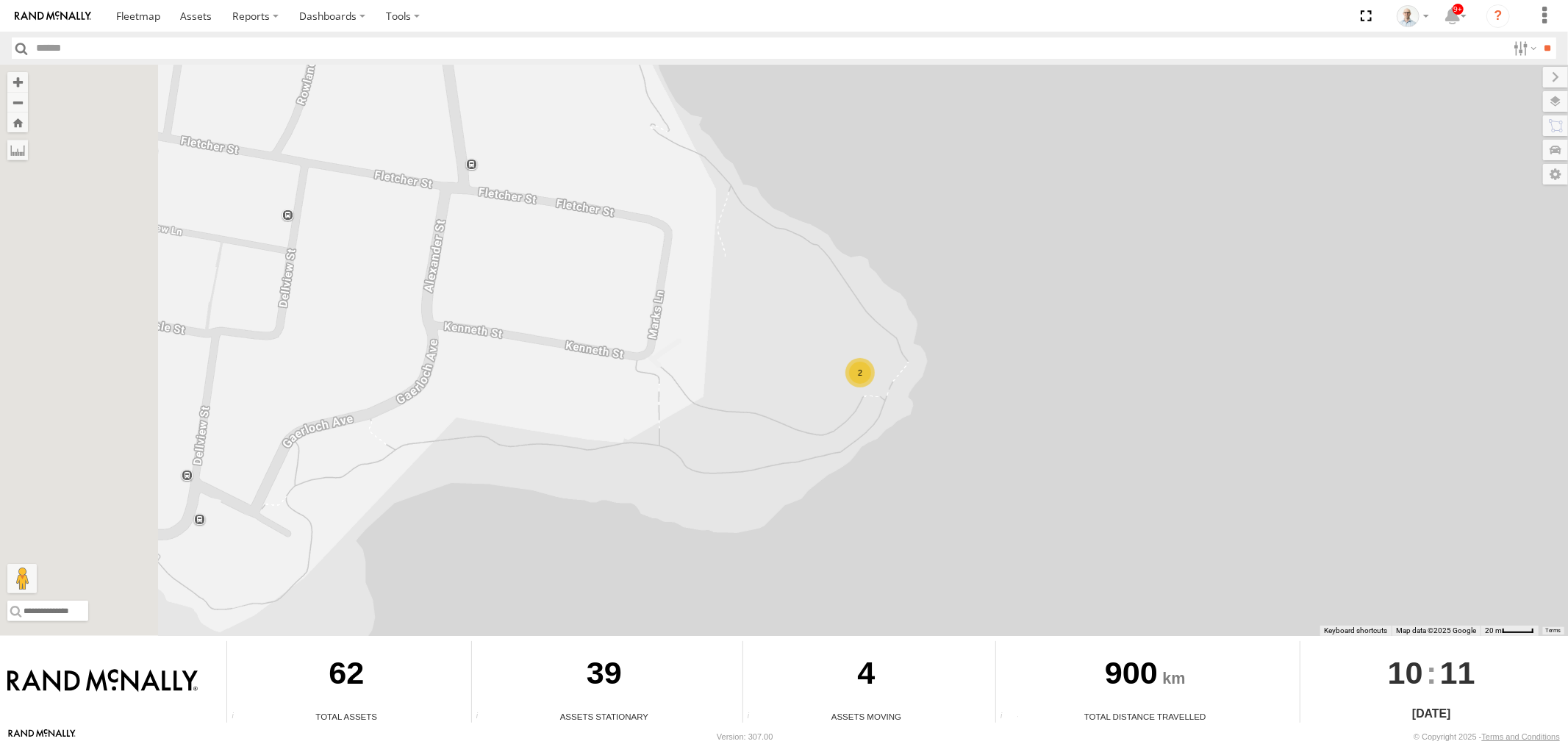
drag, startPoint x: 391, startPoint y: 314, endPoint x: 890, endPoint y: 377, distance: 503.0
click at [857, 377] on div "# 102 UD 9T 27QMC # KS75A Z=18 QMC Written off 13 QMC-Spare 30 QMC David Carmon…" at bounding box center [784, 350] width 1568 height 571
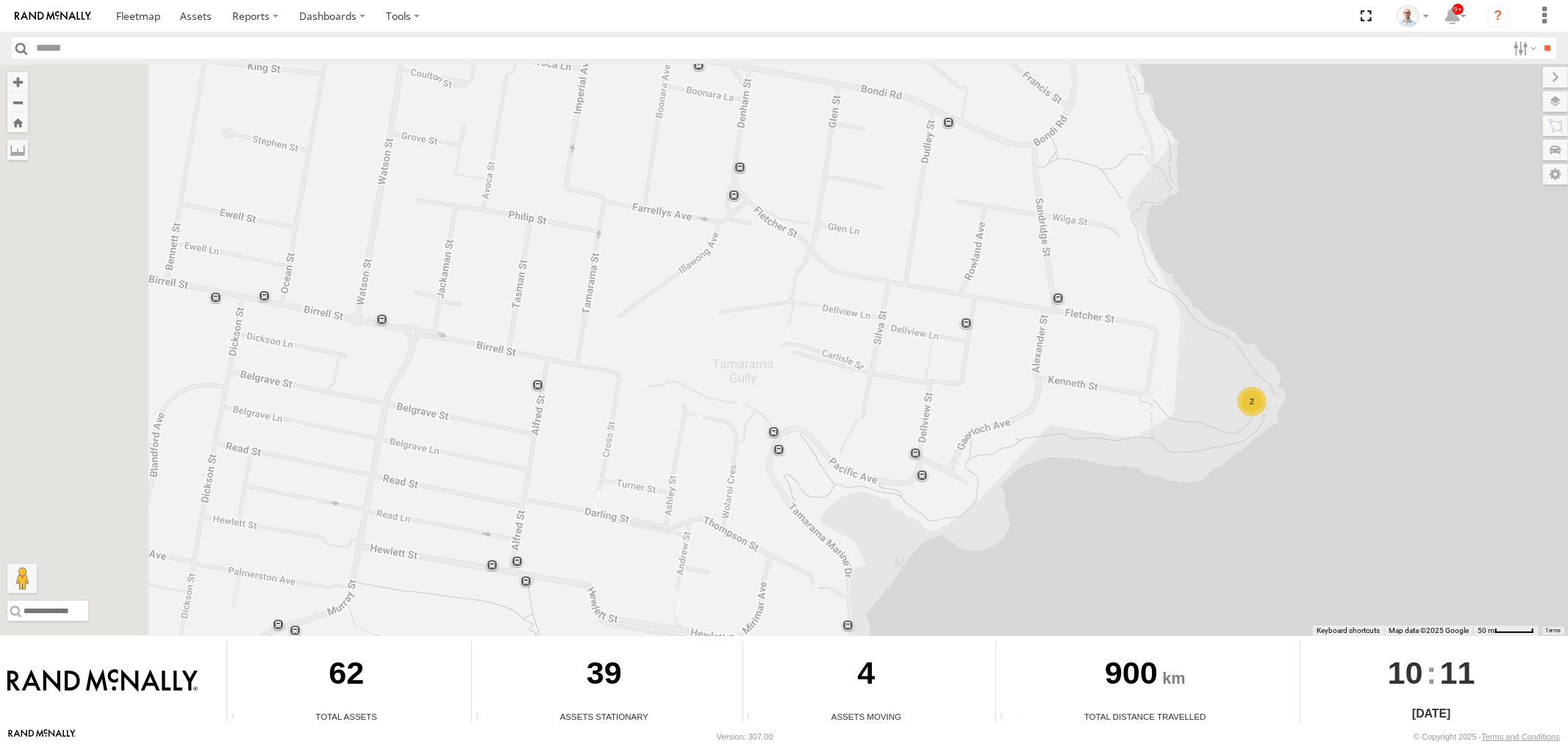
drag, startPoint x: 464, startPoint y: 363, endPoint x: 848, endPoint y: 378, distance: 384.3
click at [829, 384] on div "# 102 UD 9T 27QMC # KS75A Z=18 QMC Written off 13 QMC-Spare 30 QMC David Carmon…" at bounding box center [784, 350] width 1568 height 571
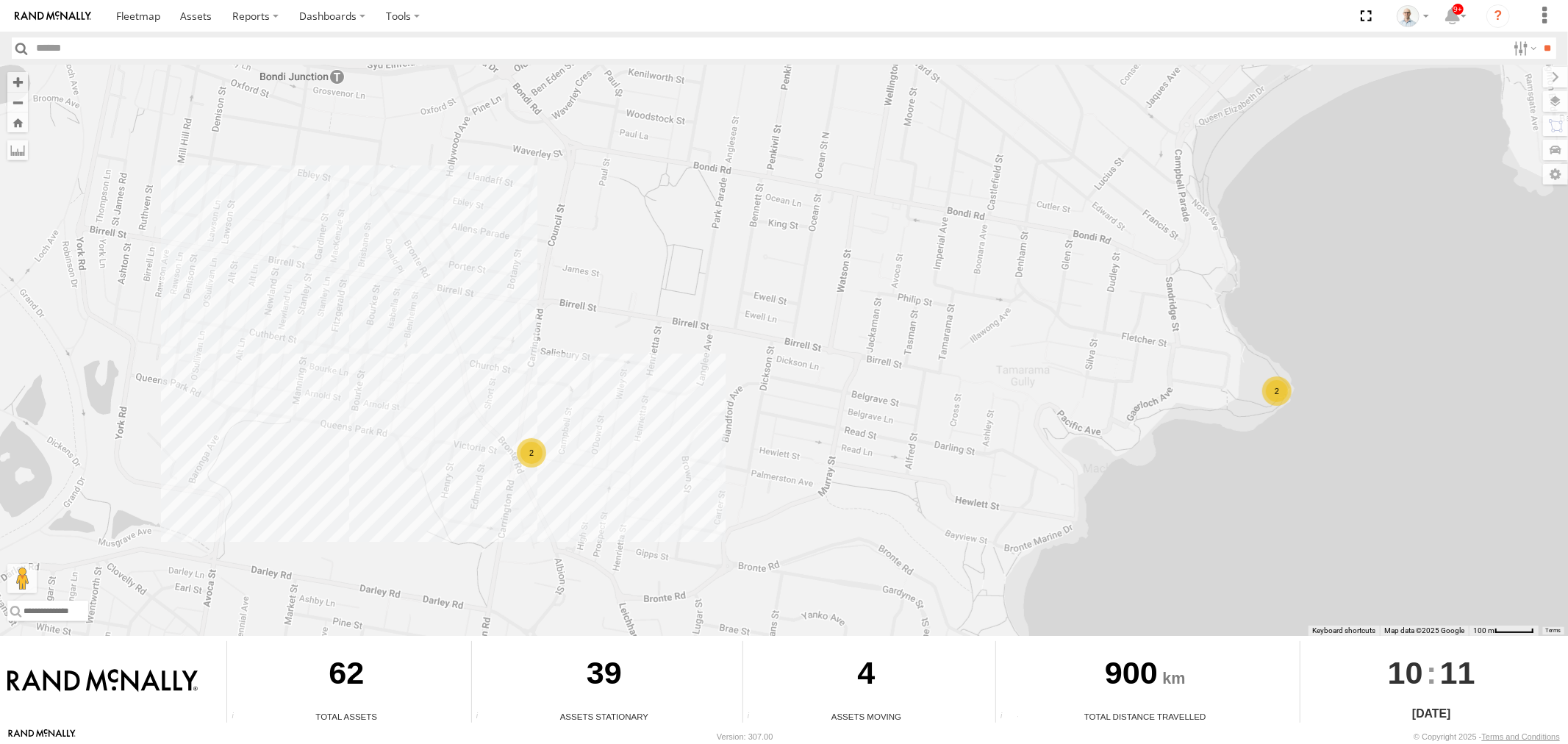
click at [524, 443] on div "2" at bounding box center [531, 453] width 29 height 29
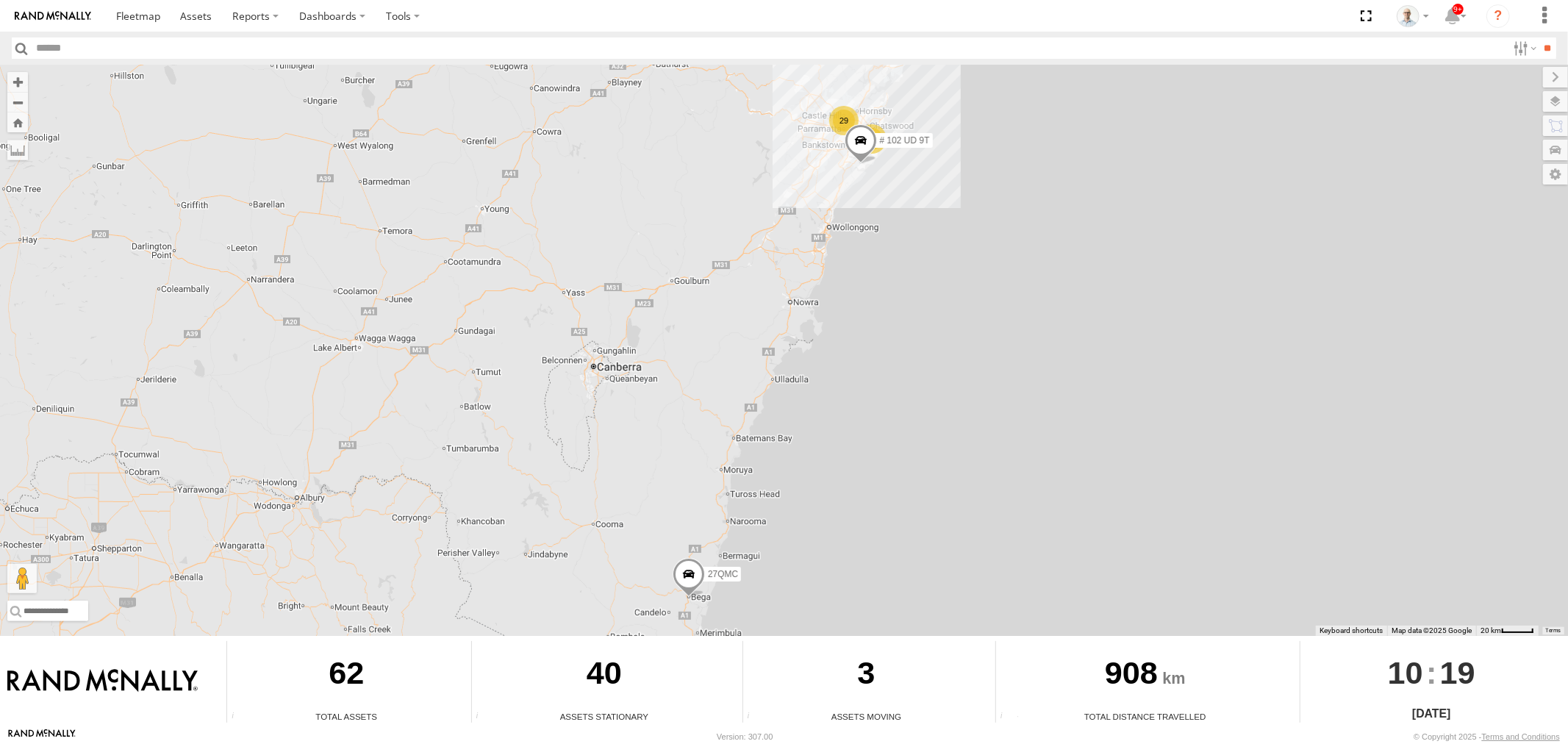
click at [845, 117] on div "29" at bounding box center [844, 121] width 29 height 29
click at [848, 112] on div "29" at bounding box center [844, 120] width 29 height 29
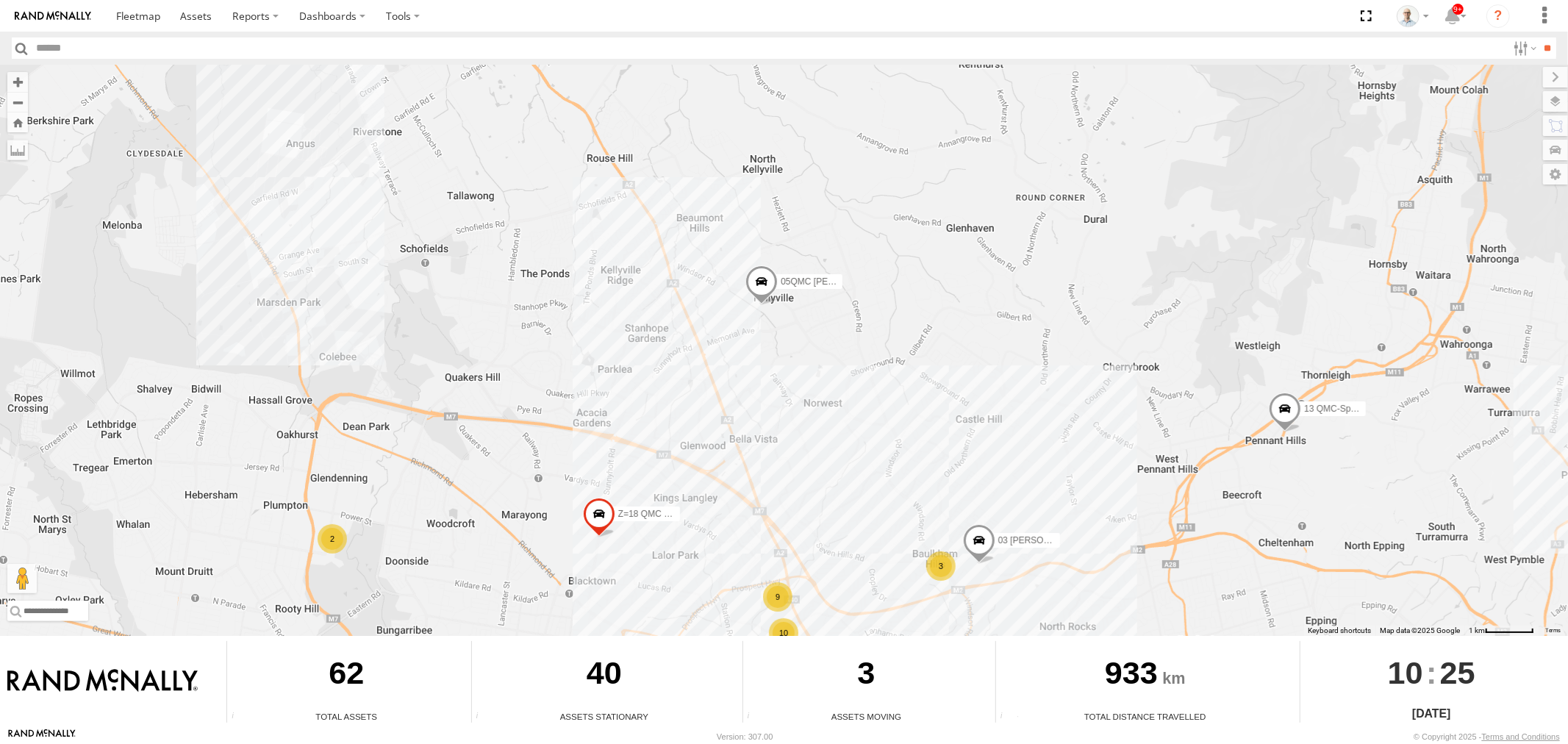
drag, startPoint x: 707, startPoint y: 322, endPoint x: 718, endPoint y: 328, distance: 12.5
click at [718, 328] on div "# 102 UD 9T 27QMC # KS75A 05QMC [PERSON_NAME] Z=18 QMC Written off 13 QMC-Spare…" at bounding box center [784, 350] width 1568 height 571
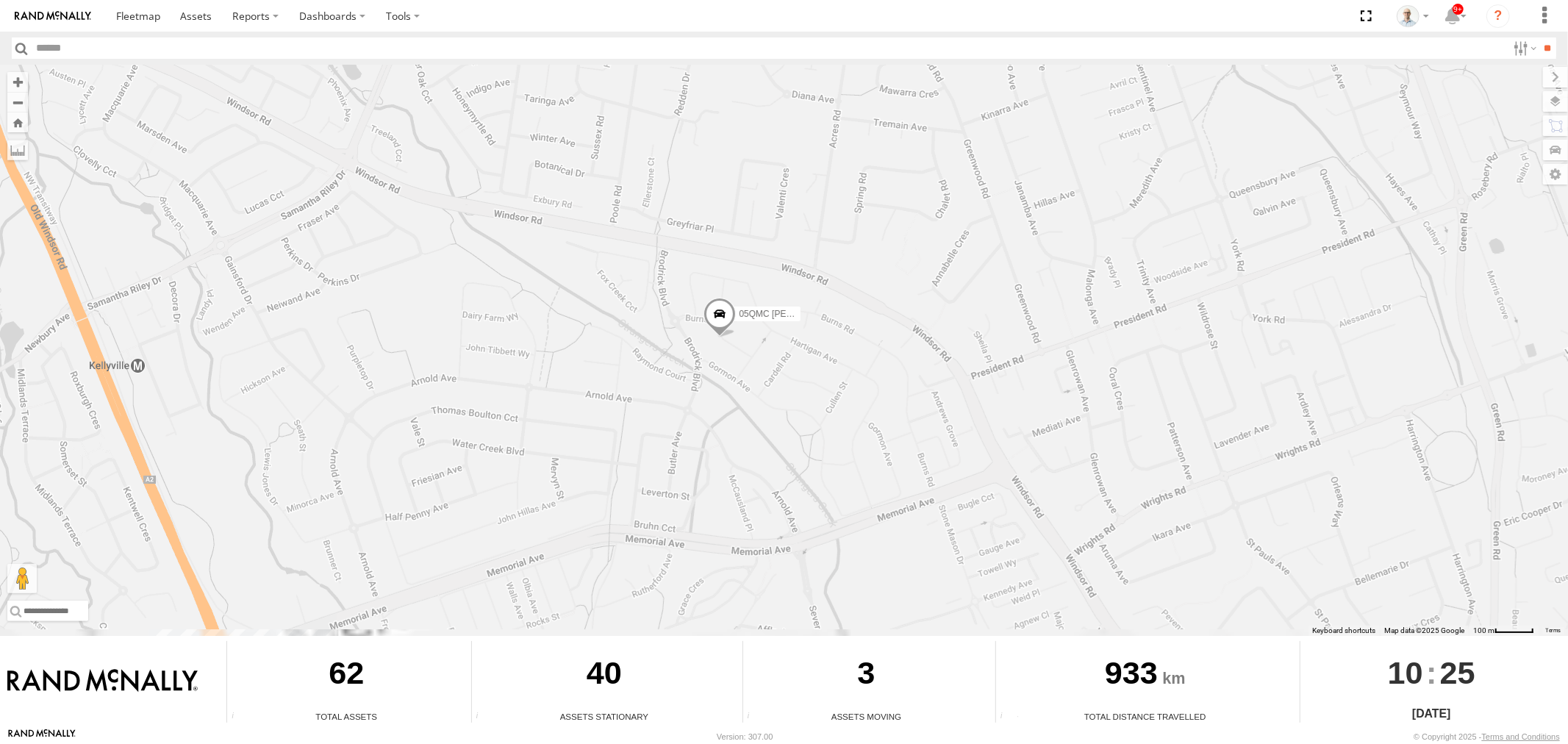
drag, startPoint x: 809, startPoint y: 461, endPoint x: 832, endPoint y: 419, distance: 47.9
click at [832, 419] on div "# 102 UD 9T 27QMC # KS75A 05QMC [PERSON_NAME] Z=18 QMC Written off 13 QMC-Spare…" at bounding box center [784, 350] width 1568 height 571
click at [1553, 96] on label at bounding box center [1541, 101] width 54 height 21
click at [0, 0] on span "Basemaps" at bounding box center [0, 0] width 0 height 0
click at [0, 0] on span "Satellite + Roadmap" at bounding box center [0, 0] width 0 height 0
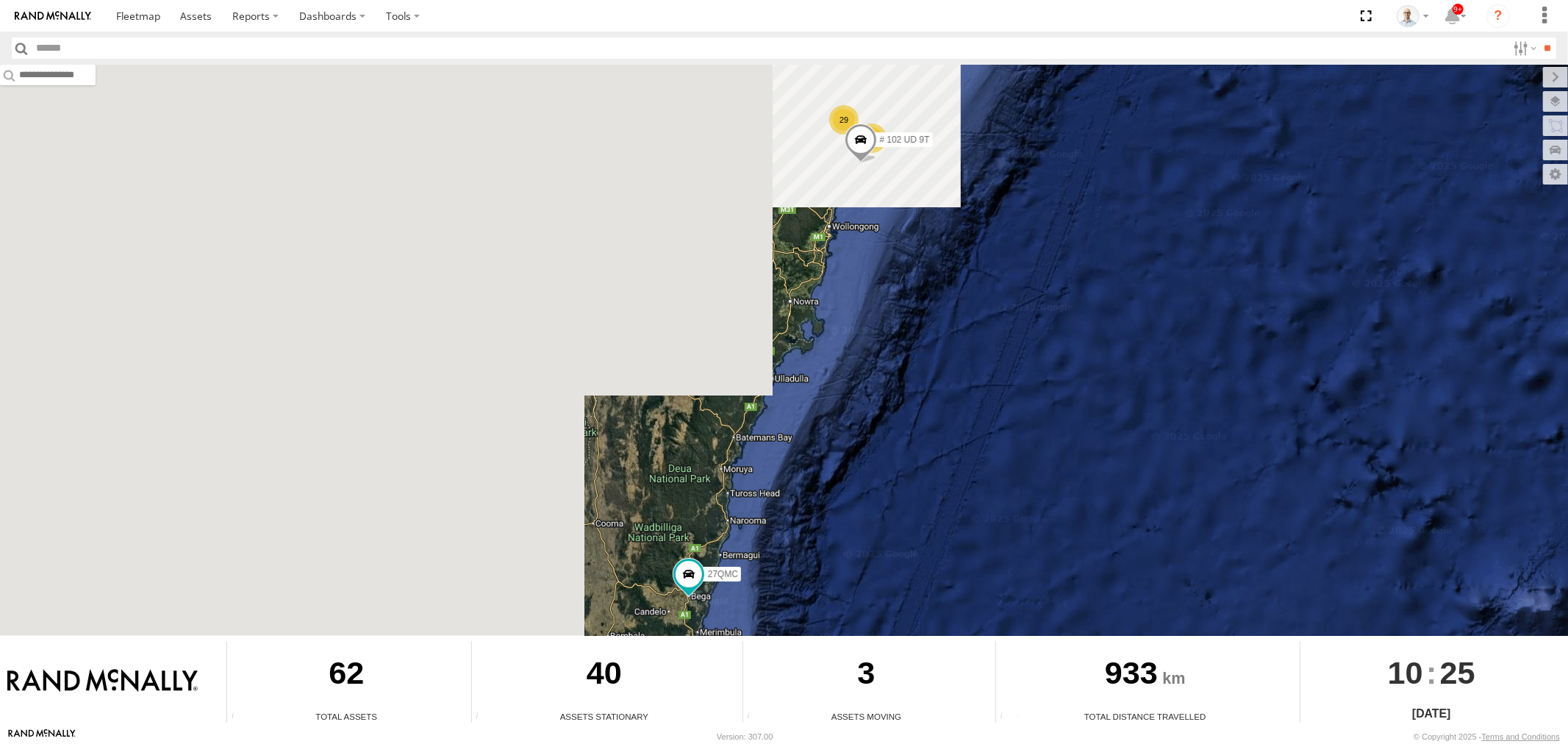
click at [843, 119] on div "29" at bounding box center [844, 120] width 29 height 29
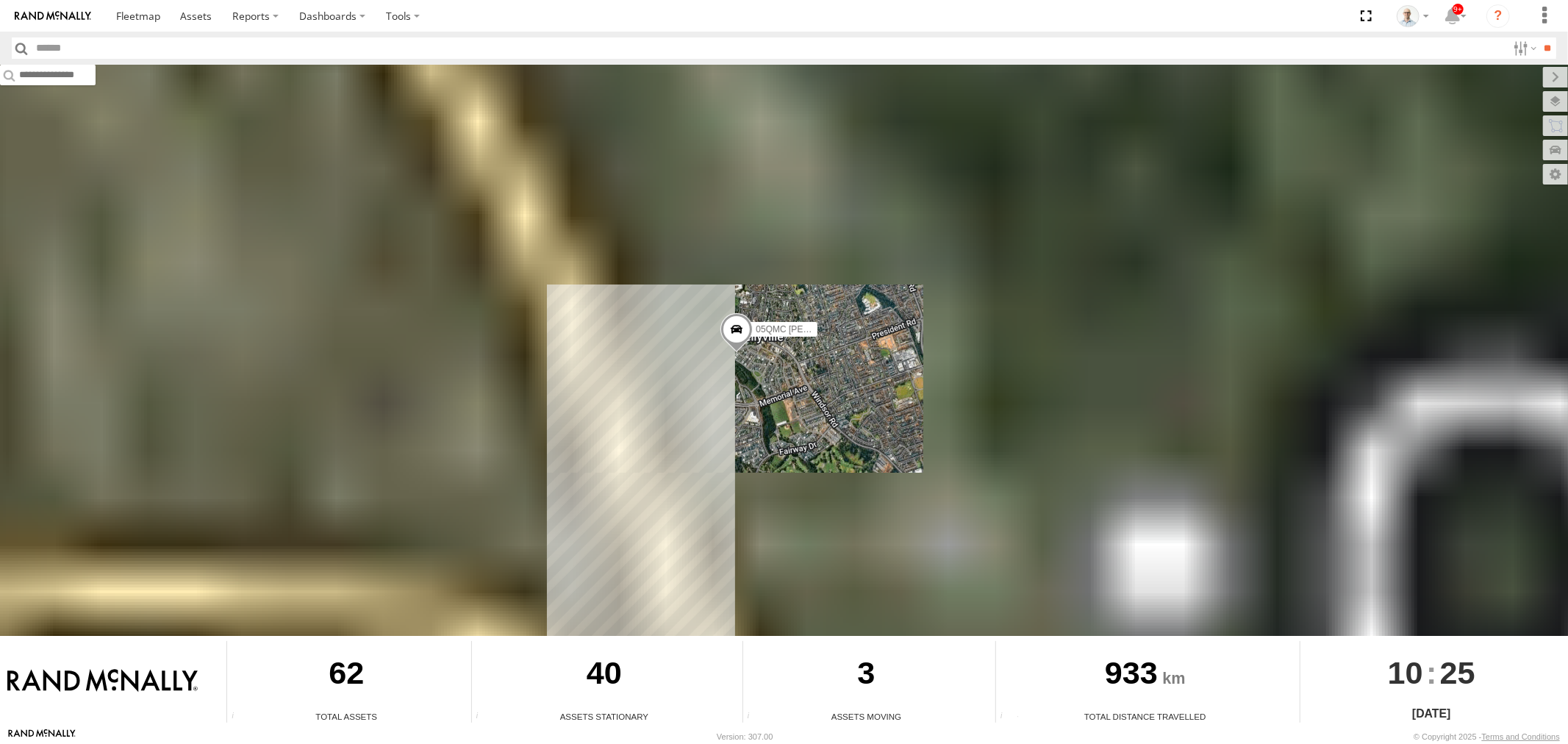
click at [726, 336] on span at bounding box center [736, 332] width 33 height 39
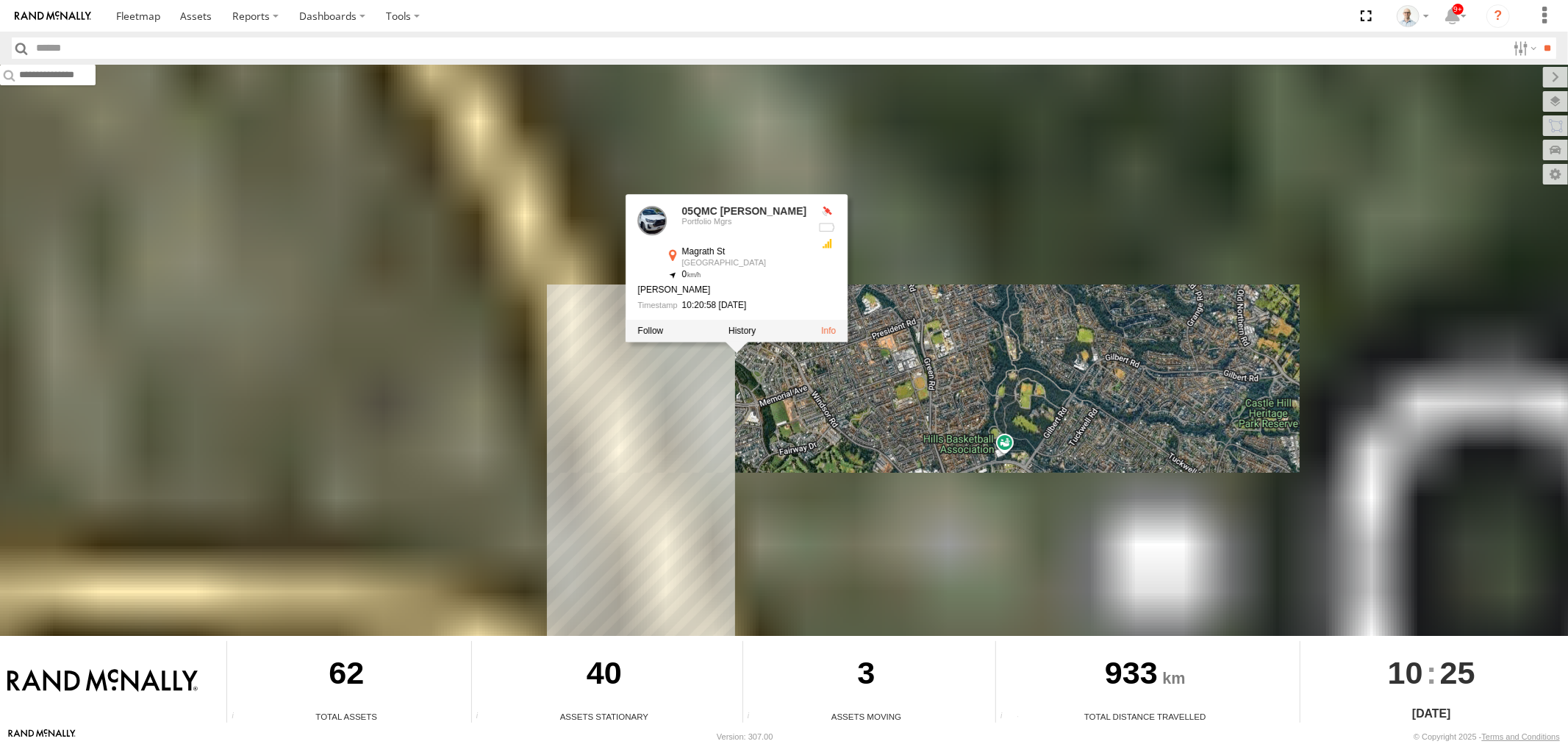
drag, startPoint x: 741, startPoint y: 331, endPoint x: 761, endPoint y: 355, distance: 31.2
click at [741, 330] on label at bounding box center [742, 330] width 27 height 10
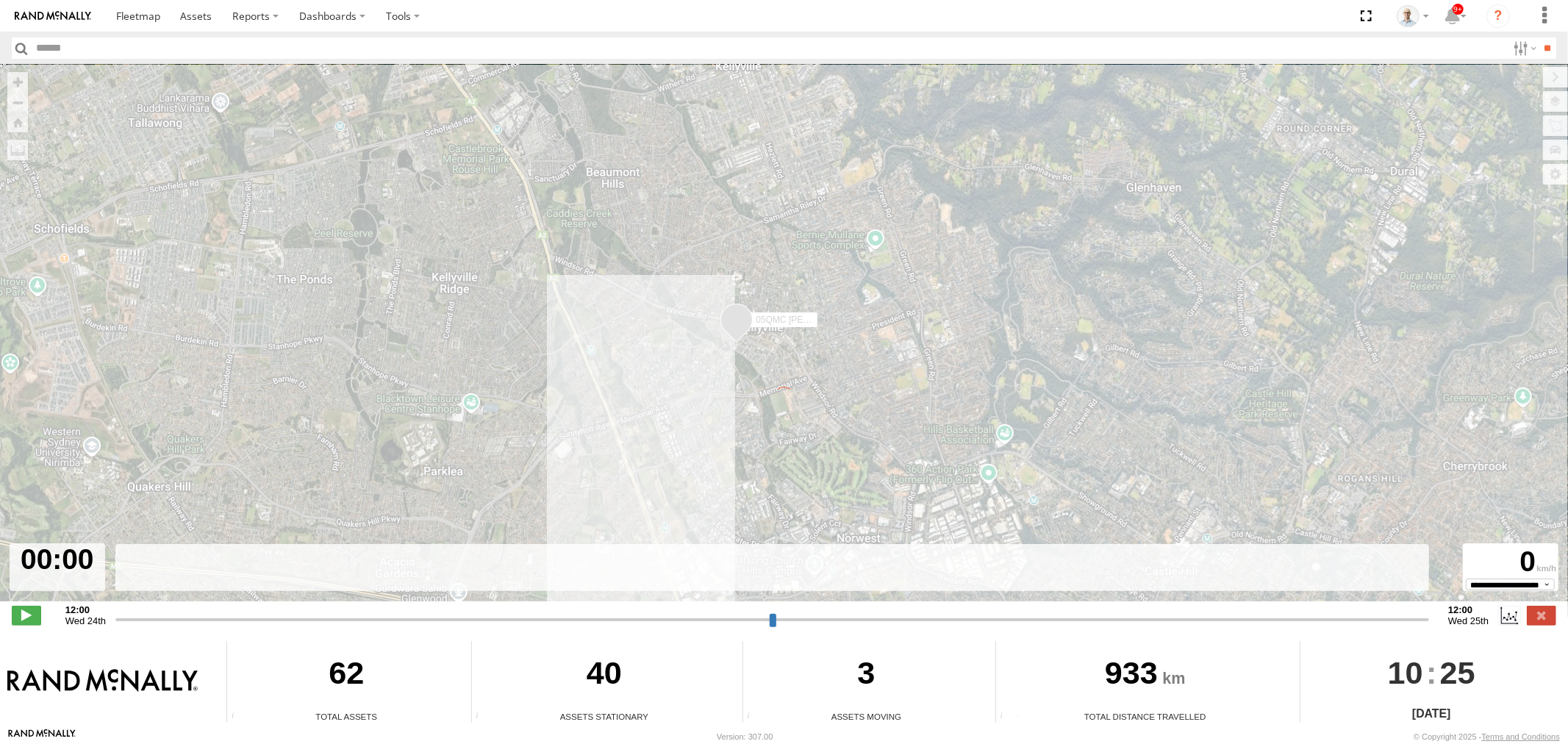
type input "**********"
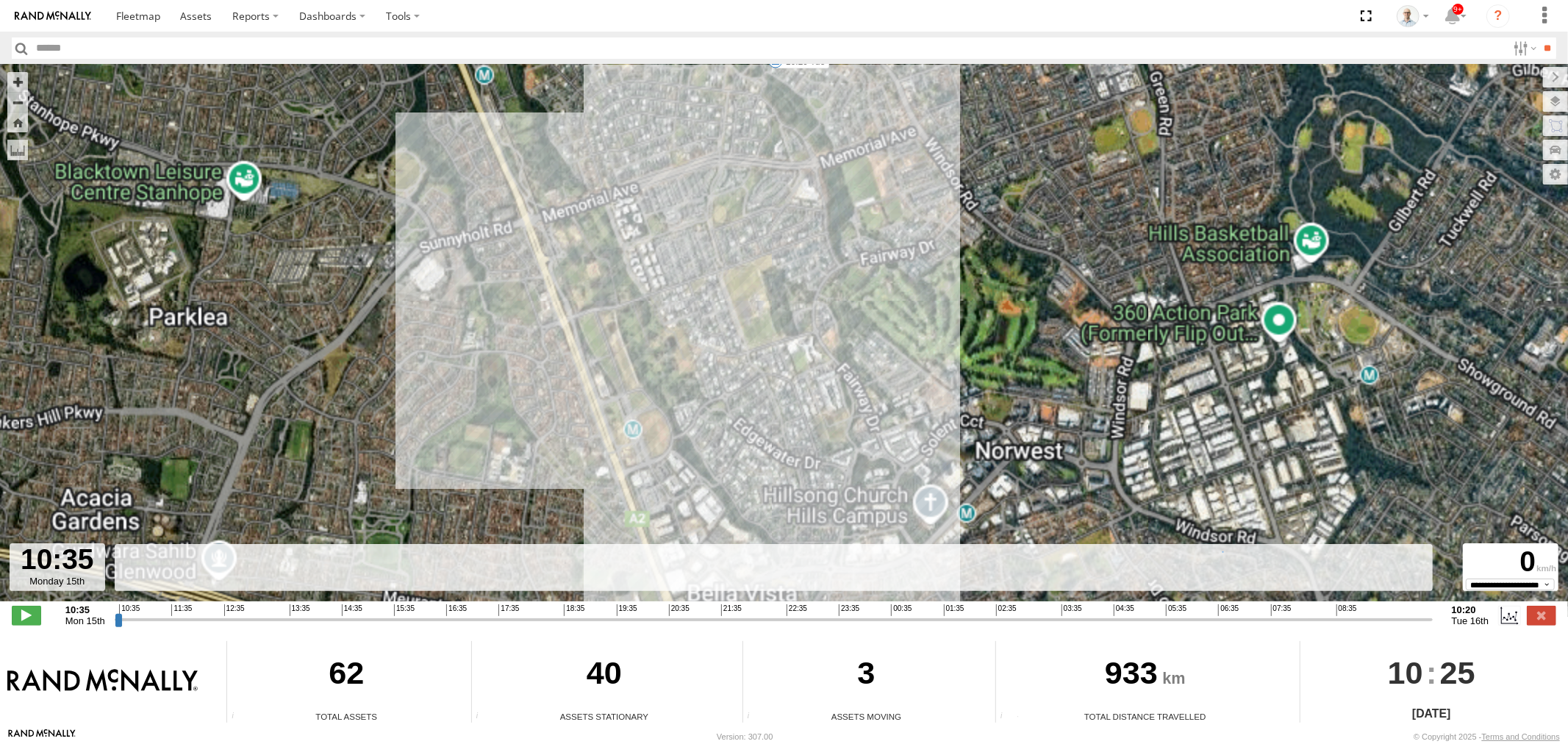
drag, startPoint x: 780, startPoint y: 140, endPoint x: 799, endPoint y: 350, distance: 210.9
click at [799, 350] on div "05QMC Jackson 10:20 Tue" at bounding box center [784, 341] width 1568 height 552
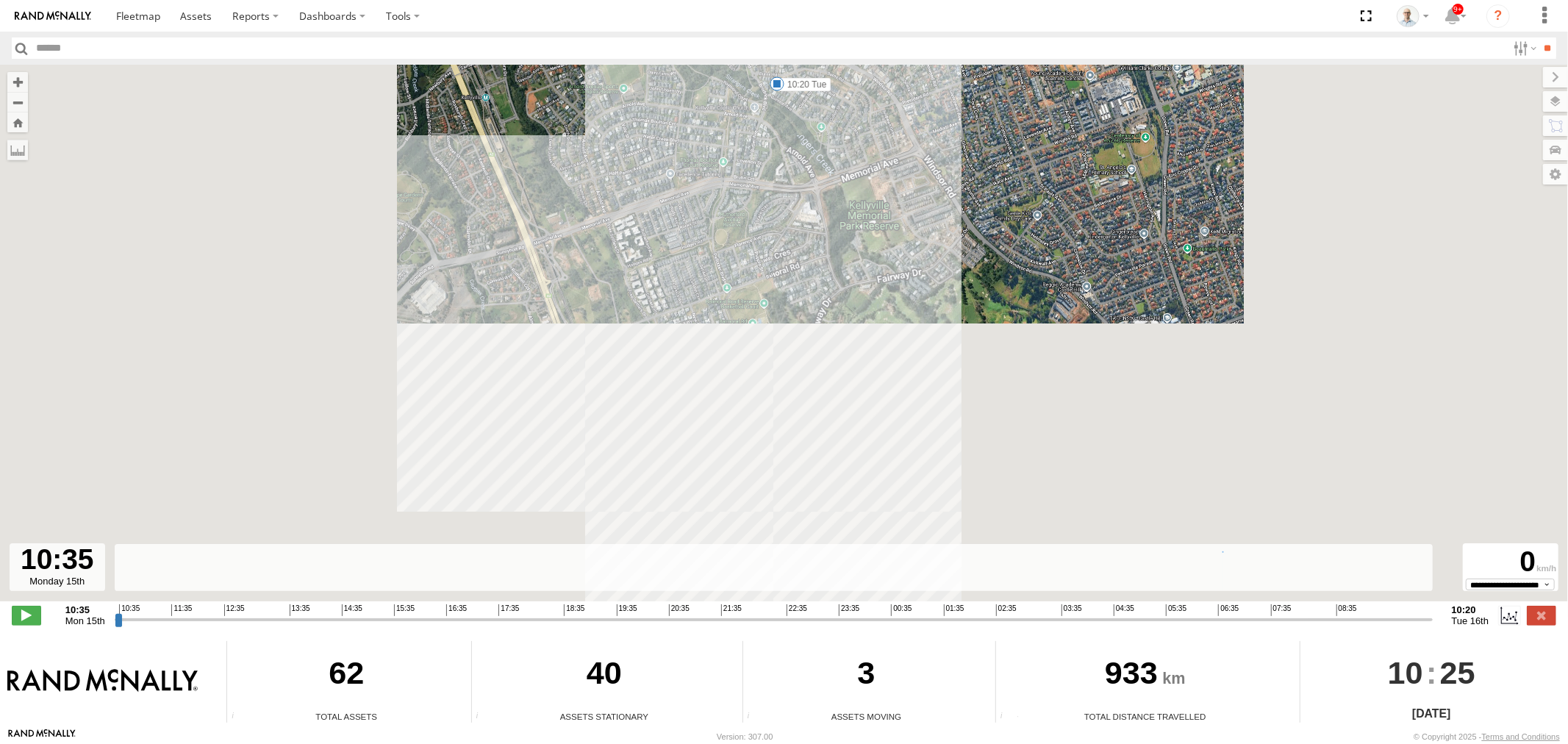
drag, startPoint x: 838, startPoint y: 365, endPoint x: 824, endPoint y: 153, distance: 212.5
click at [824, 157] on div "05QMC Jackson 10:20 Tue" at bounding box center [784, 341] width 1568 height 552
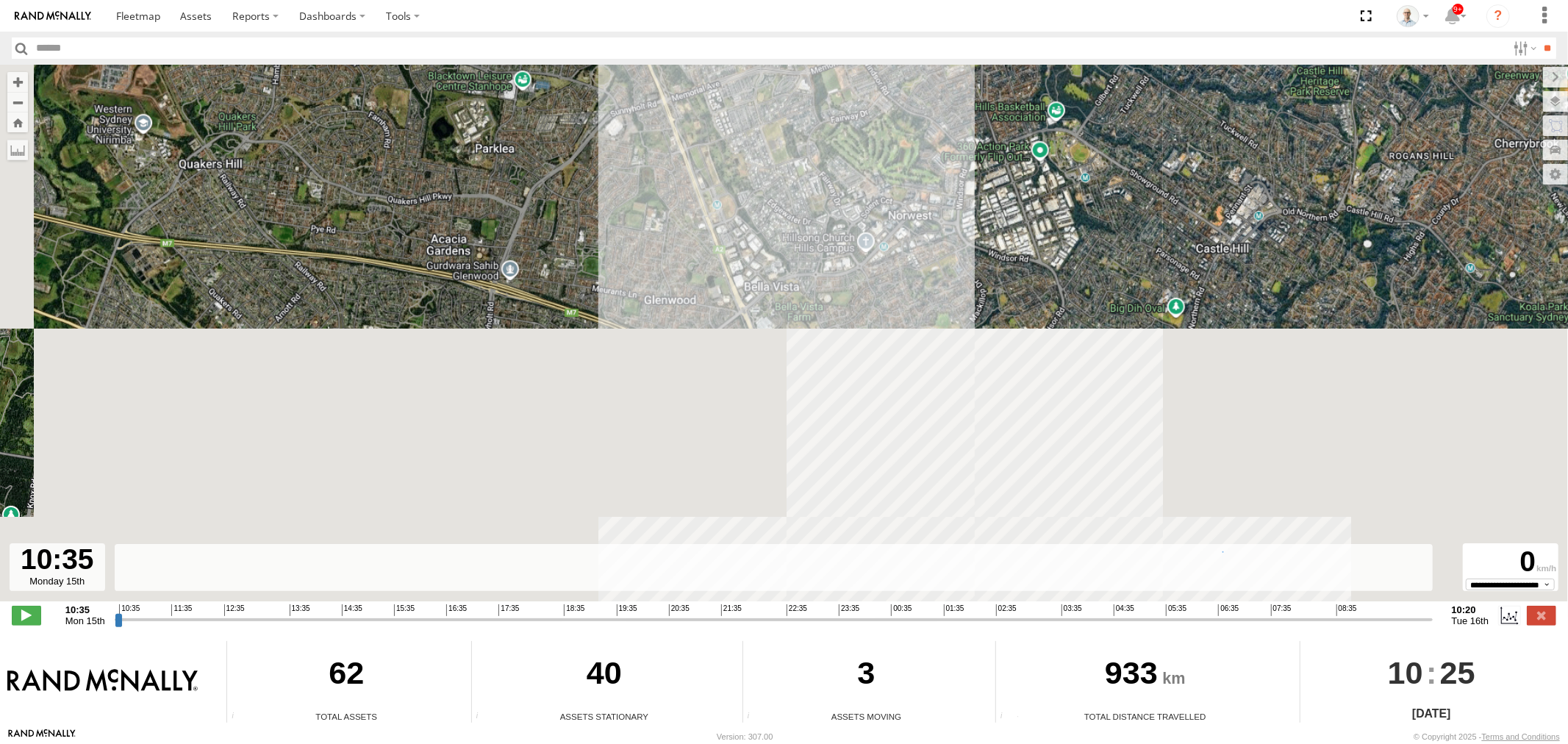
drag, startPoint x: 882, startPoint y: 428, endPoint x: 888, endPoint y: 201, distance: 227.1
click at [885, 211] on div "05QMC Jackson 10:20 Tue" at bounding box center [784, 341] width 1568 height 552
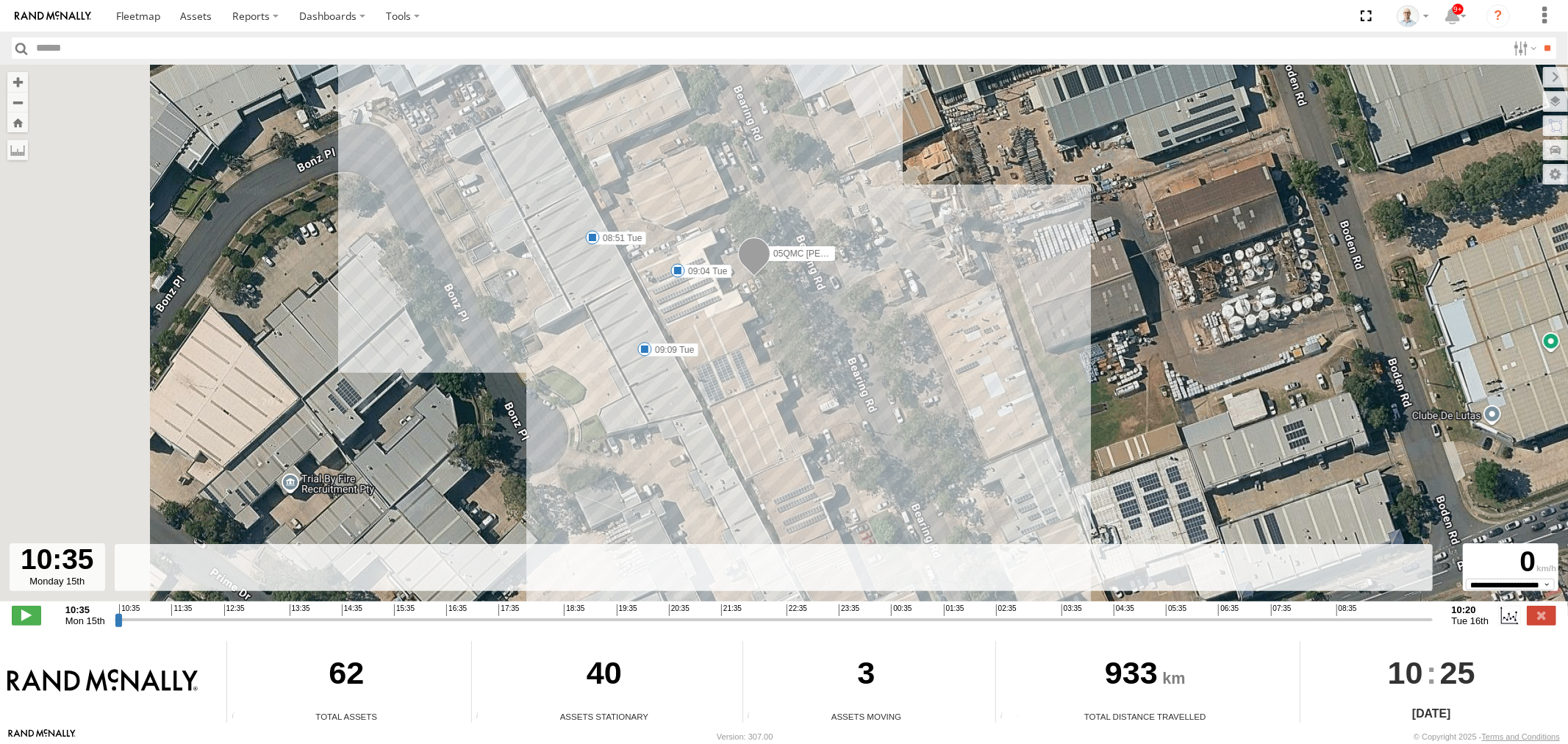
drag, startPoint x: 576, startPoint y: 232, endPoint x: 746, endPoint y: 273, distance: 174.9
click at [740, 272] on div "05QMC Jackson 10:20 Tue 07:08 Tue 08:51 Tue 09:04 Tue 09:09 Tue 09:21 Tue" at bounding box center [784, 341] width 1568 height 552
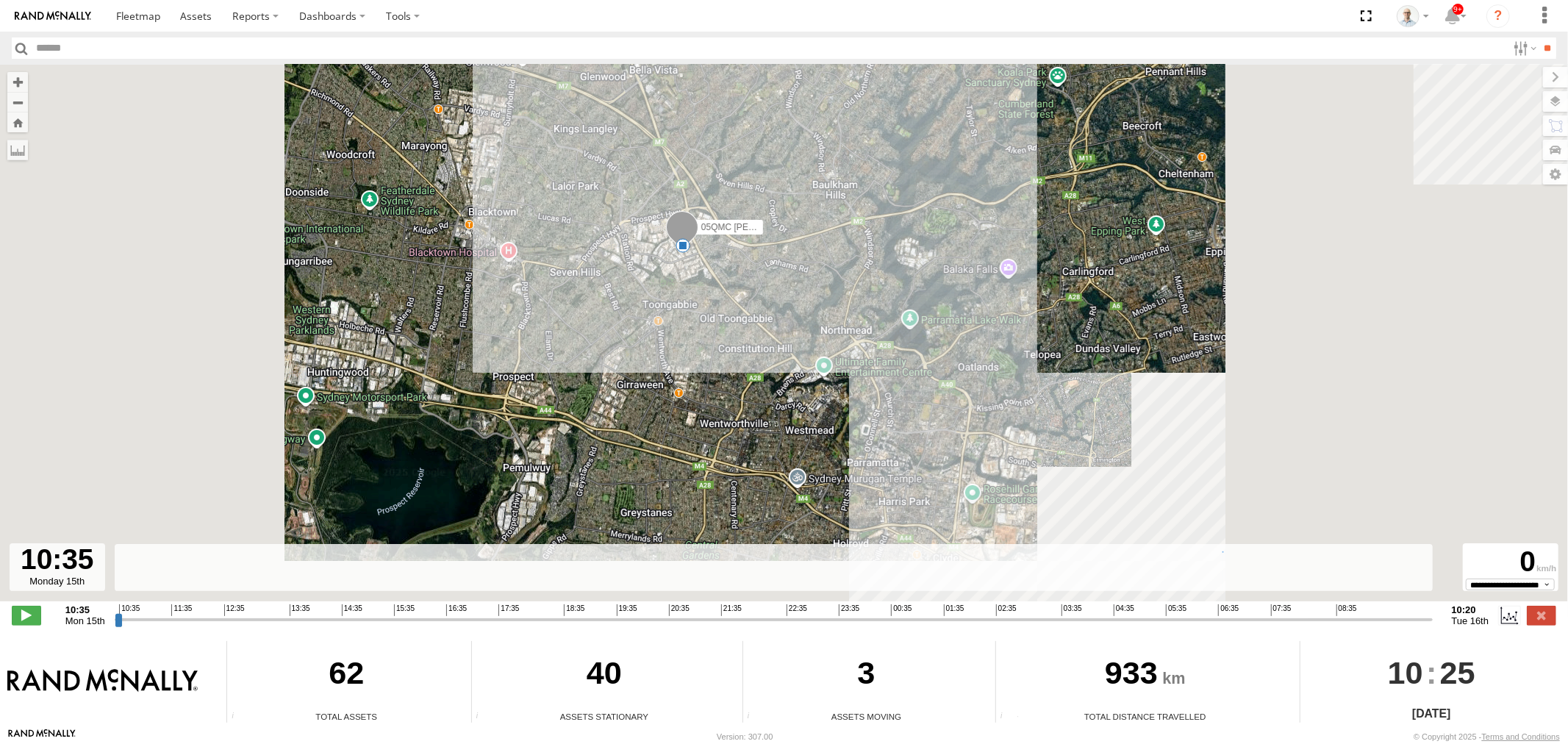
drag, startPoint x: 730, startPoint y: 324, endPoint x: 738, endPoint y: 340, distance: 17.9
click at [738, 340] on div "05QMC Jackson 10:20 Tue 5" at bounding box center [784, 341] width 1568 height 552
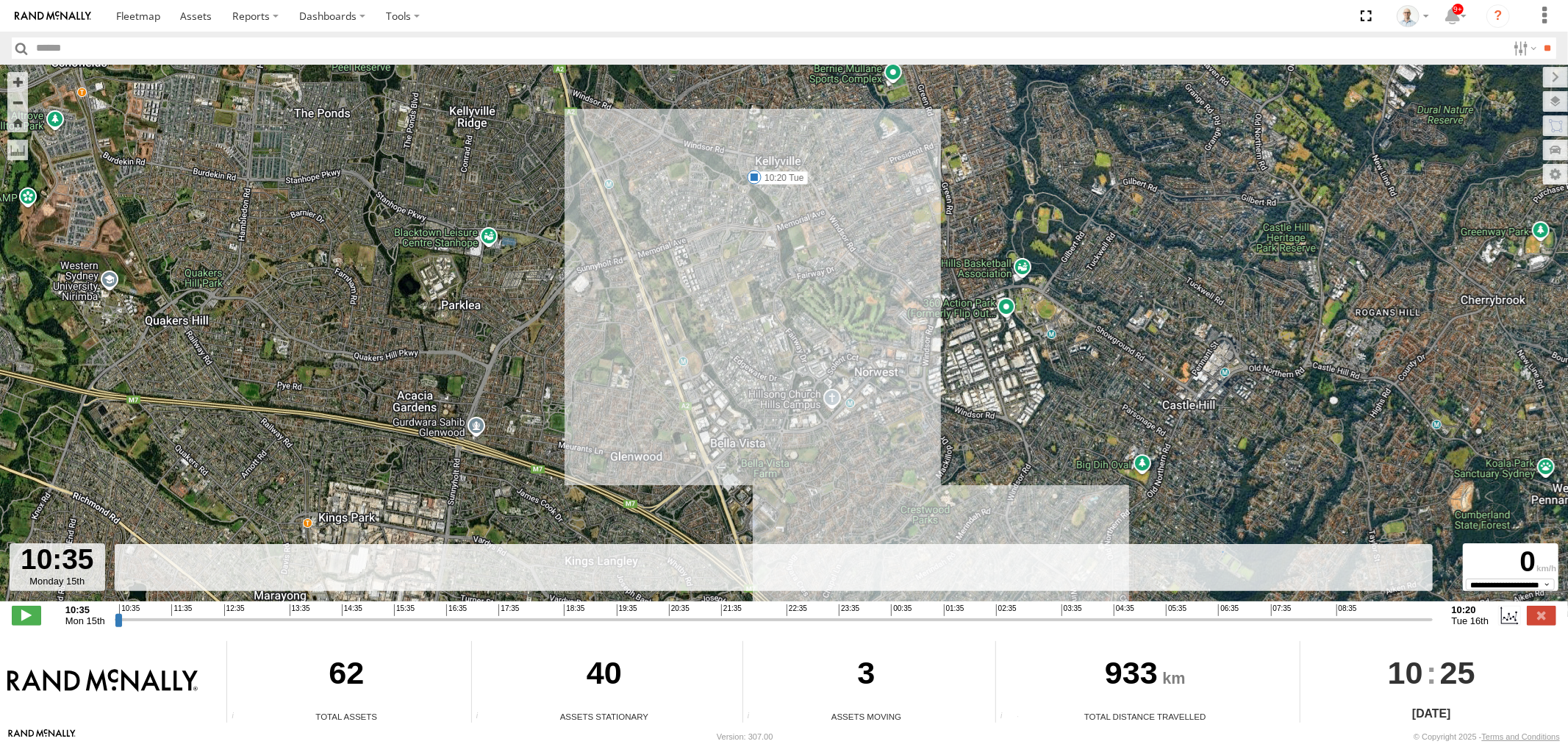
drag, startPoint x: 898, startPoint y: 406, endPoint x: 867, endPoint y: 210, distance: 198.4
click at [868, 216] on div "05QMC Jackson 10:20 Tue" at bounding box center [784, 341] width 1568 height 552
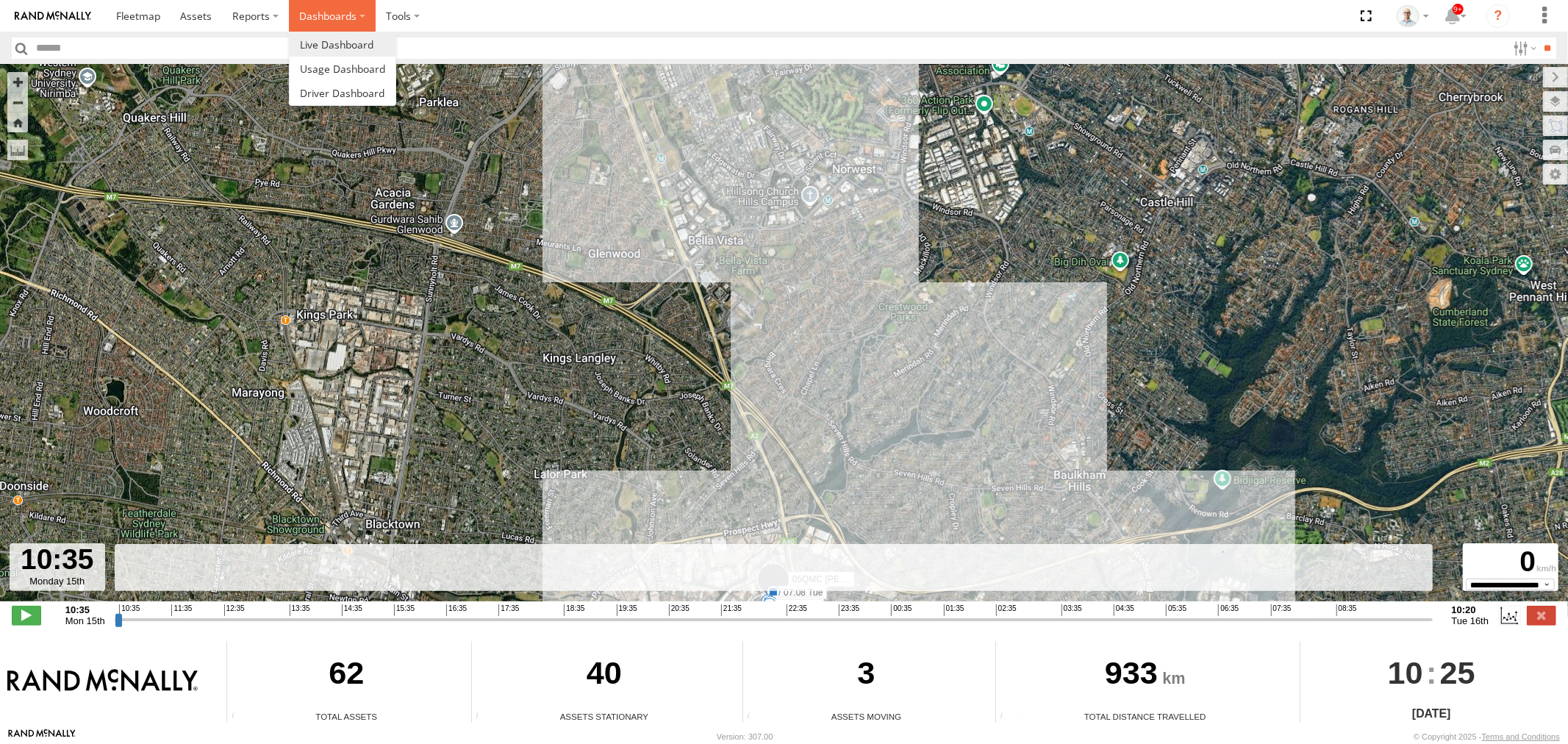
click at [329, 4] on label "Dashboards" at bounding box center [331, 15] width 86 height 32
click at [345, 46] on span at bounding box center [337, 45] width 74 height 14
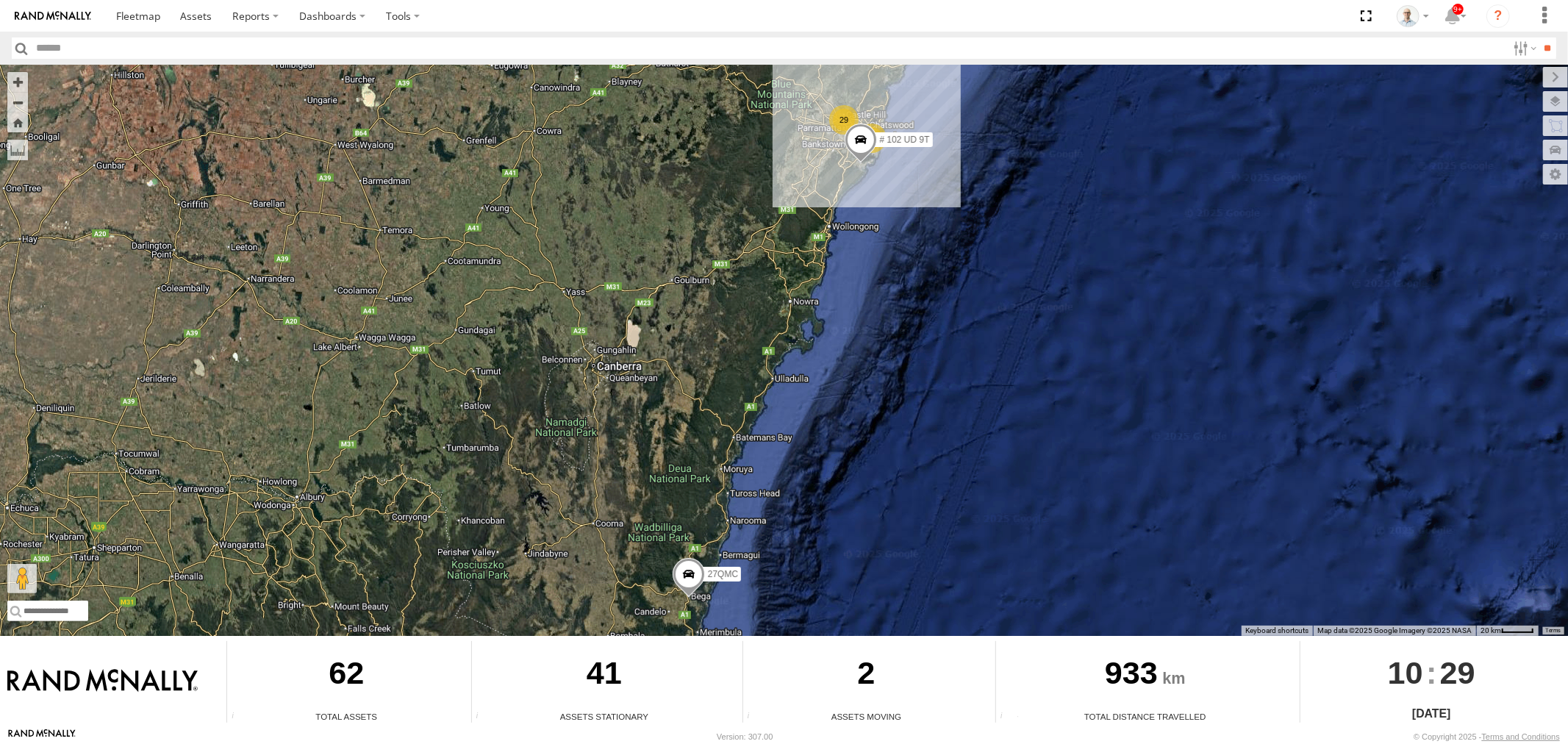
click at [849, 122] on span at bounding box center [860, 142] width 33 height 39
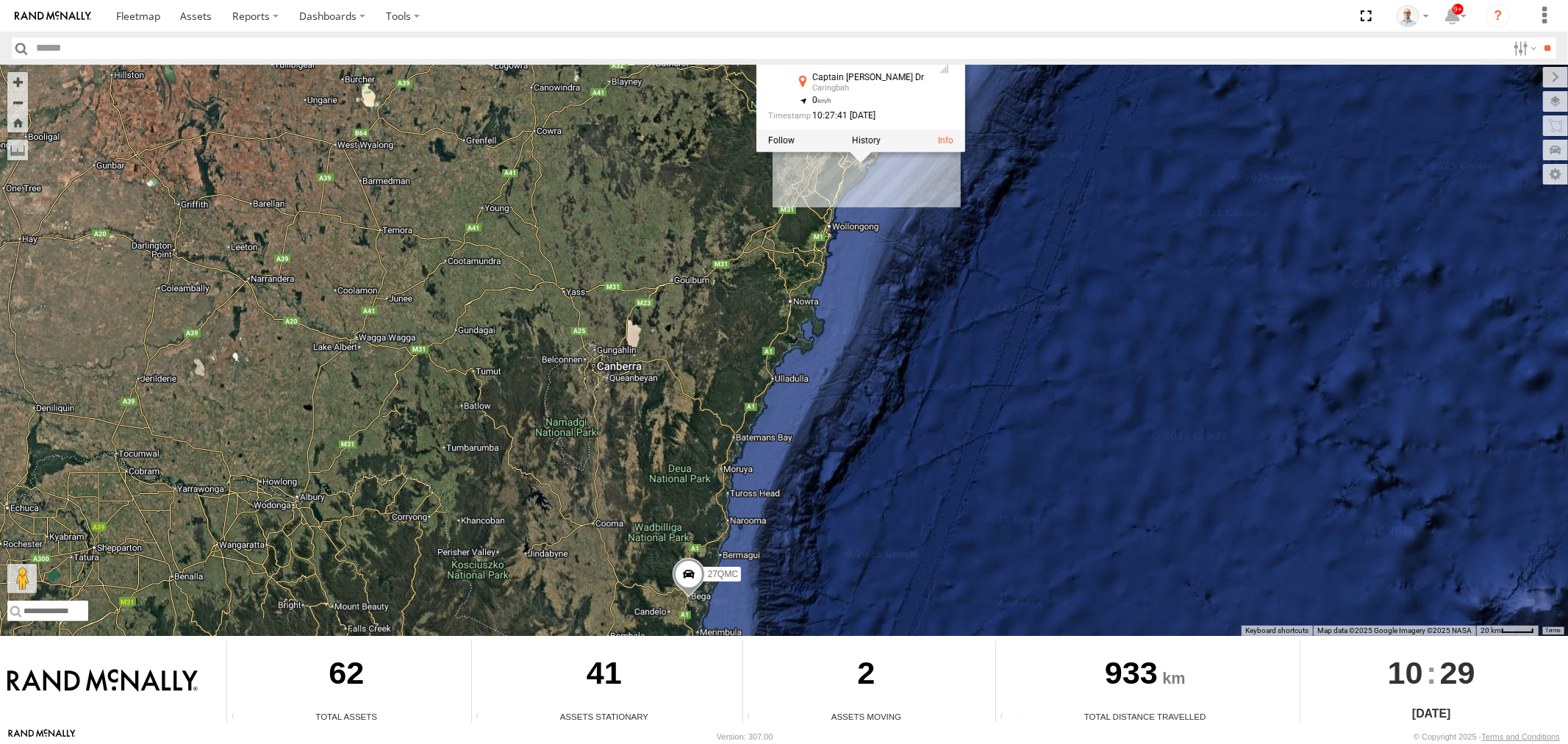
click at [373, 312] on div "23 29 # 102 UD 9T 27QMC # 102 UD 9T Vehicles-Heavy Captain Cook Dr Caringbah -3…" at bounding box center [784, 350] width 1568 height 571
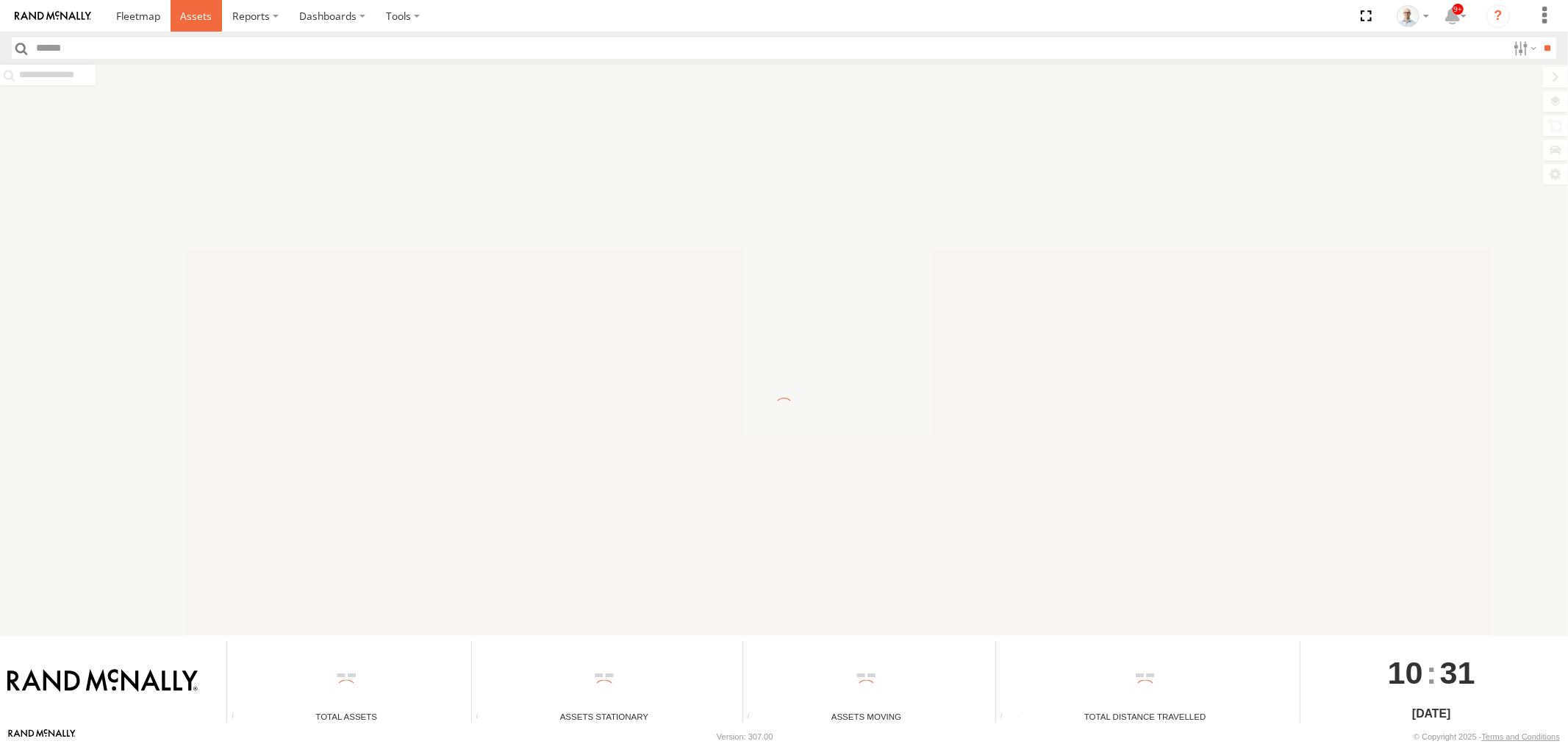
click at [191, 16] on span at bounding box center [195, 15] width 32 height 14
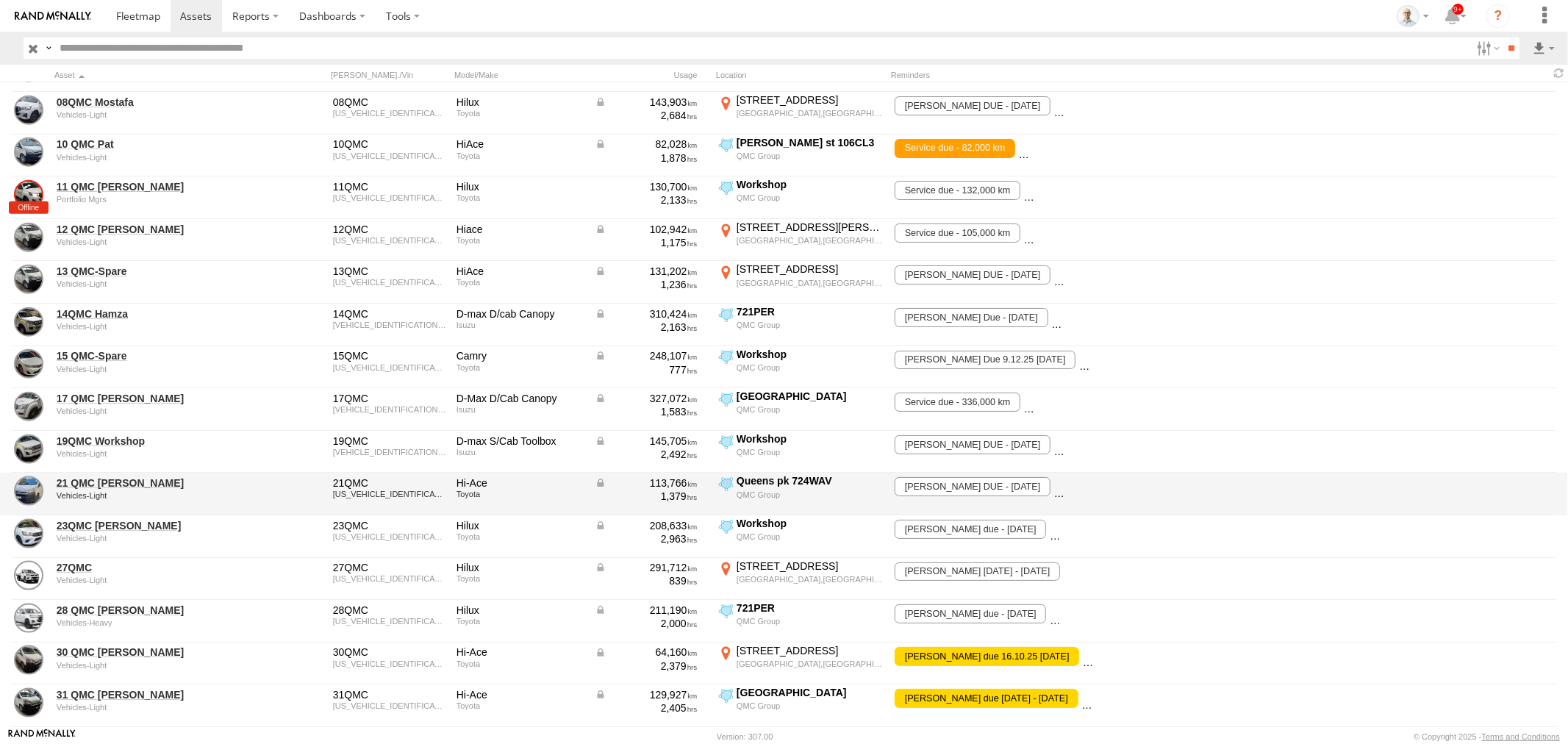
scroll to position [1470, 0]
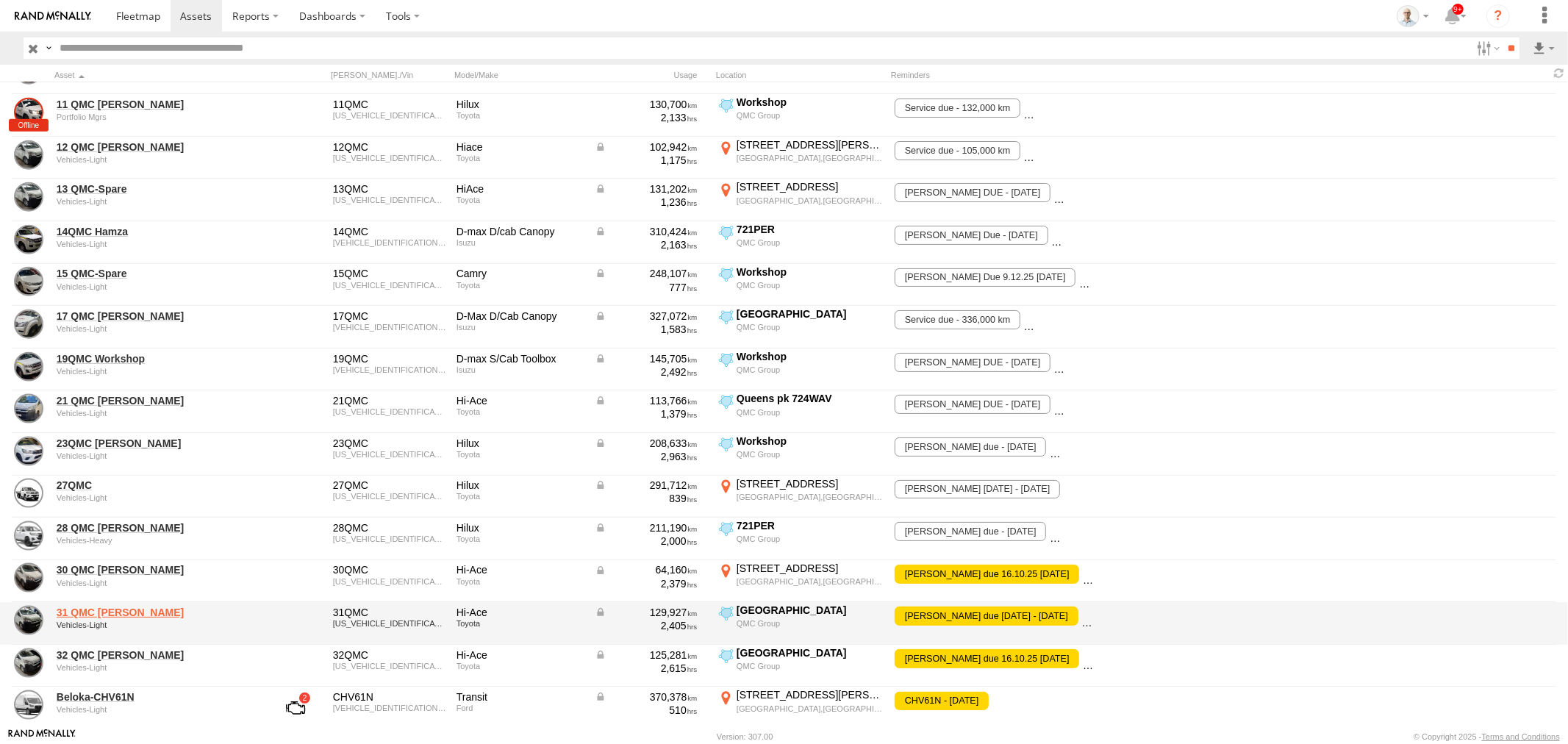
click at [104, 611] on link "31 QMC Torell" at bounding box center [157, 611] width 201 height 13
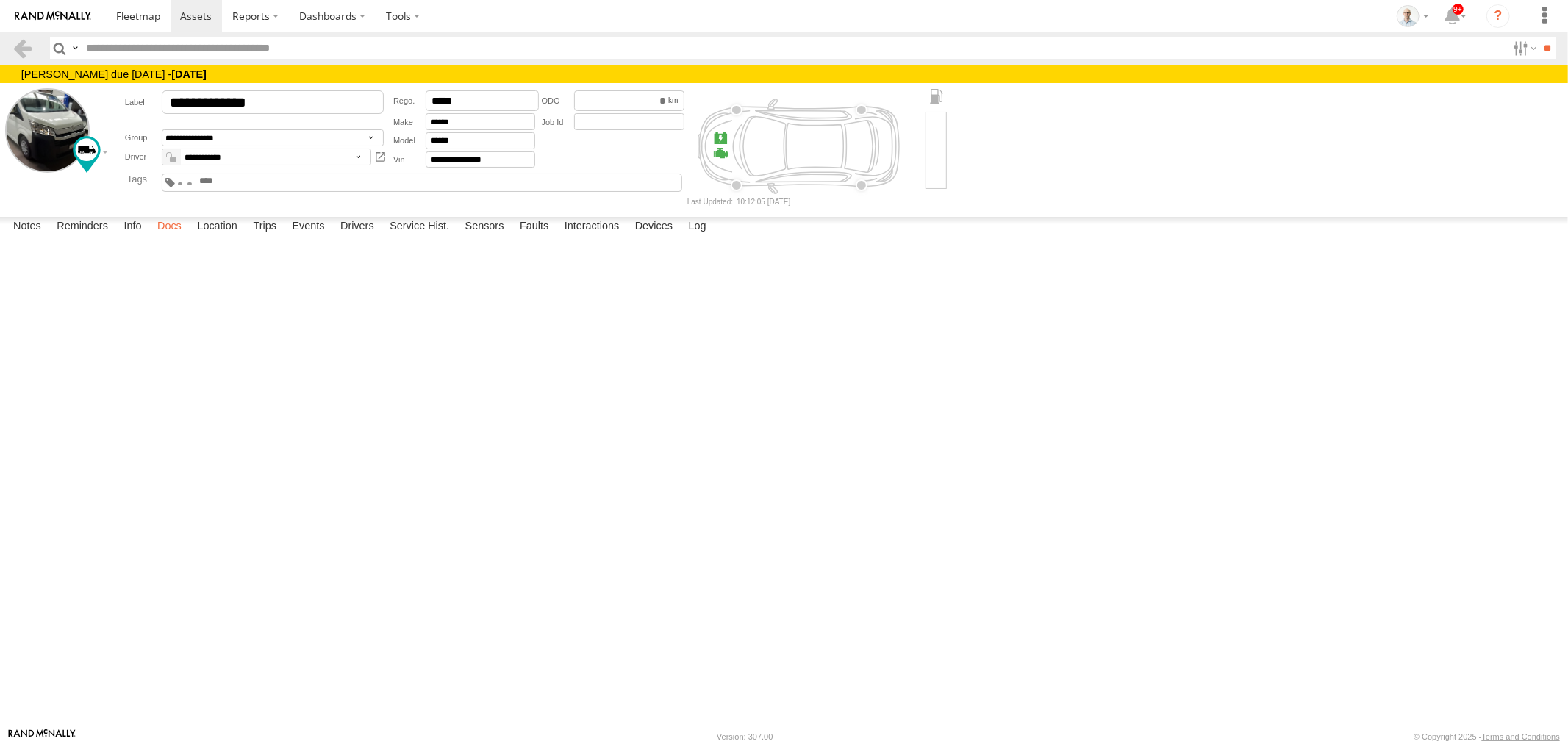
drag, startPoint x: 172, startPoint y: 713, endPoint x: 178, endPoint y: 721, distance: 10.0
click at [172, 237] on label "Docs" at bounding box center [169, 227] width 39 height 21
click at [0, 0] on button at bounding box center [0, 0] width 0 height 0
type input "**********"
click at [0, 0] on button at bounding box center [0, 0] width 0 height 0
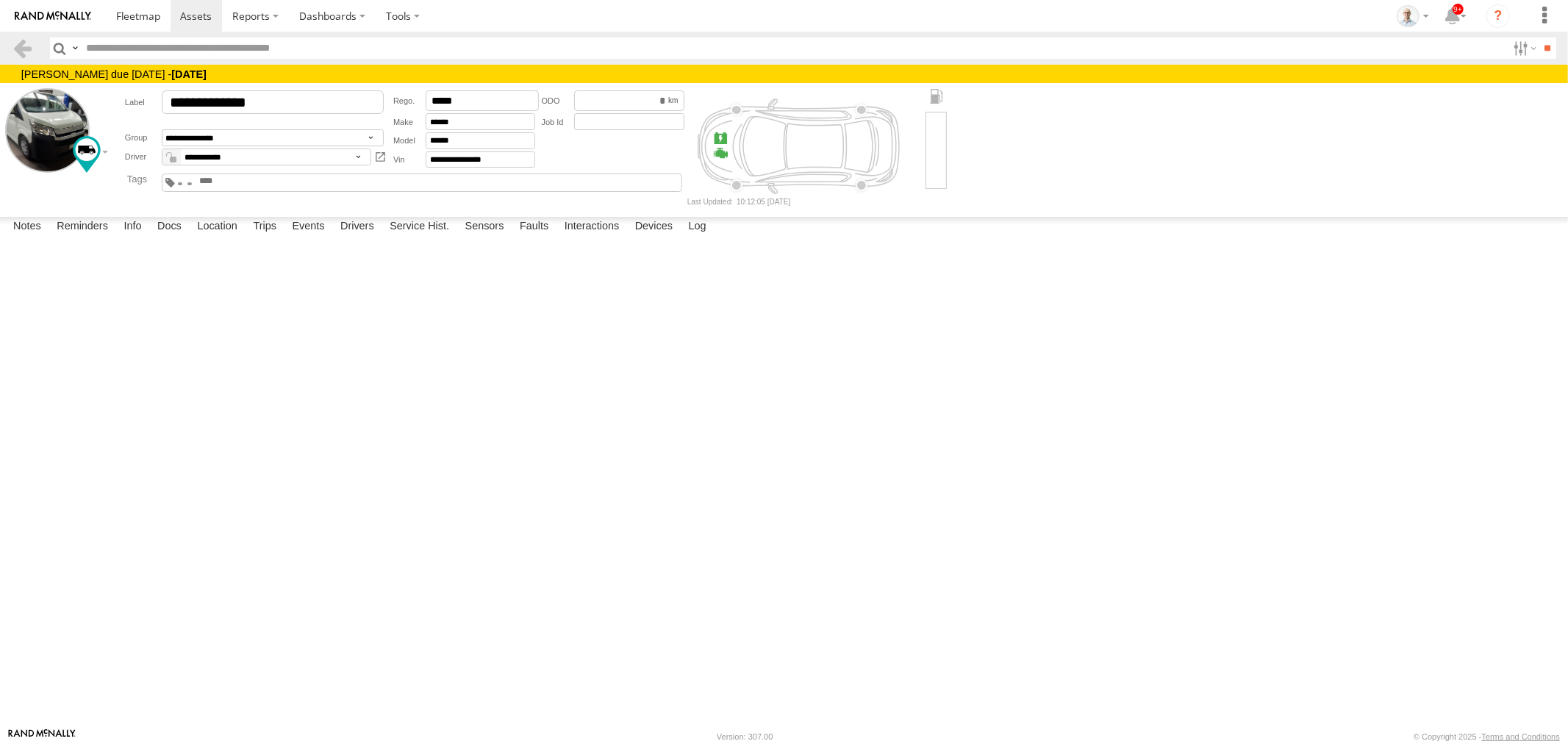
click at [0, 0] on link at bounding box center [0, 0] width 0 height 0
